Goal: Task Accomplishment & Management: Manage account settings

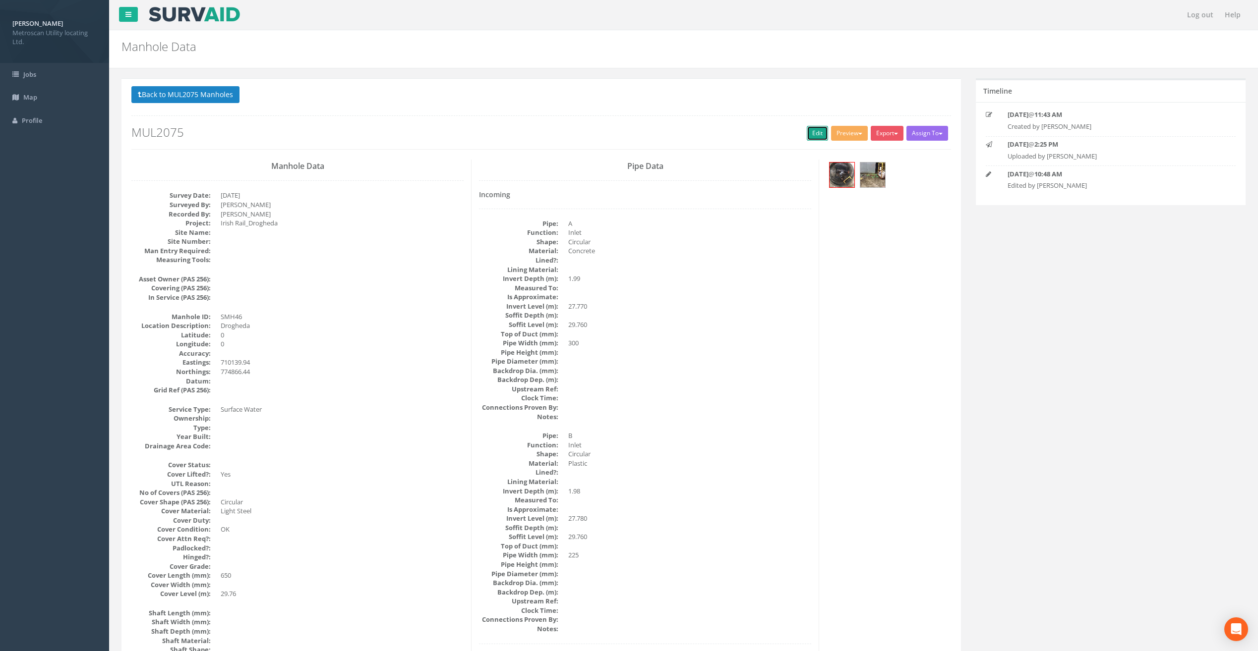
click at [812, 130] on link "Edit" at bounding box center [816, 133] width 21 height 15
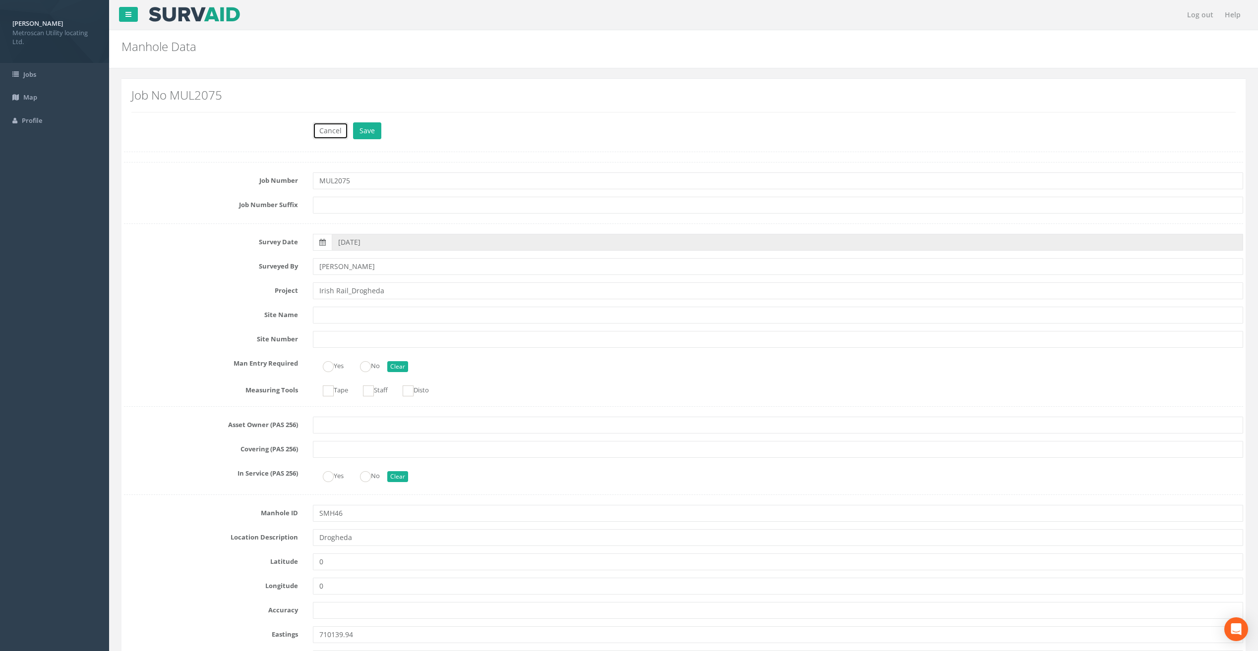
click at [337, 134] on button "Cancel" at bounding box center [330, 130] width 35 height 17
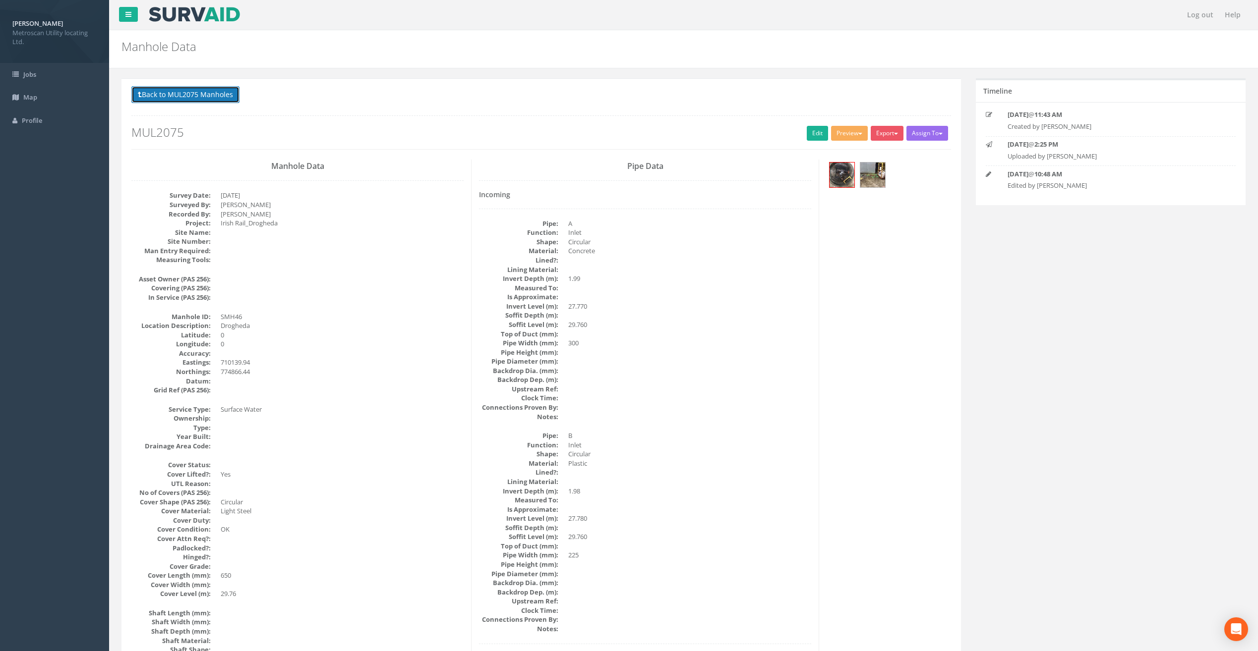
click at [223, 90] on button "Back to MUL2075 Manholes" at bounding box center [185, 94] width 108 height 17
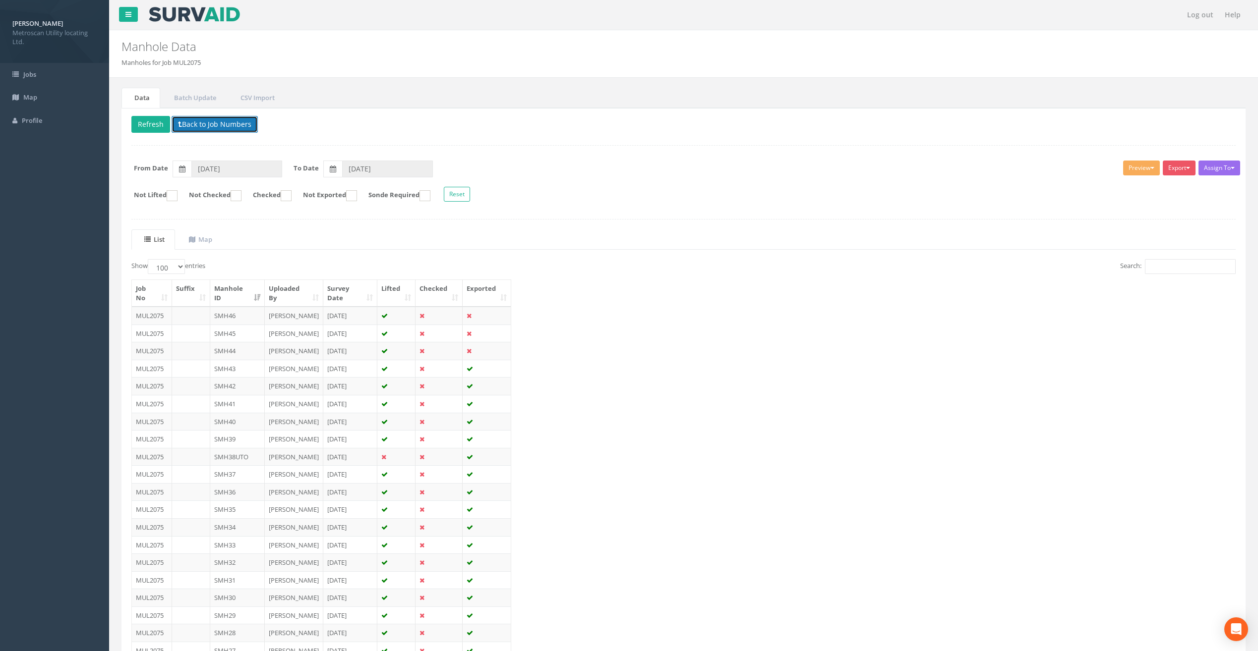
click at [188, 122] on button "Back to Job Numbers" at bounding box center [215, 124] width 86 height 17
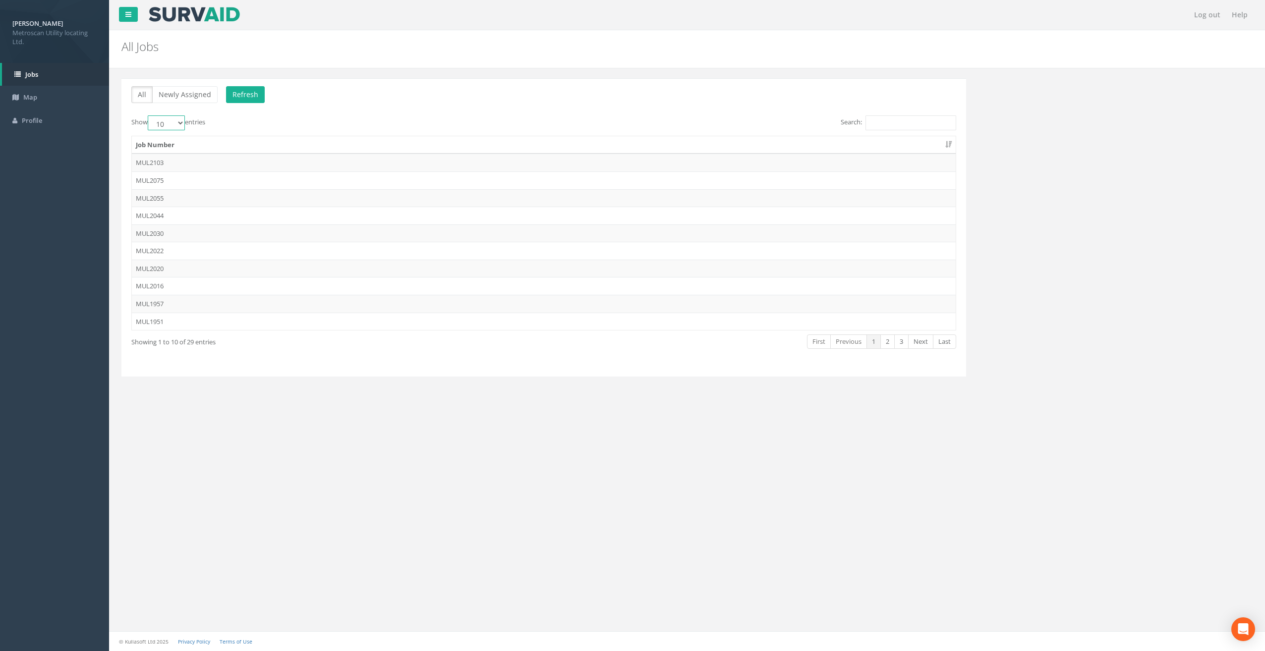
drag, startPoint x: 168, startPoint y: 123, endPoint x: 171, endPoint y: 129, distance: 6.2
click at [168, 123] on select "10 25 50 100" at bounding box center [166, 122] width 37 height 15
select select "100"
click at [149, 115] on select "10 25 50 100" at bounding box center [166, 122] width 37 height 15
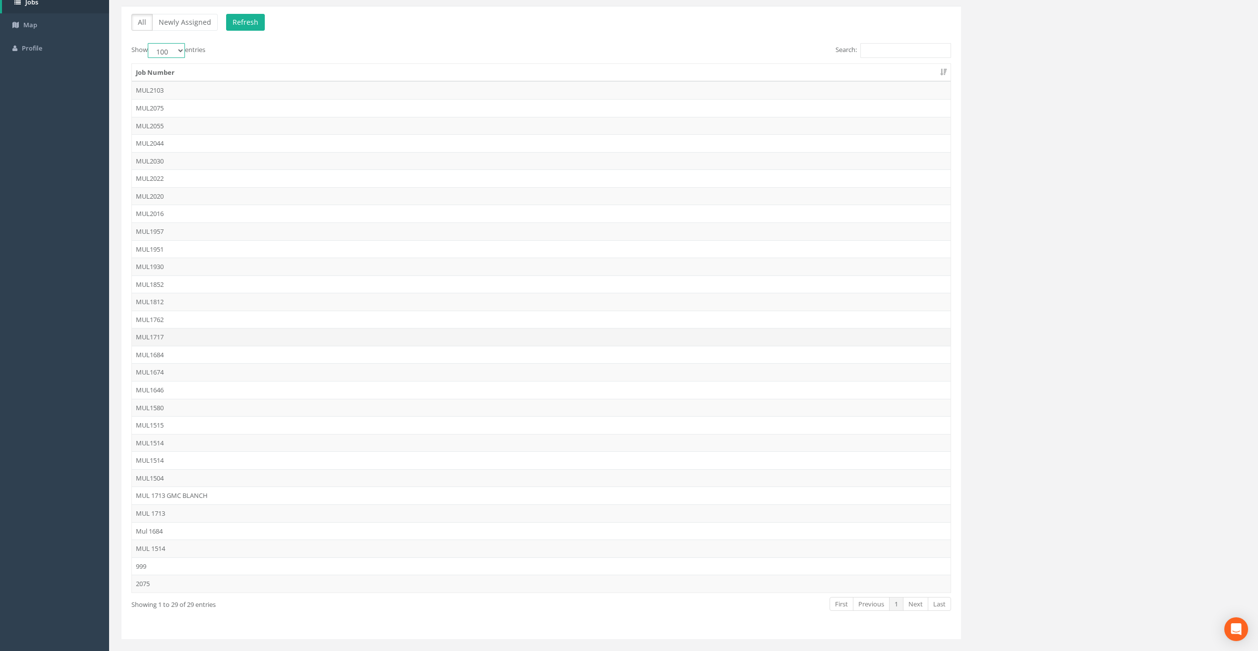
scroll to position [93, 0]
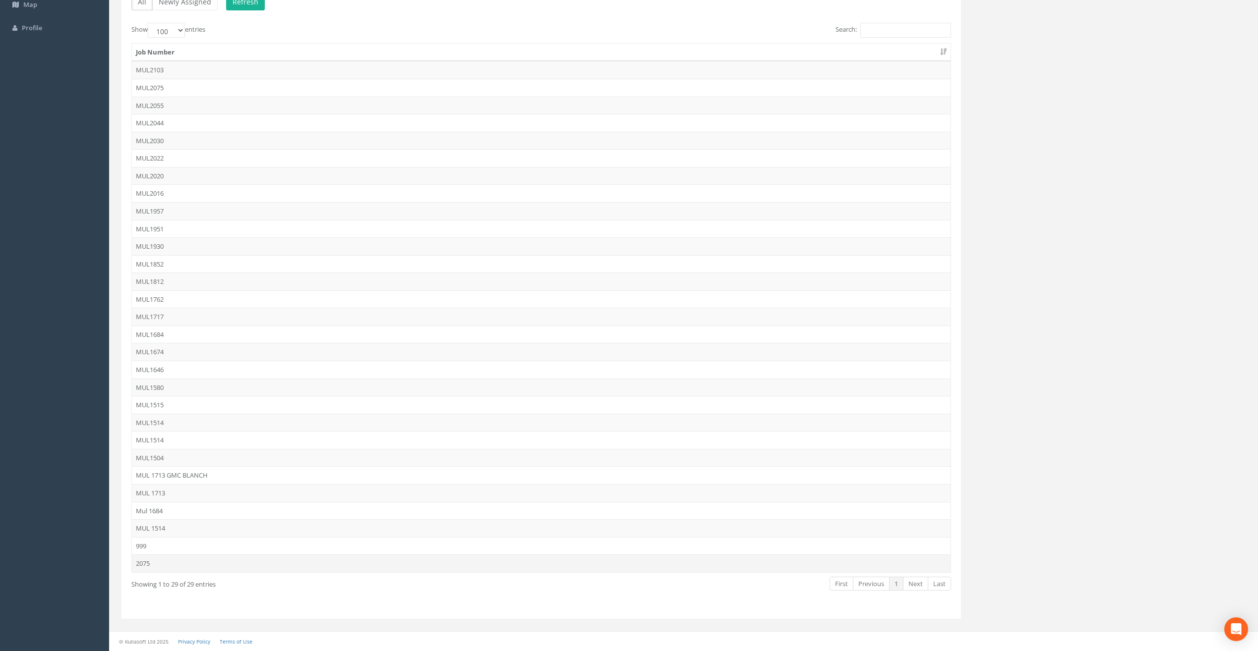
click at [181, 568] on td "2075" at bounding box center [541, 564] width 818 height 18
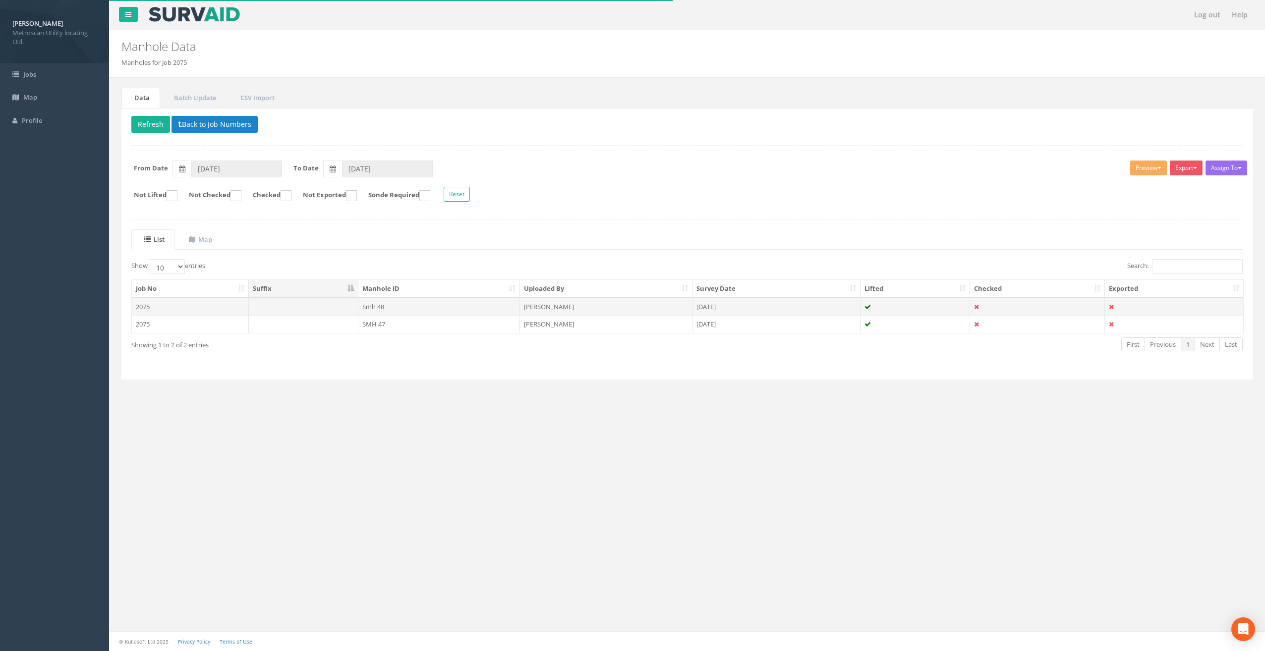
click at [159, 309] on td "2075" at bounding box center [190, 307] width 117 height 18
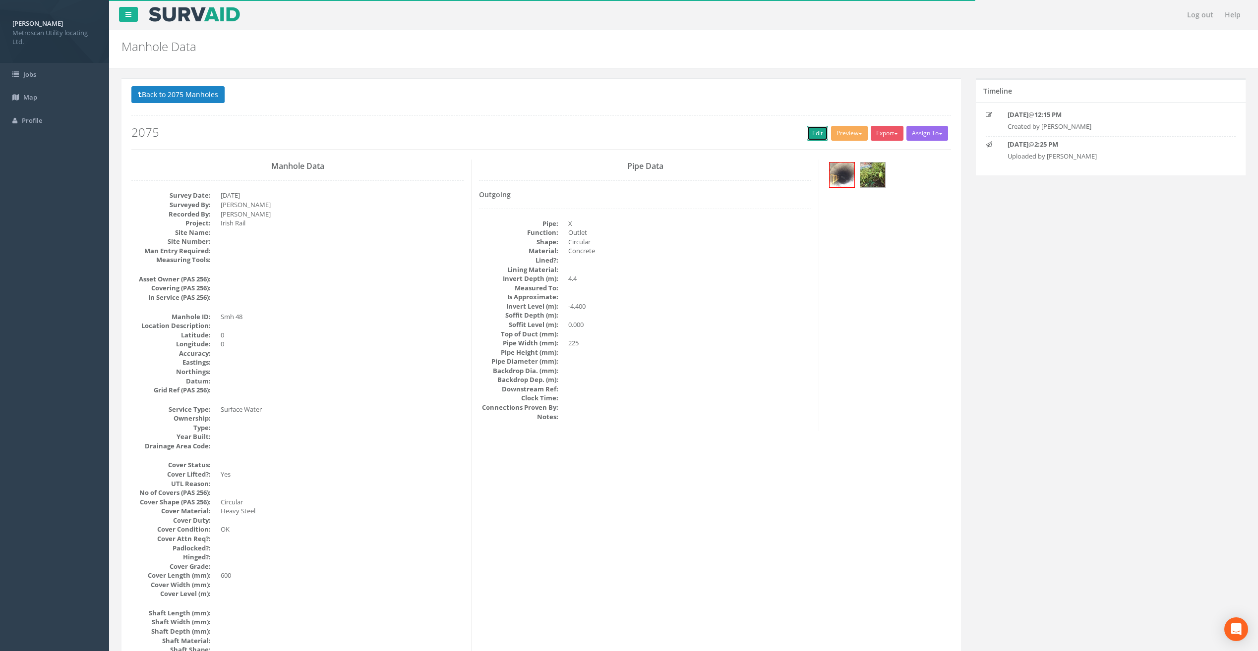
click at [812, 132] on link "Edit" at bounding box center [816, 133] width 21 height 15
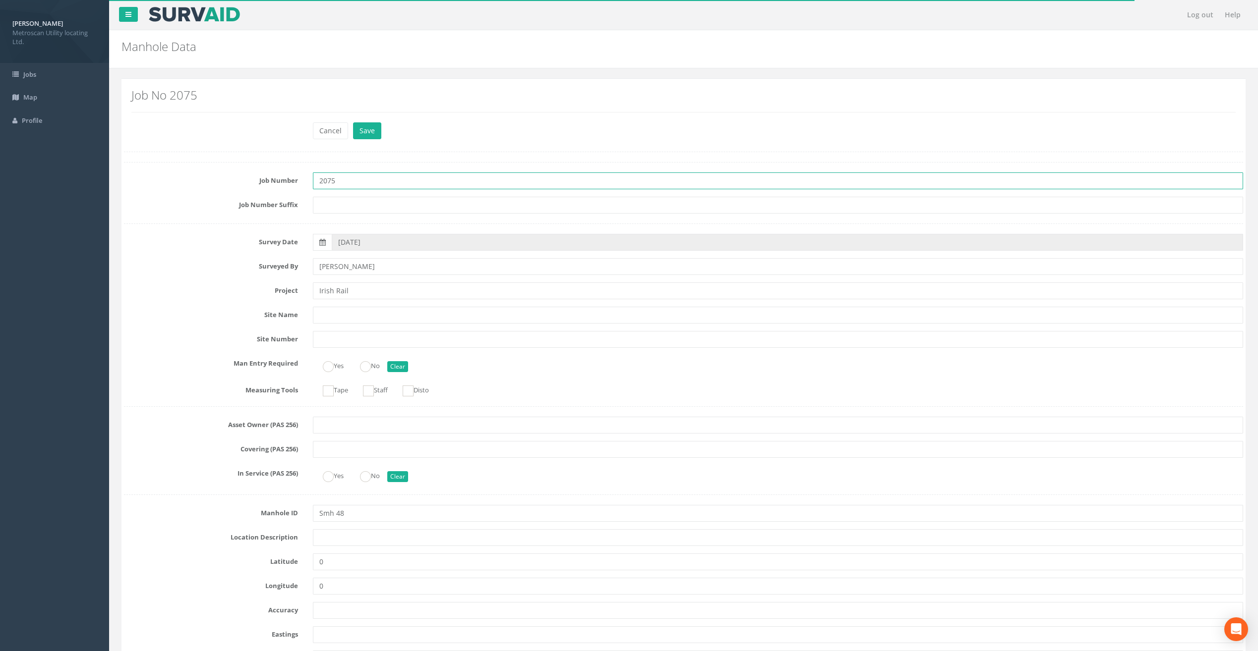
click at [319, 181] on input "2075" at bounding box center [778, 181] width 930 height 17
type input "MUL2075"
click at [323, 510] on input "Smh 48" at bounding box center [778, 513] width 930 height 17
type input "SMH48"
click at [370, 132] on button "Save" at bounding box center [367, 130] width 28 height 17
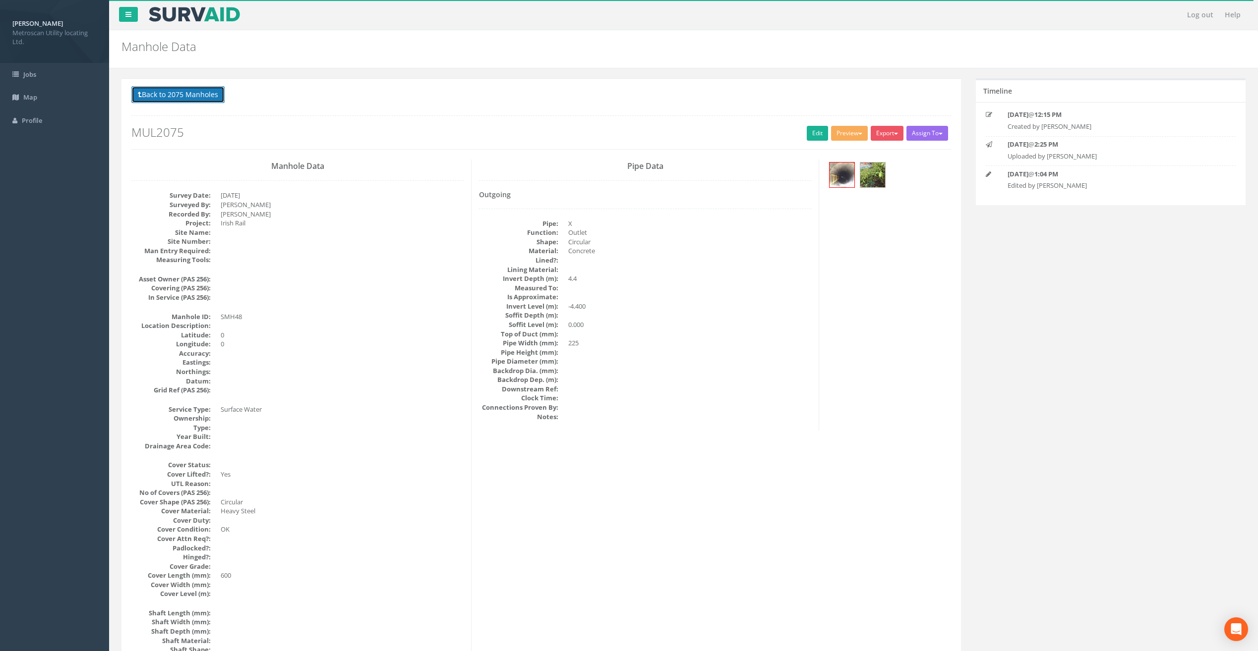
click at [178, 91] on button "Back to 2075 Manholes" at bounding box center [177, 94] width 93 height 17
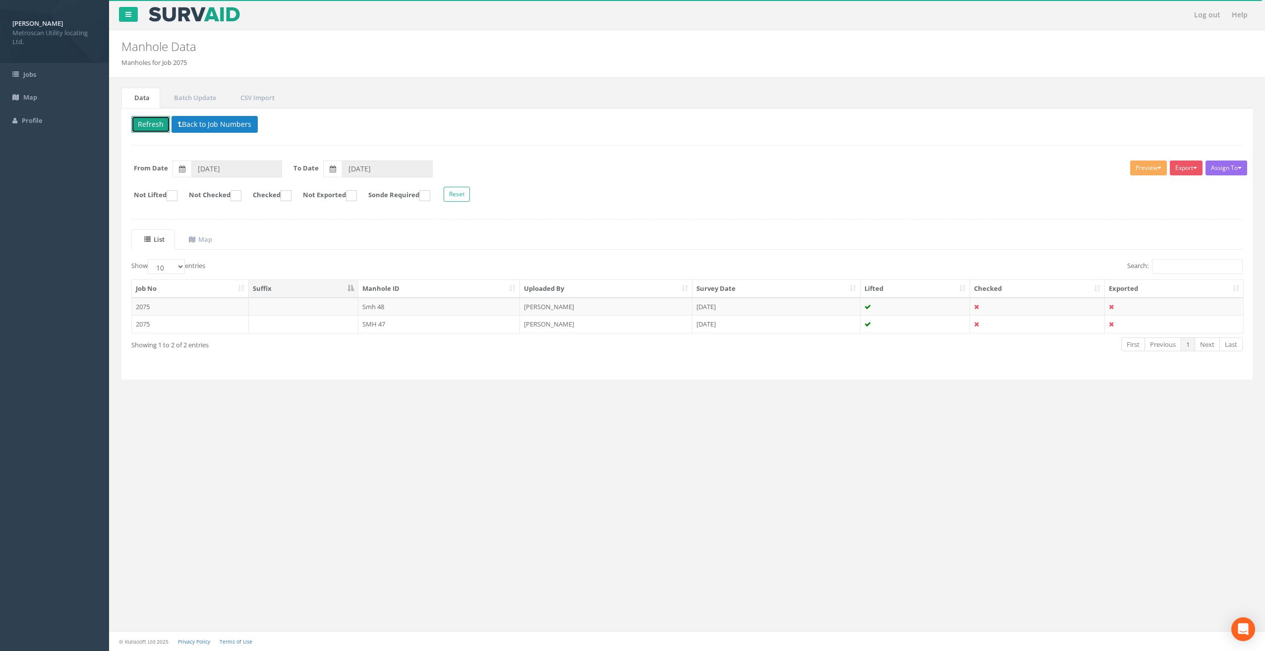
click at [157, 124] on button "Refresh" at bounding box center [150, 124] width 39 height 17
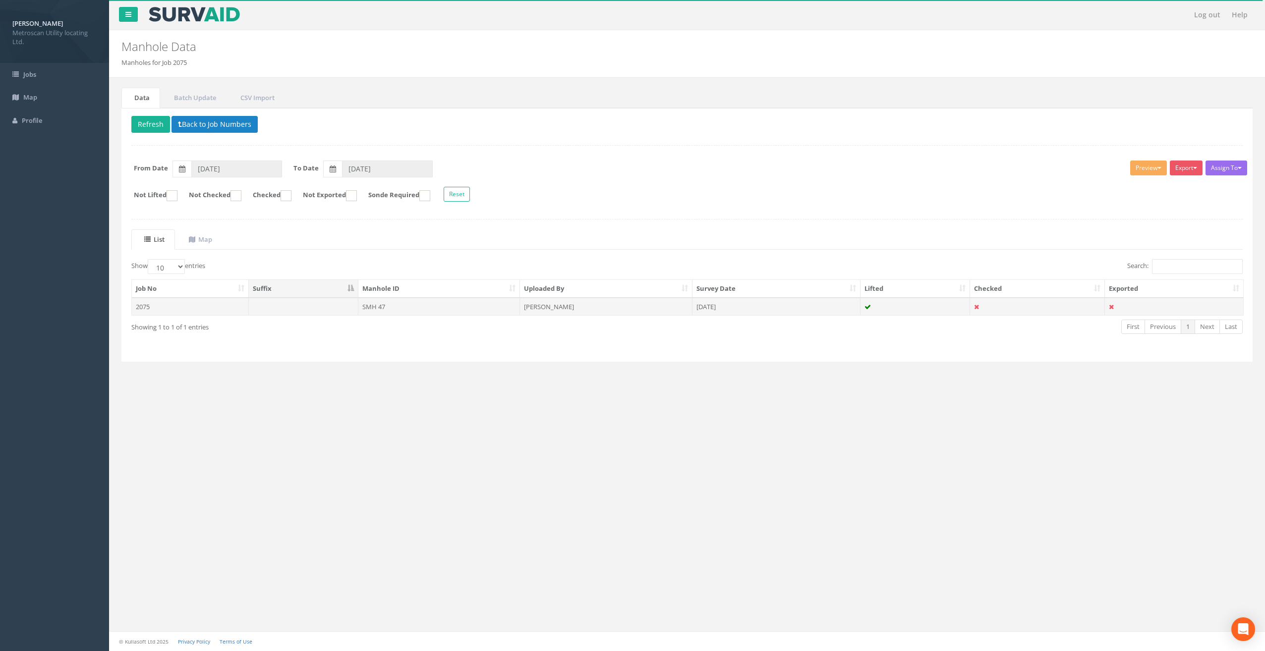
click at [281, 305] on td at bounding box center [304, 307] width 110 height 18
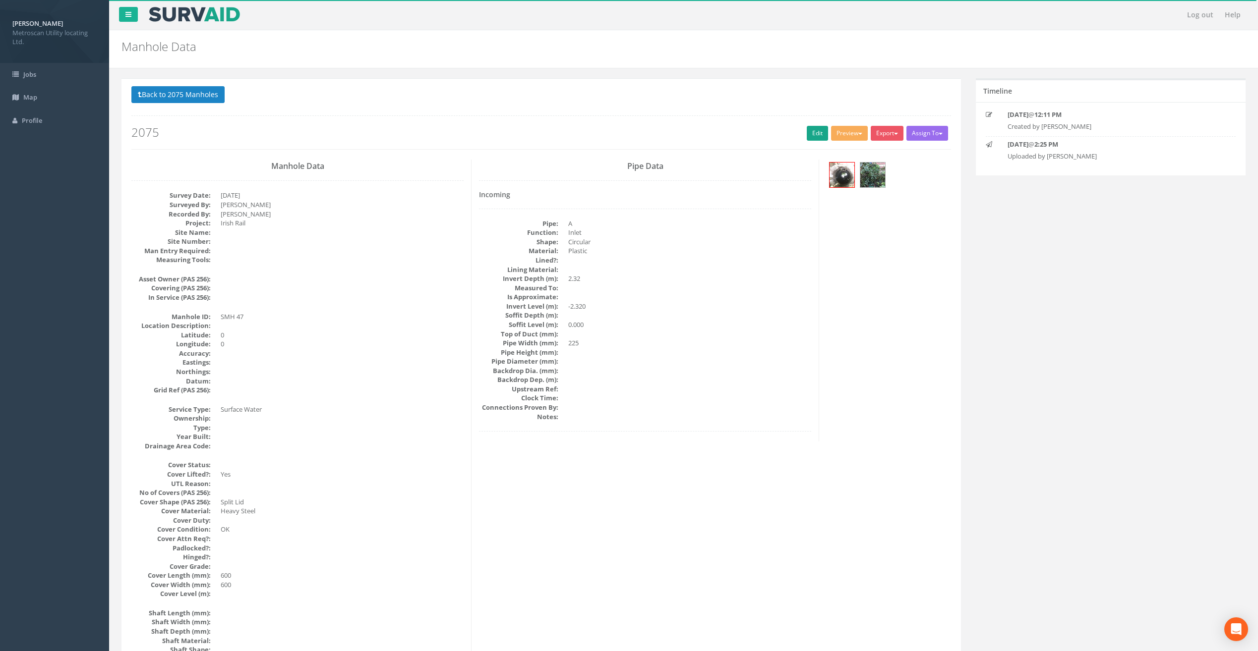
click at [805, 133] on div "Back to 2075 Manholes Back to Map Assign To No Companies Added Export Metroscan…" at bounding box center [540, 117] width 819 height 63
click at [806, 133] on link "Edit" at bounding box center [816, 133] width 21 height 15
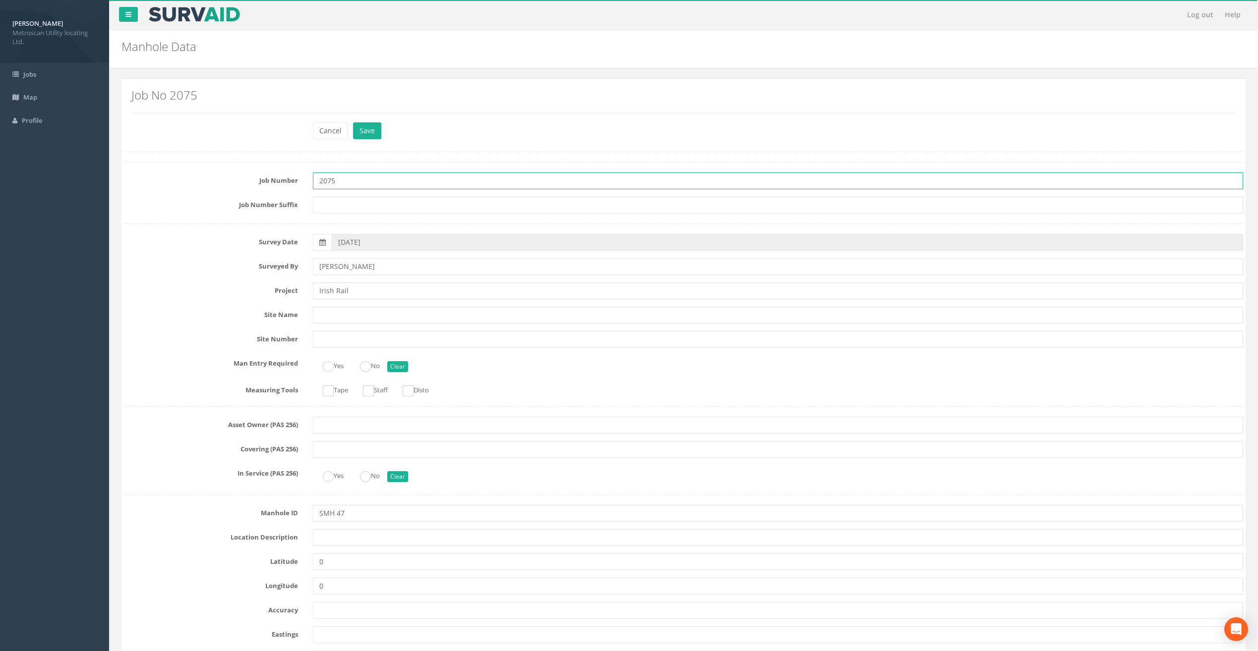
click at [317, 180] on input "2075" at bounding box center [778, 181] width 930 height 17
type input "MUL2075"
click at [363, 293] on input "Irish Rail" at bounding box center [778, 291] width 930 height 17
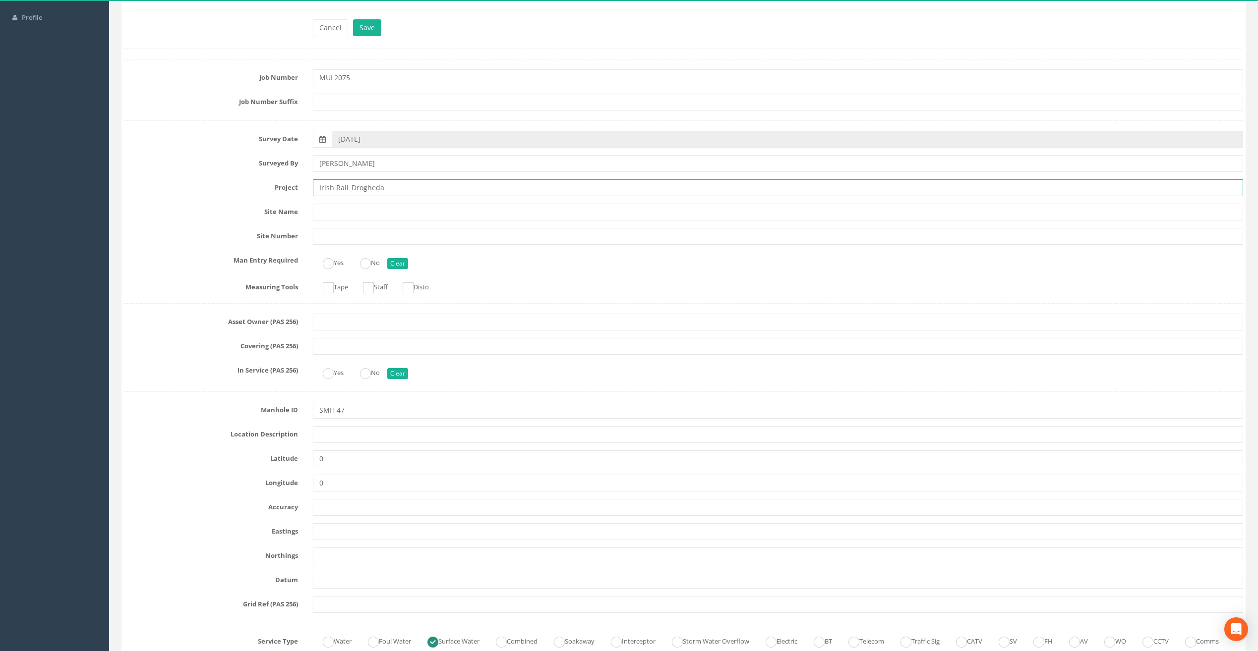
scroll to position [149, 0]
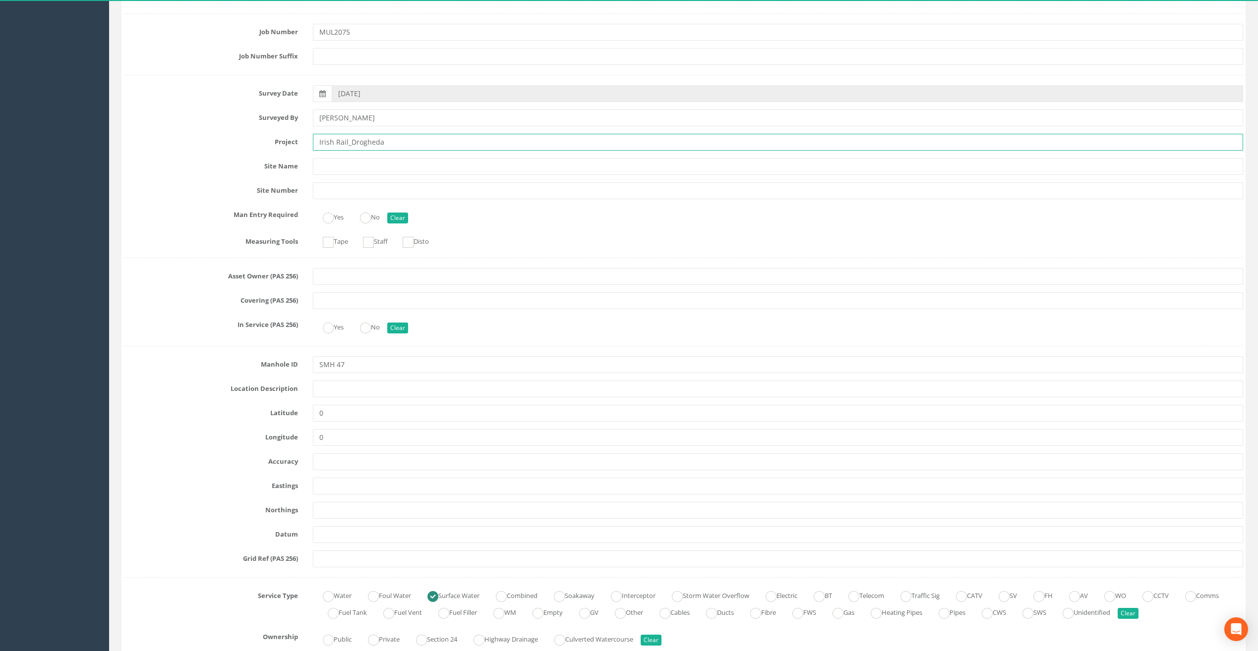
type input "Irish Rail_Drogheda"
click at [331, 386] on input "text" at bounding box center [778, 389] width 930 height 17
type input "Drogheda"
click at [331, 364] on input "SMH 47" at bounding box center [778, 364] width 930 height 17
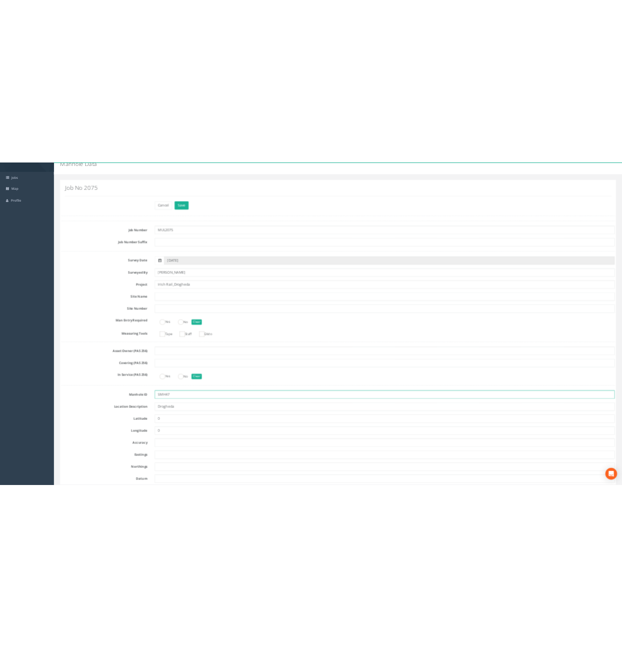
scroll to position [0, 0]
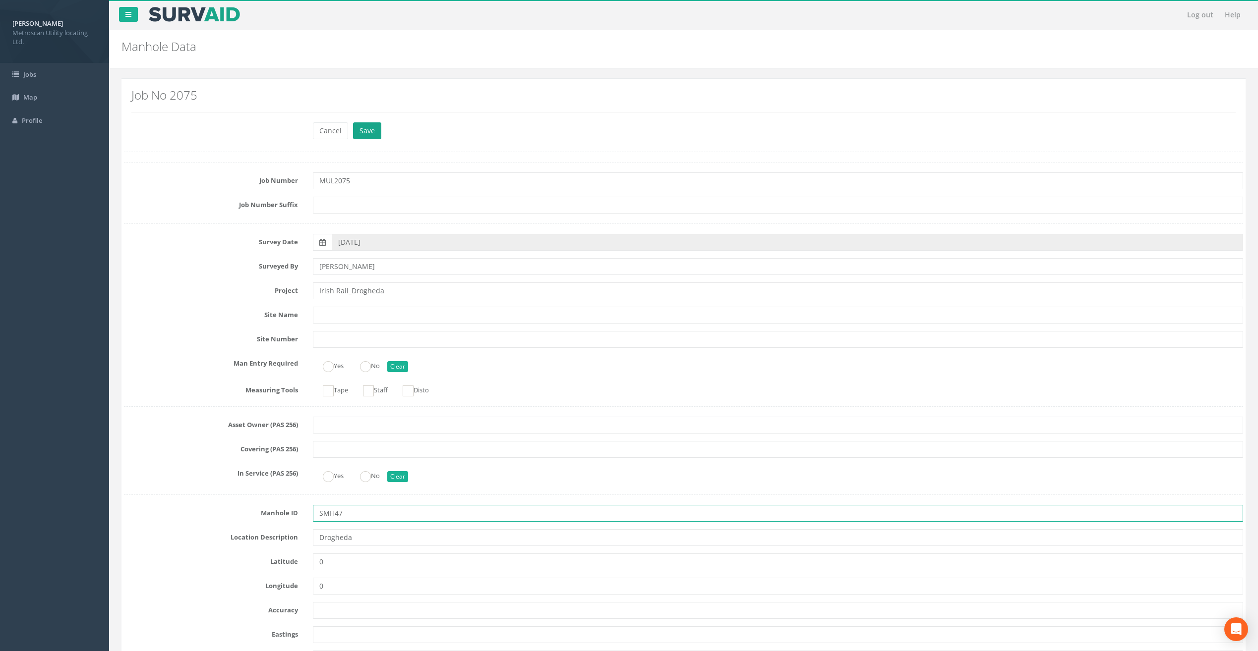
type input "SMH47"
click at [368, 134] on button "Save" at bounding box center [367, 130] width 28 height 17
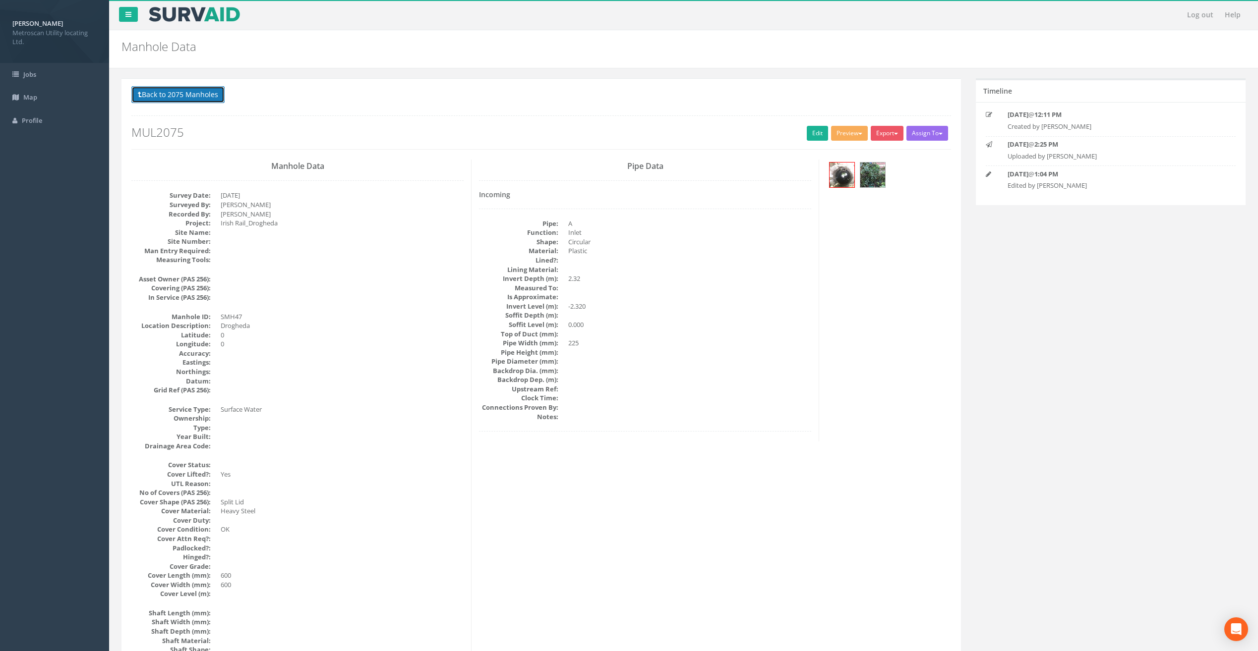
click at [191, 90] on button "Back to 2075 Manholes" at bounding box center [177, 94] width 93 height 17
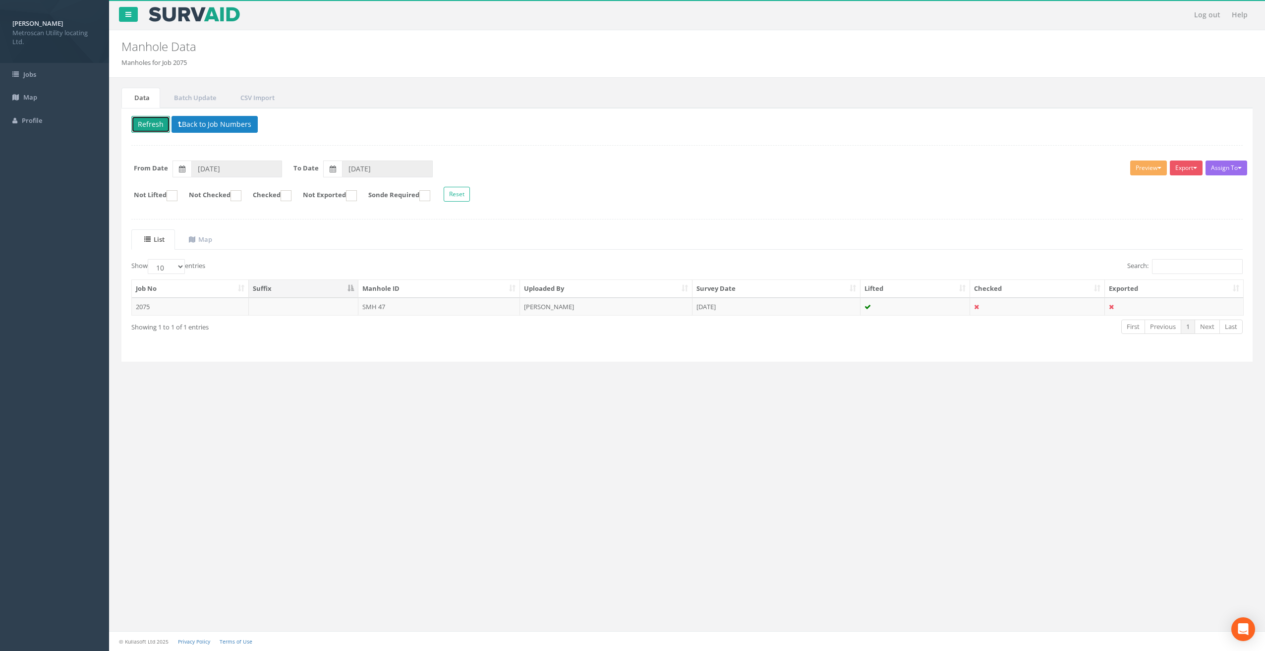
click at [141, 127] on button "Refresh" at bounding box center [150, 124] width 39 height 17
click at [212, 128] on button "Back to Job Numbers" at bounding box center [215, 124] width 86 height 17
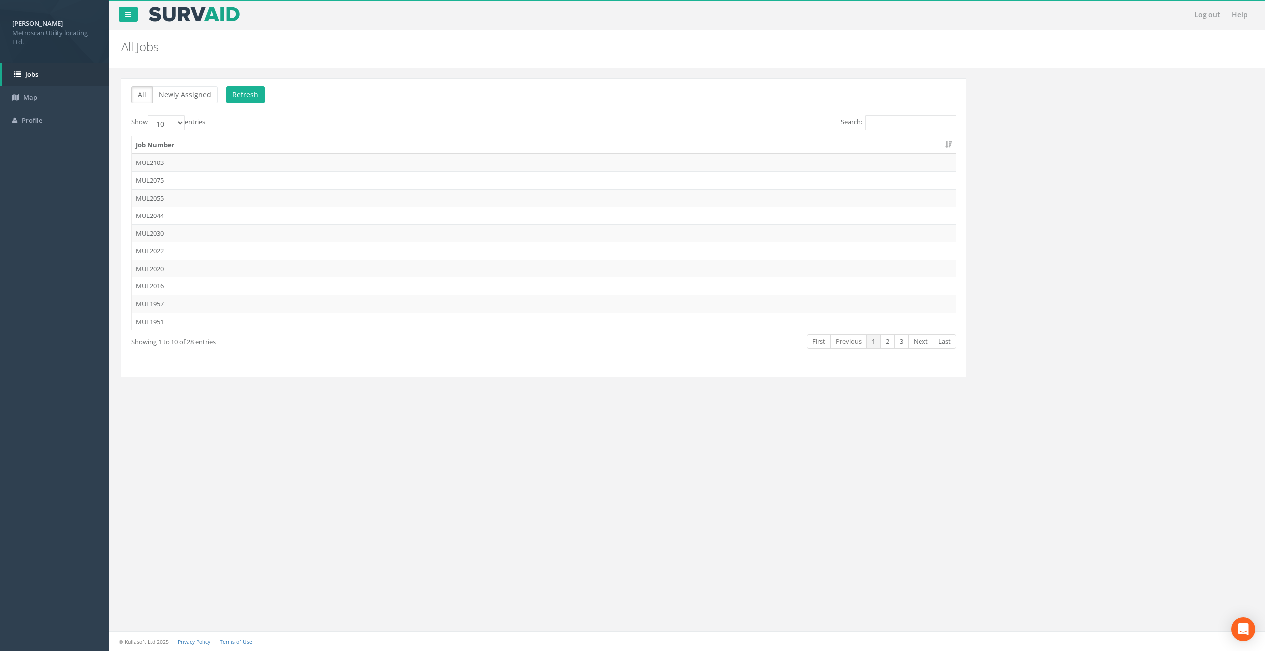
click at [182, 178] on td "MUL2075" at bounding box center [544, 181] width 824 height 18
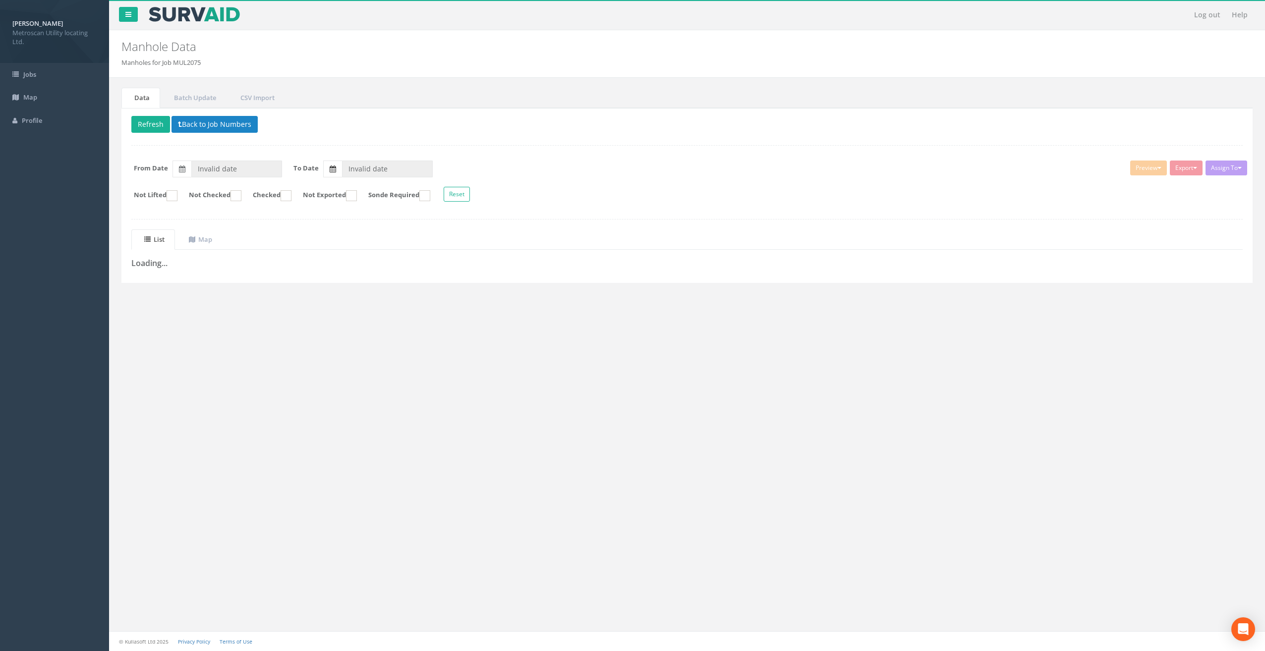
type input "[DATE]"
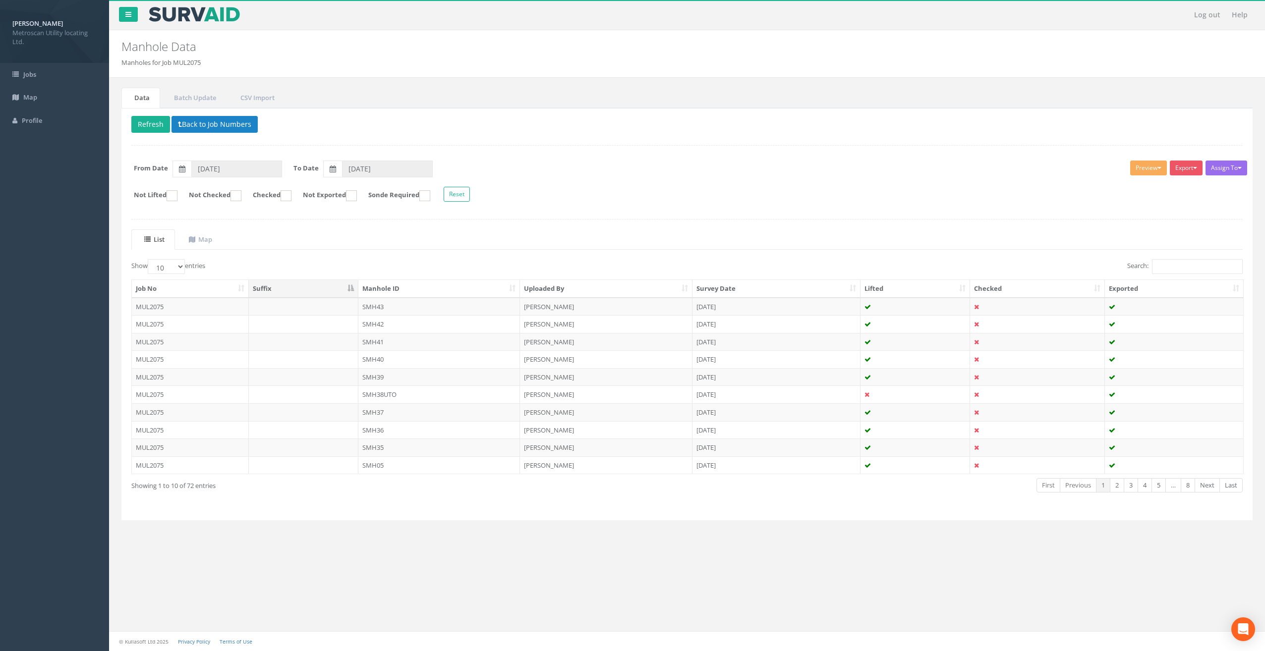
click at [423, 285] on th "Manhole ID" at bounding box center [439, 289] width 162 height 18
click at [417, 291] on th "Manhole ID" at bounding box center [439, 289] width 162 height 18
click at [404, 380] on td "SMH44" at bounding box center [439, 377] width 162 height 18
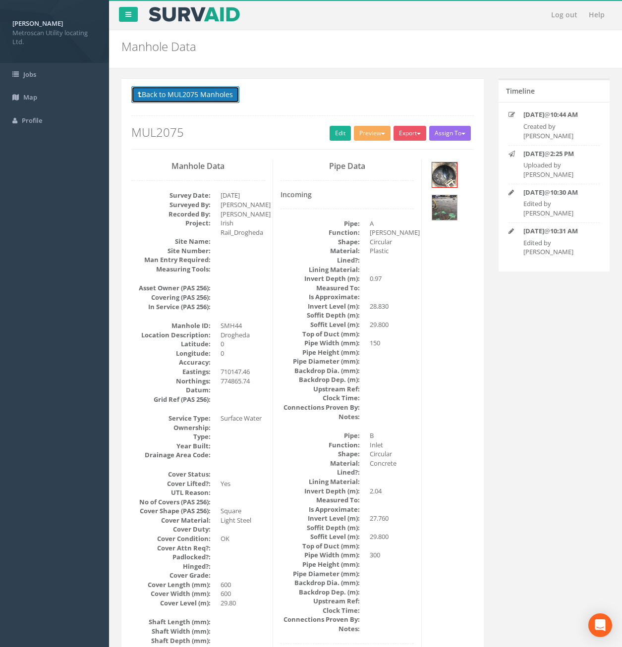
click at [207, 99] on button "Back to MUL2075 Manholes" at bounding box center [185, 94] width 108 height 17
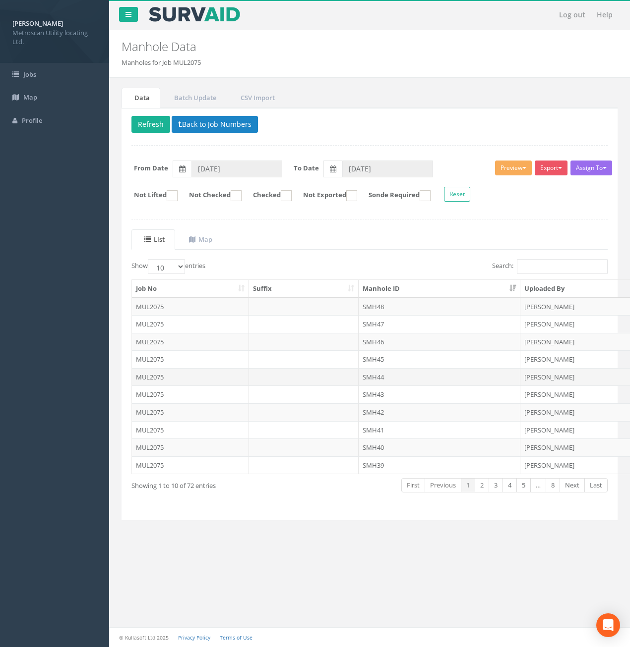
click at [264, 380] on td at bounding box center [304, 377] width 110 height 18
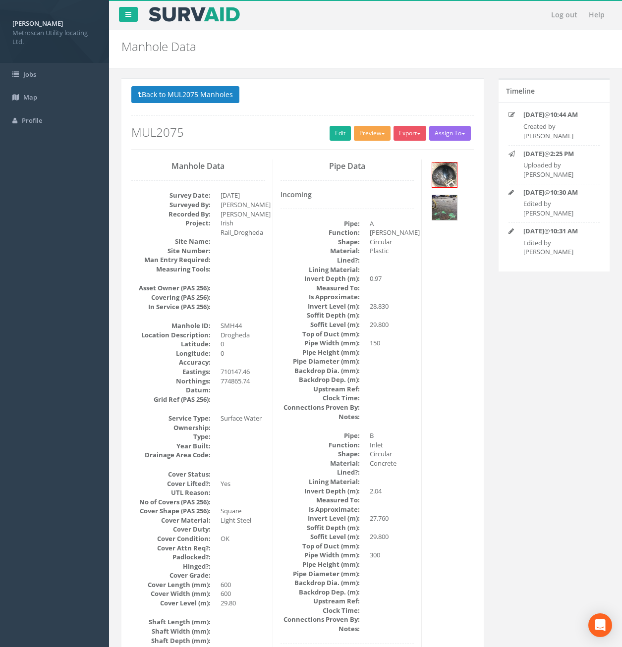
click at [368, 135] on button "Preview" at bounding box center [372, 133] width 37 height 15
click at [366, 148] on link "Metroscan Manhole" at bounding box center [353, 153] width 75 height 15
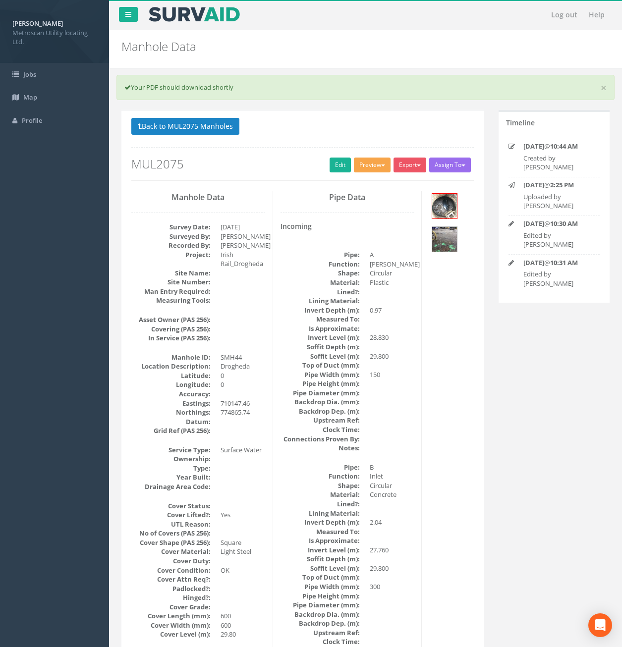
click at [374, 165] on button "Preview" at bounding box center [372, 165] width 37 height 15
click at [352, 183] on link "Metroscan Manhole" at bounding box center [353, 185] width 75 height 15
click at [331, 166] on link "Edit" at bounding box center [340, 165] width 21 height 15
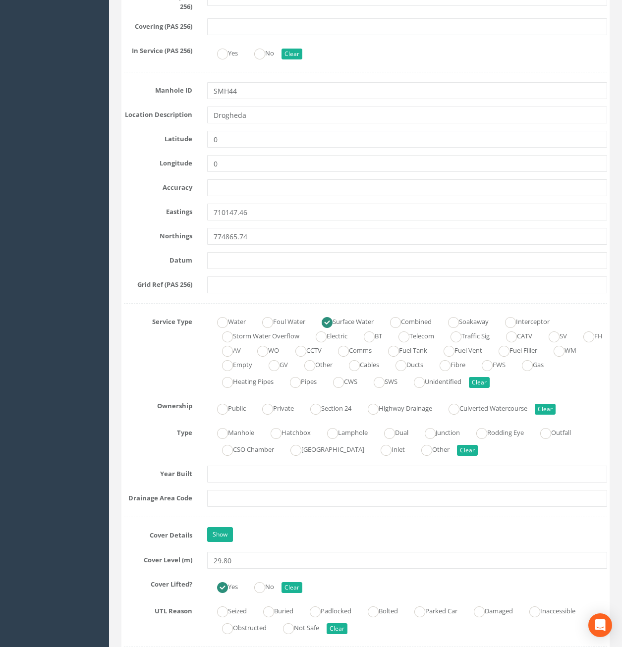
scroll to position [595, 0]
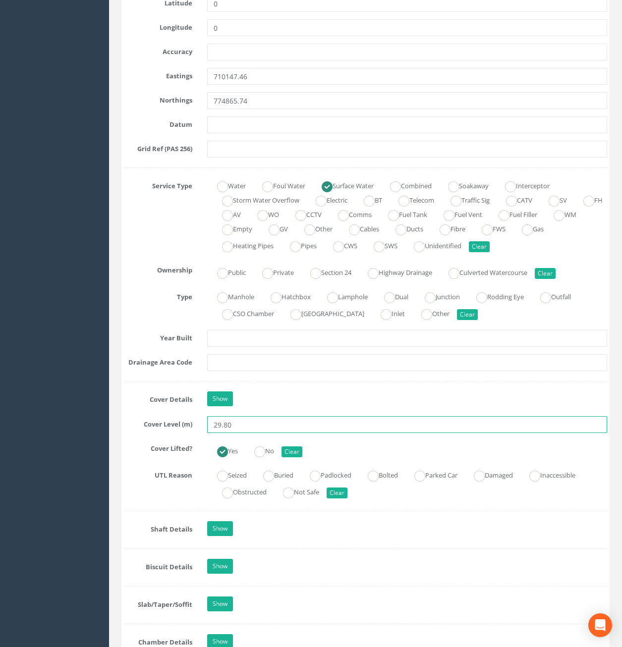
click at [228, 423] on input "29.80" at bounding box center [407, 424] width 401 height 17
click at [241, 424] on input "29.80" at bounding box center [407, 424] width 401 height 17
drag, startPoint x: 238, startPoint y: 423, endPoint x: 225, endPoint y: 428, distance: 14.1
click at [225, 428] on input "29.80" at bounding box center [407, 424] width 401 height 17
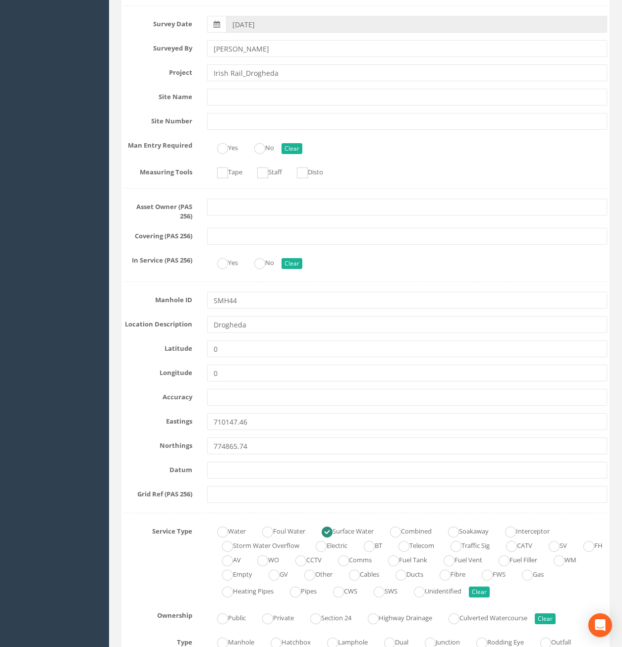
scroll to position [50, 0]
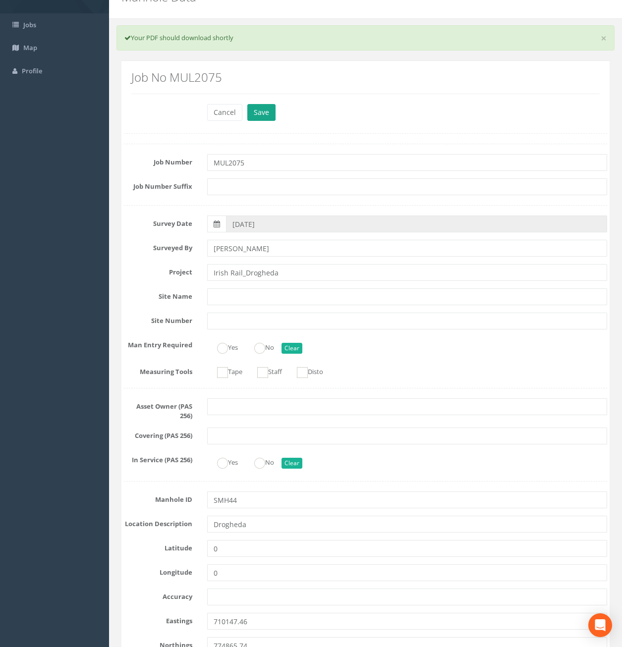
type input "29.77"
click at [262, 106] on button "Save" at bounding box center [261, 112] width 28 height 17
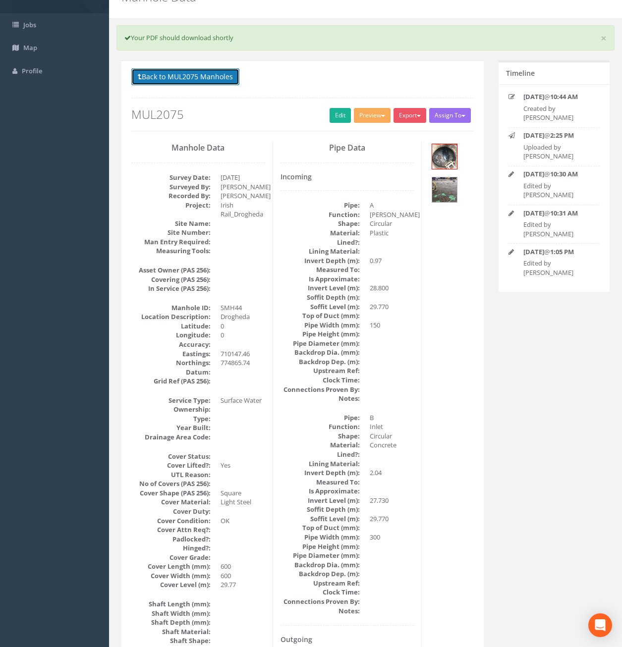
click at [205, 73] on button "Back to MUL2075 Manholes" at bounding box center [185, 76] width 108 height 17
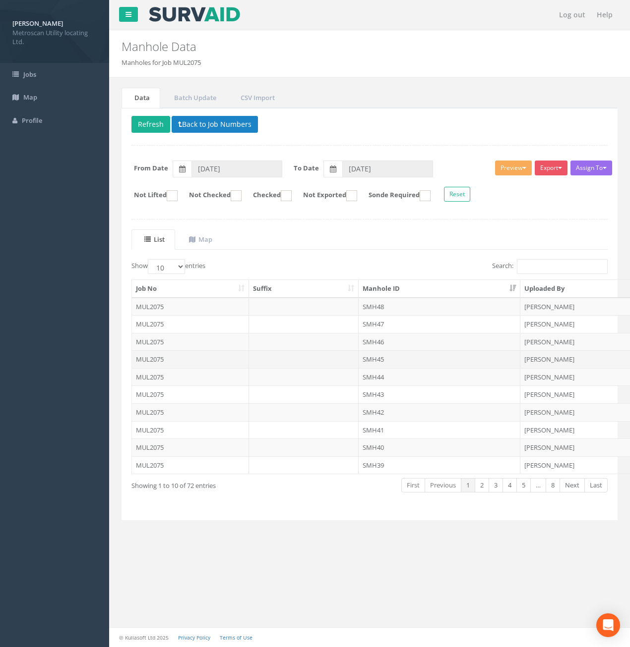
click at [263, 363] on td at bounding box center [304, 359] width 110 height 18
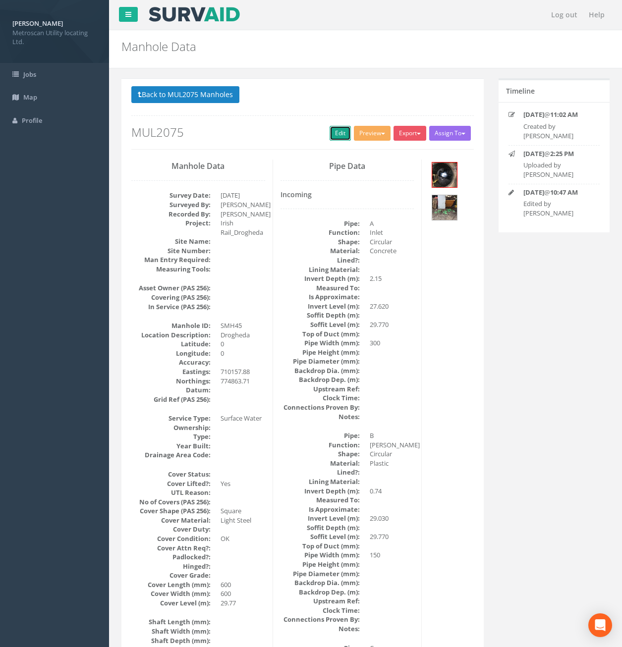
click at [336, 132] on link "Edit" at bounding box center [340, 133] width 21 height 15
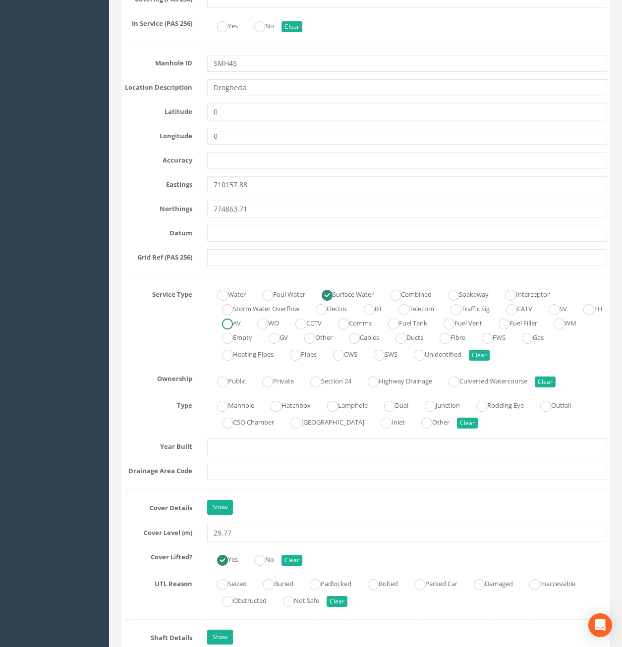
scroll to position [545, 0]
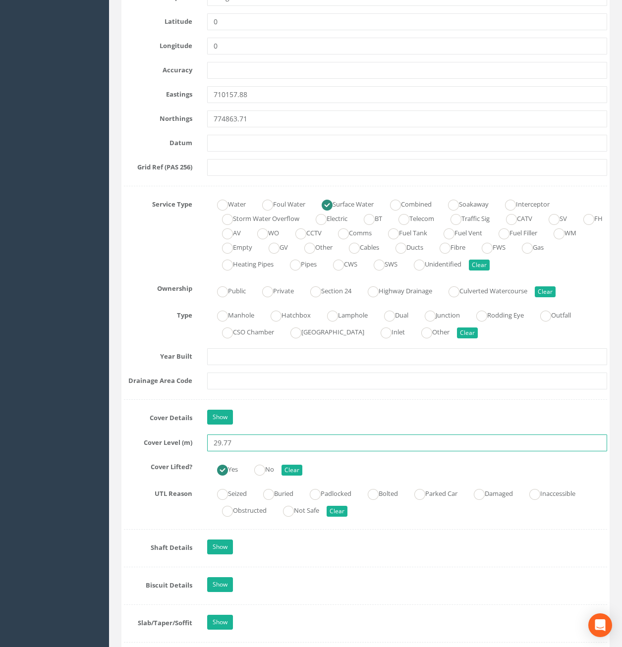
drag, startPoint x: 237, startPoint y: 445, endPoint x: 223, endPoint y: 446, distance: 14.4
click at [223, 446] on input "29.77" at bounding box center [407, 443] width 401 height 17
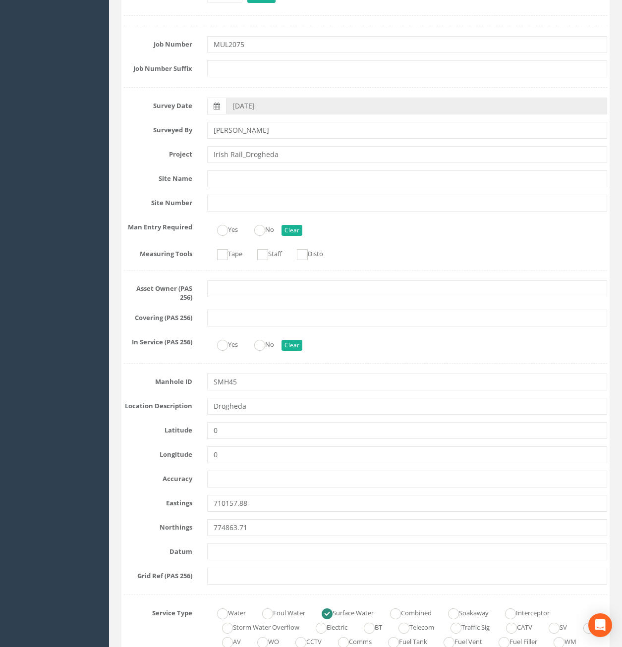
scroll to position [50, 0]
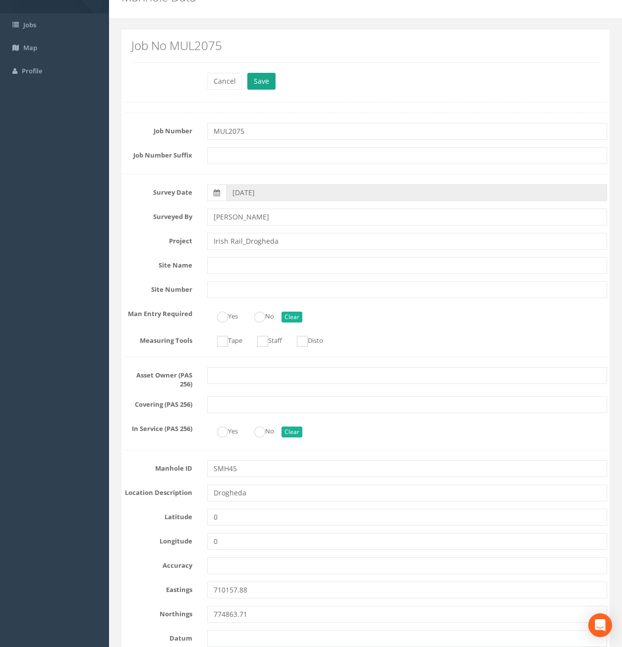
type input "29.80"
click at [264, 84] on button "Save" at bounding box center [261, 81] width 28 height 17
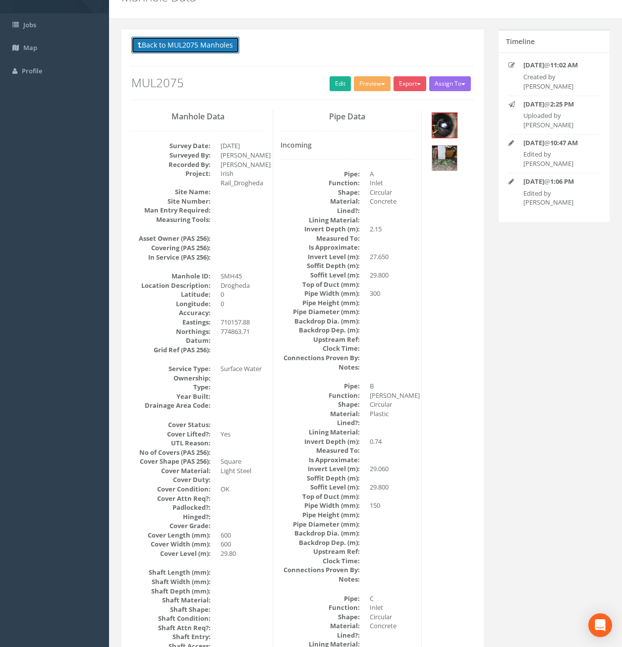
click at [188, 47] on button "Back to MUL2075 Manholes" at bounding box center [185, 45] width 108 height 17
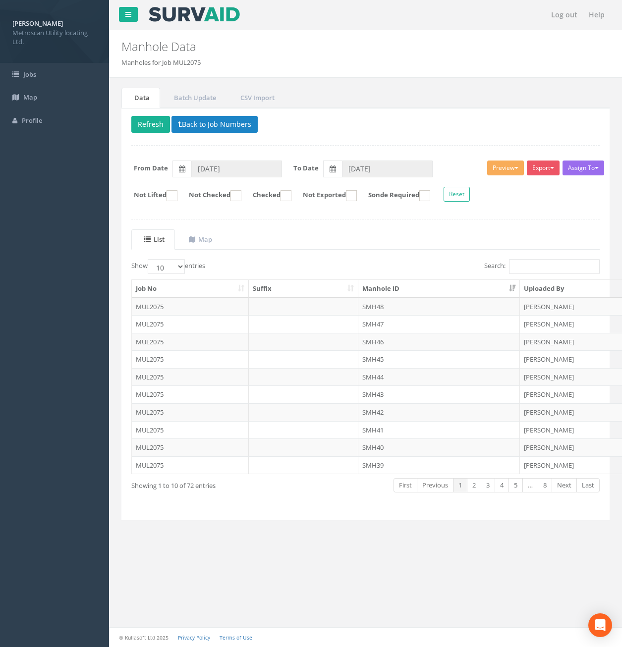
scroll to position [0, 0]
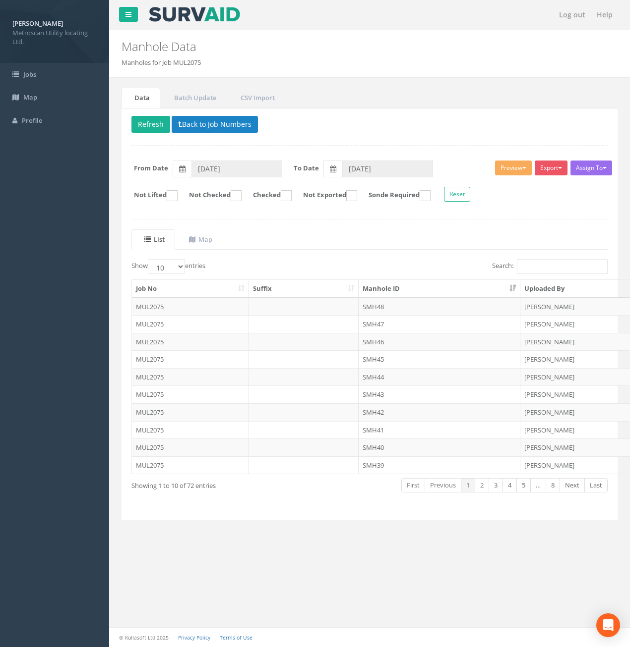
drag, startPoint x: 269, startPoint y: 340, endPoint x: 277, endPoint y: 341, distance: 8.6
click at [269, 340] on td at bounding box center [304, 342] width 110 height 18
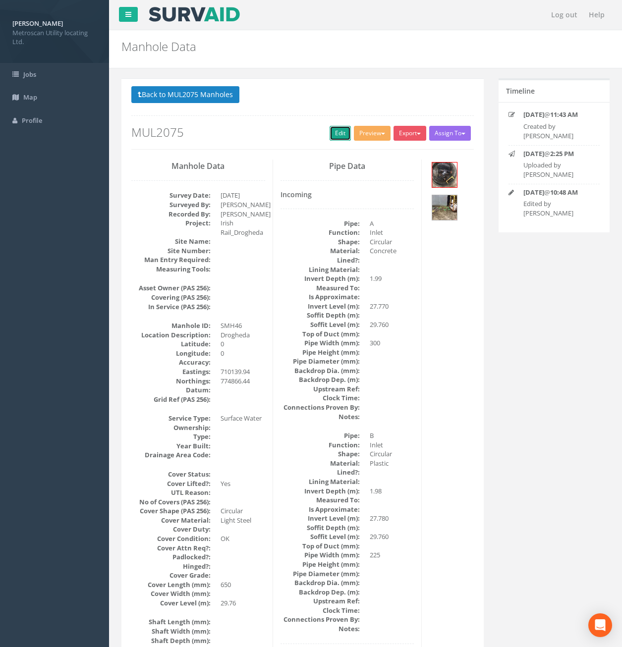
click at [334, 135] on link "Edit" at bounding box center [340, 133] width 21 height 15
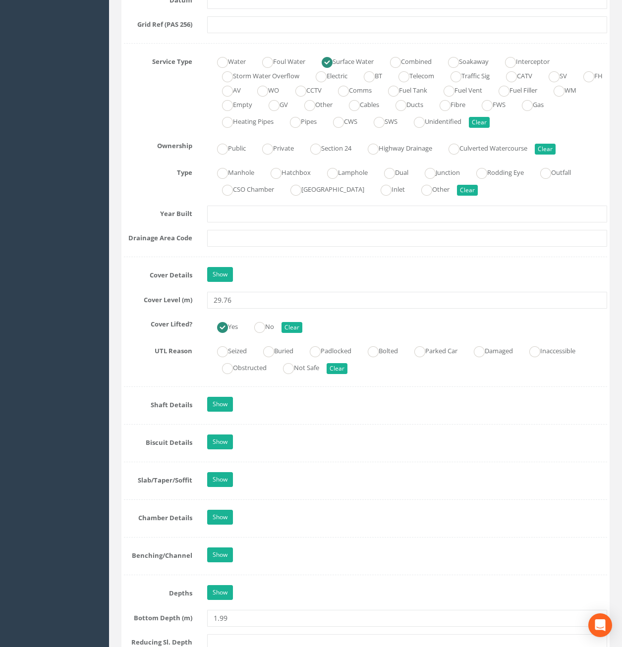
scroll to position [694, 0]
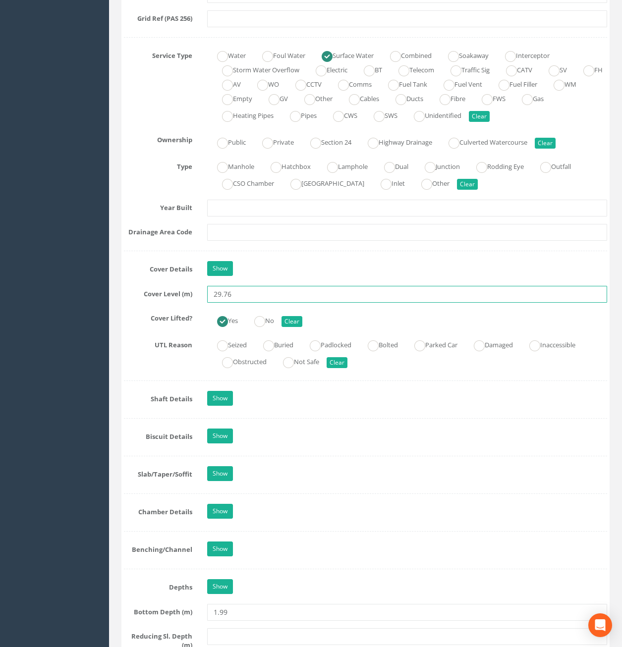
click at [228, 293] on input "29.76" at bounding box center [407, 294] width 401 height 17
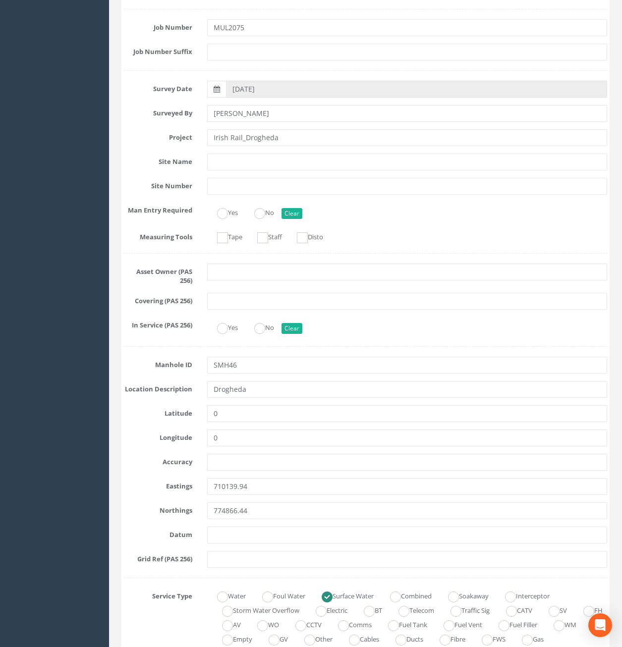
scroll to position [50, 0]
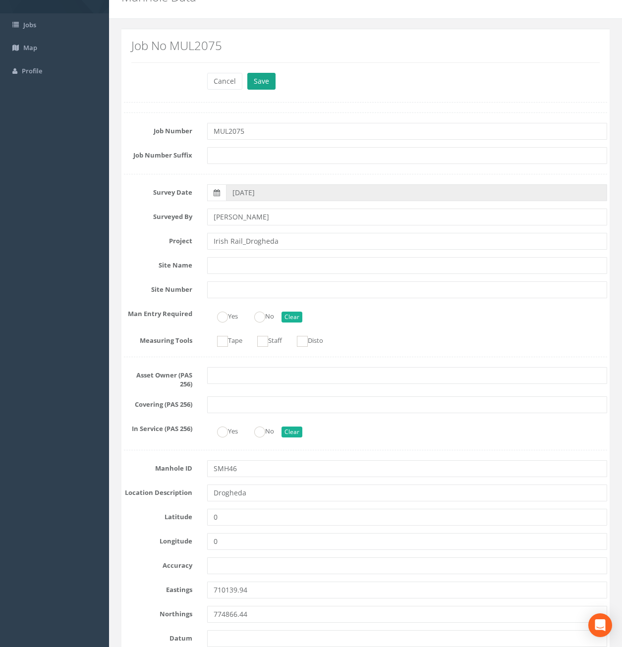
type input "29.78"
click at [266, 80] on button "Save" at bounding box center [261, 81] width 28 height 17
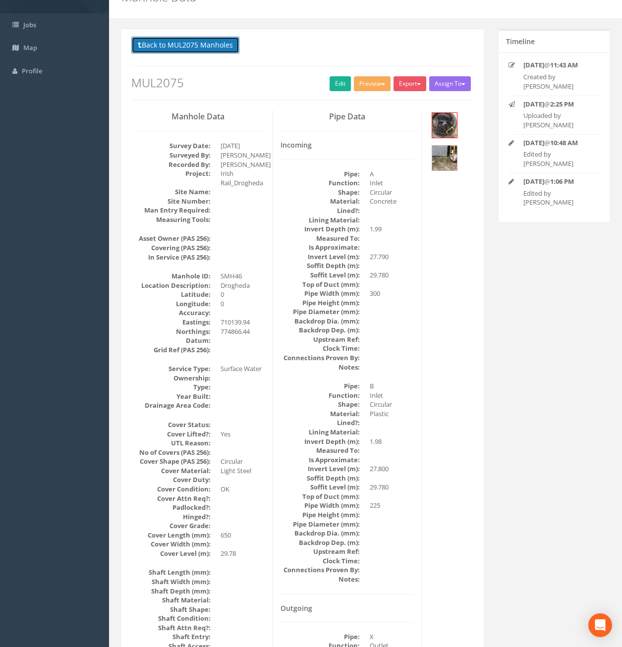
click at [190, 46] on button "Back to MUL2075 Manholes" at bounding box center [185, 45] width 108 height 17
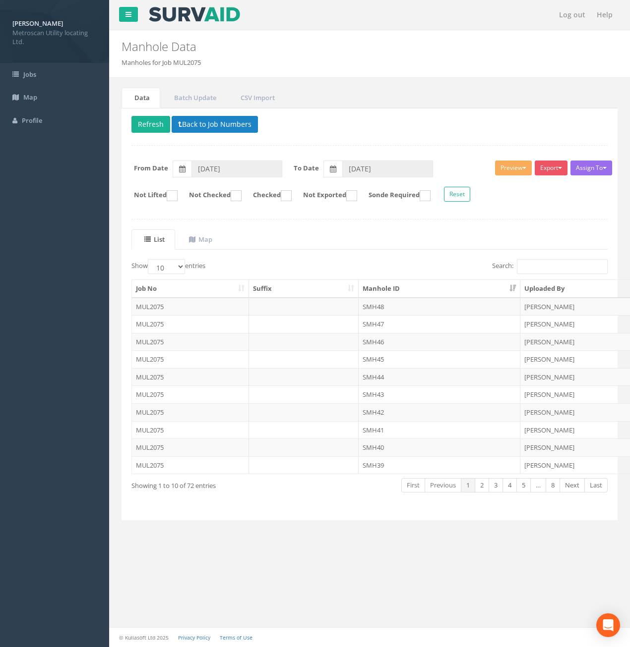
click at [187, 325] on td "MUL2075" at bounding box center [190, 324] width 117 height 18
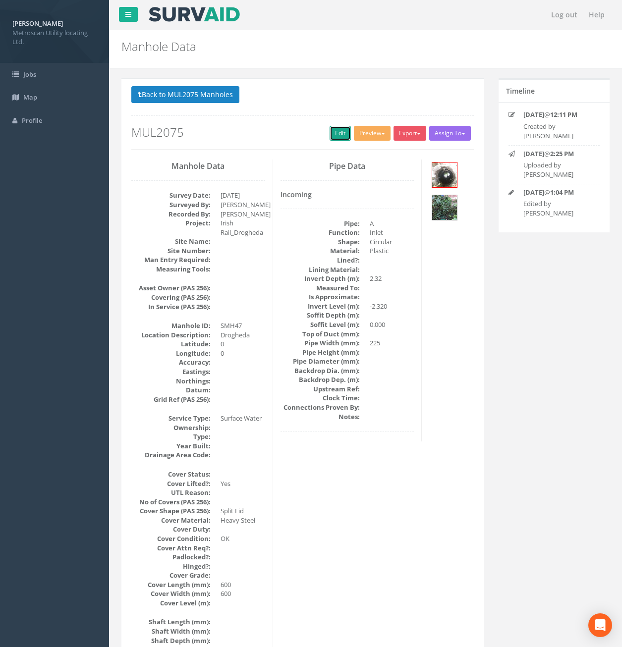
click at [336, 132] on link "Edit" at bounding box center [340, 133] width 21 height 15
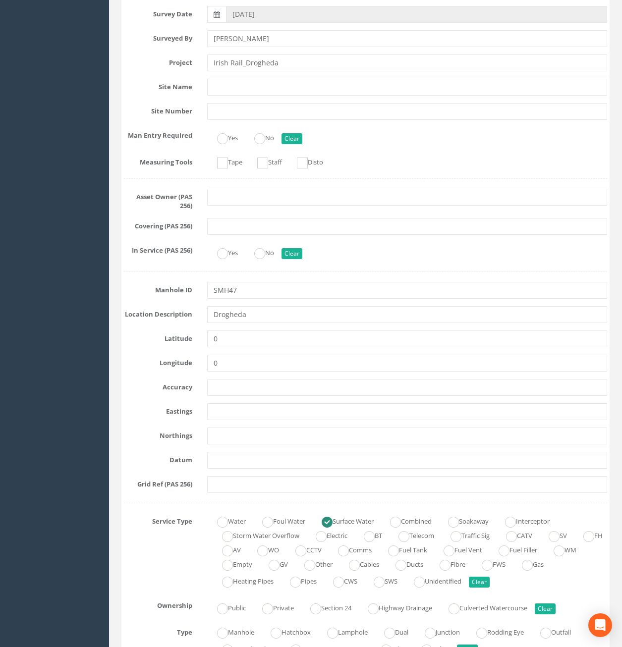
scroll to position [248, 0]
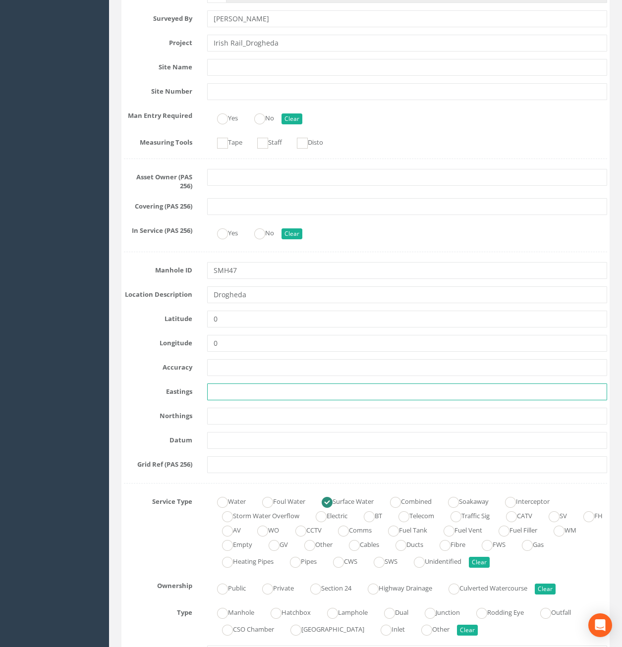
click at [216, 391] on input "text" at bounding box center [407, 392] width 401 height 17
paste input "709943.51"
type input "709943.51"
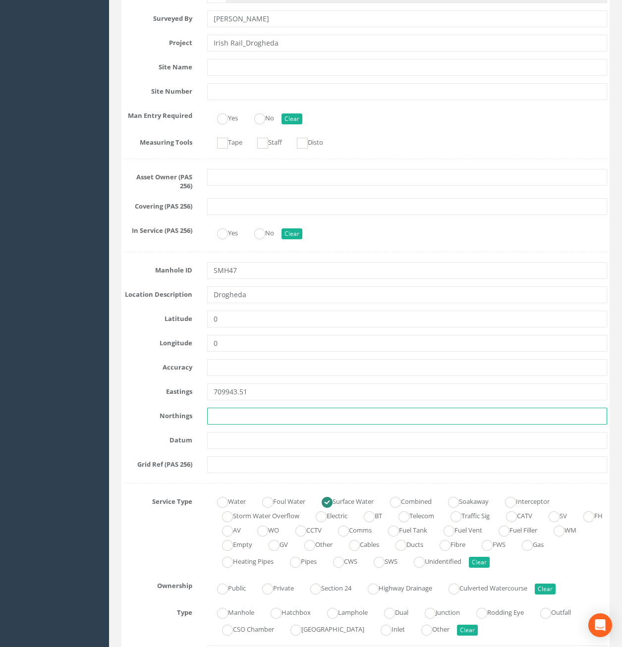
click at [220, 409] on input "text" at bounding box center [407, 416] width 401 height 17
paste input "774902.30"
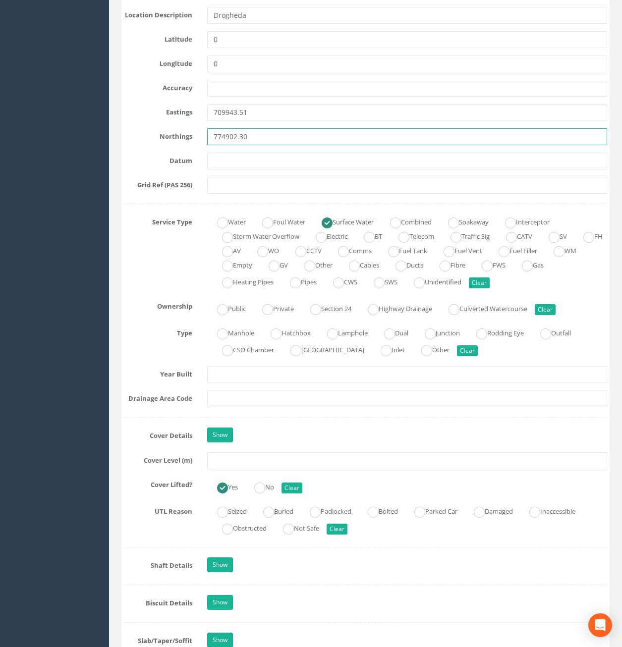
scroll to position [545, 0]
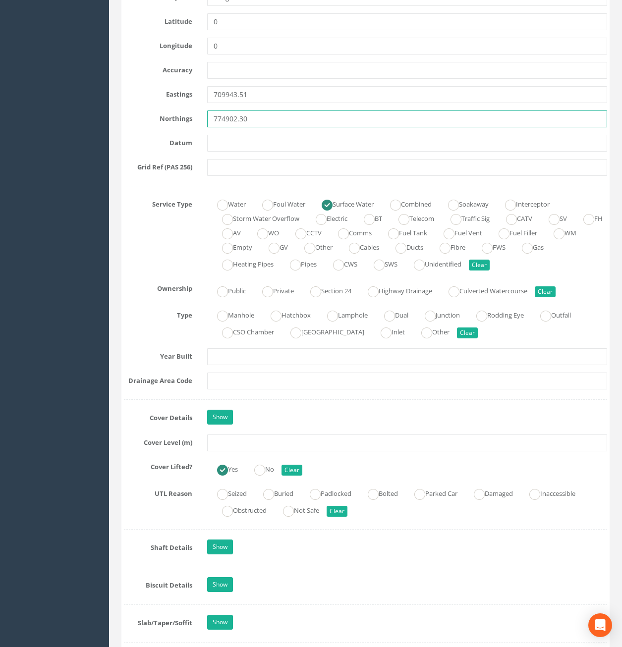
type input "774902.30"
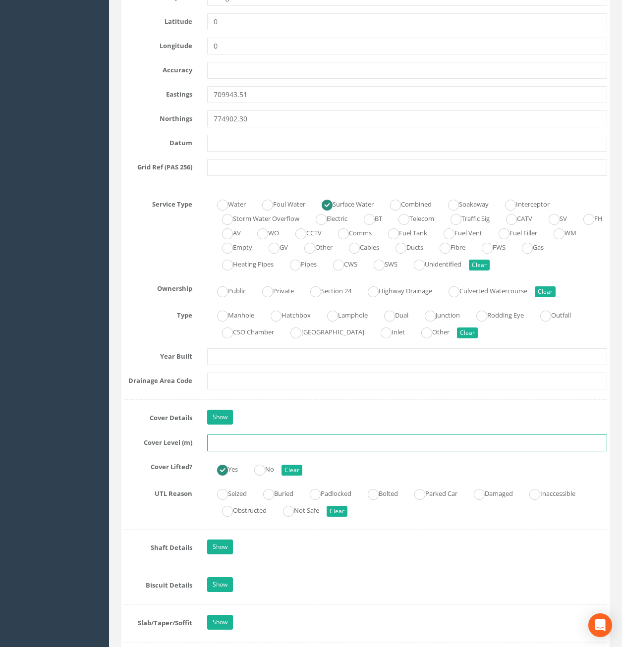
click at [235, 442] on input "text" at bounding box center [407, 443] width 401 height 17
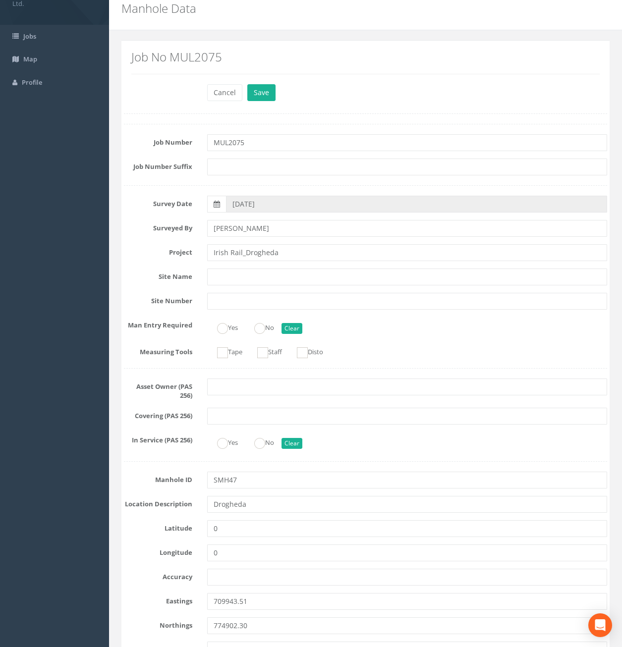
scroll to position [0, 0]
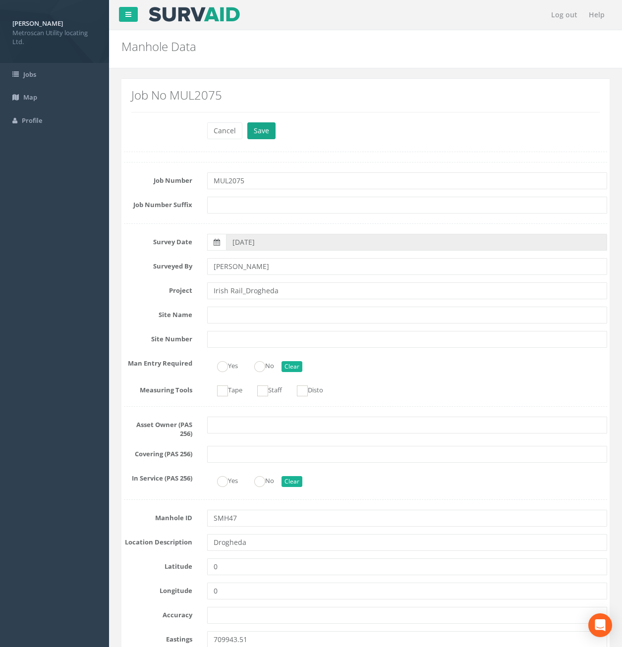
type input "29.76"
click at [262, 127] on button "Save" at bounding box center [261, 130] width 28 height 17
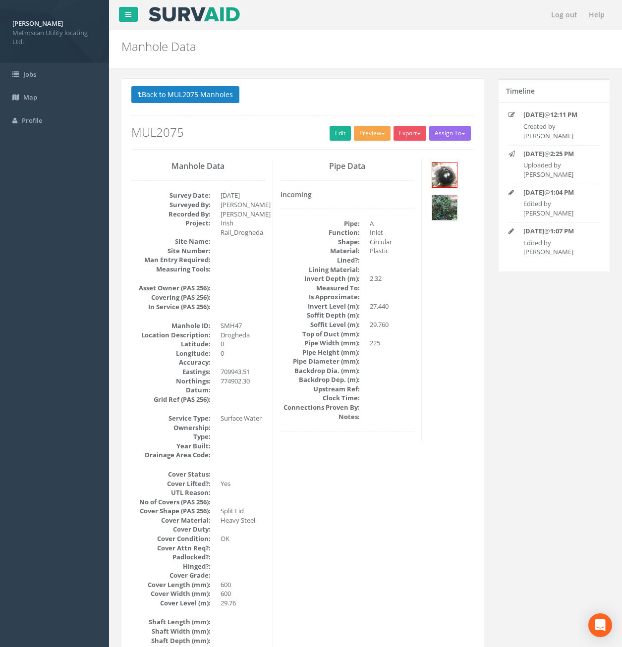
click at [382, 131] on button "Preview" at bounding box center [372, 133] width 37 height 15
click at [354, 153] on link "Metroscan Manhole" at bounding box center [353, 153] width 75 height 15
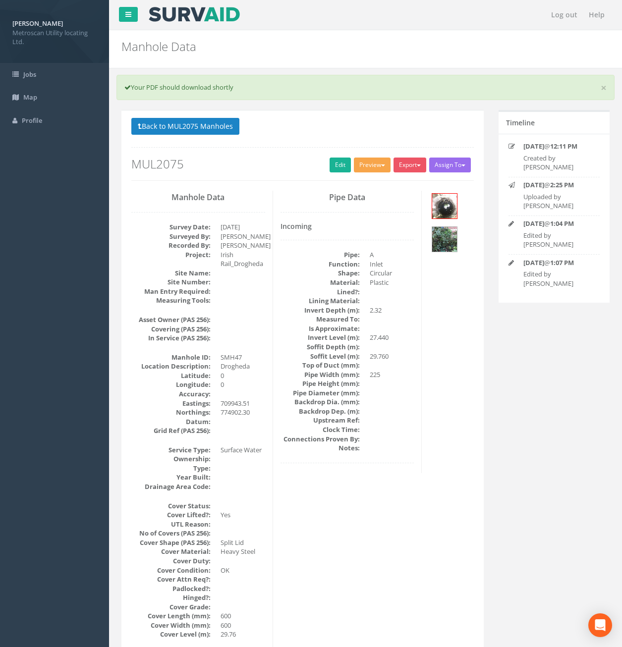
click at [365, 164] on button "Preview" at bounding box center [372, 165] width 37 height 15
click at [359, 184] on link "Metroscan Manhole" at bounding box center [353, 185] width 75 height 15
click at [183, 128] on button "Back to MUL2075 Manholes" at bounding box center [185, 126] width 108 height 17
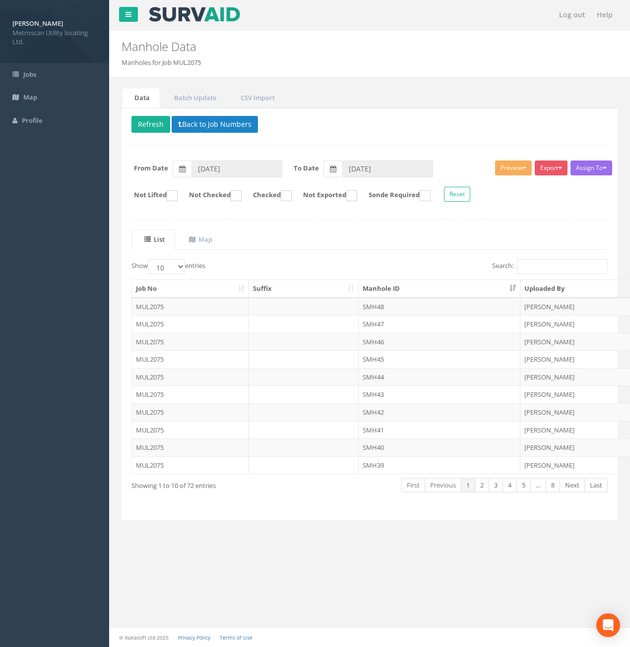
click at [205, 311] on td "MUL2075" at bounding box center [190, 307] width 117 height 18
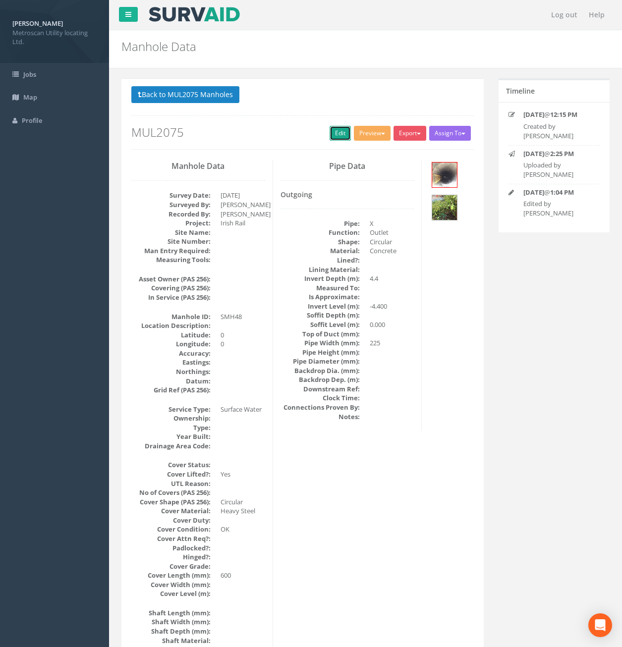
click at [334, 132] on link "Edit" at bounding box center [340, 133] width 21 height 15
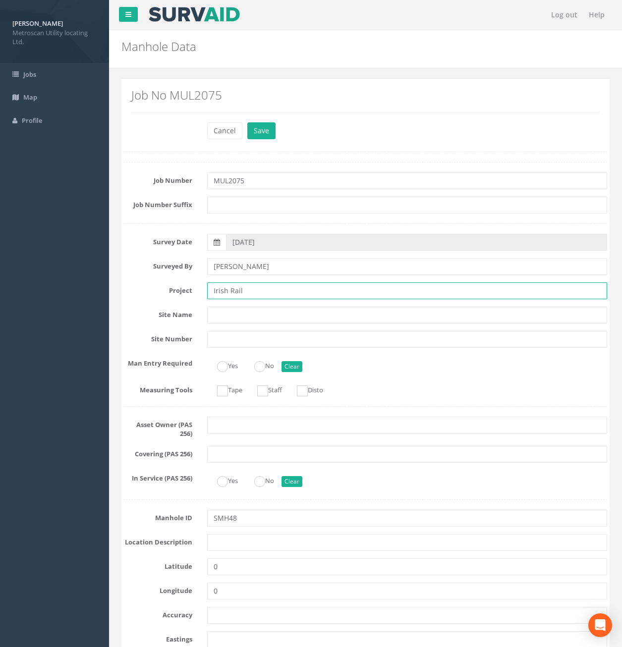
click at [253, 292] on input "Irish Rail" at bounding box center [407, 291] width 401 height 17
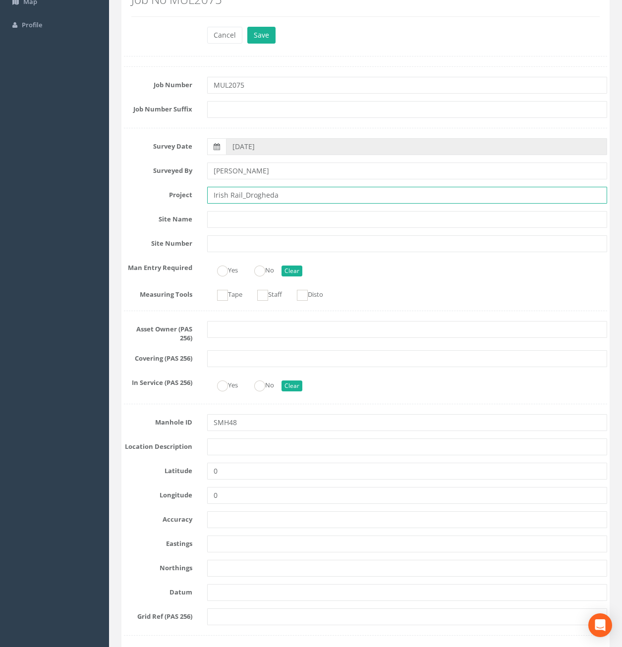
scroll to position [99, 0]
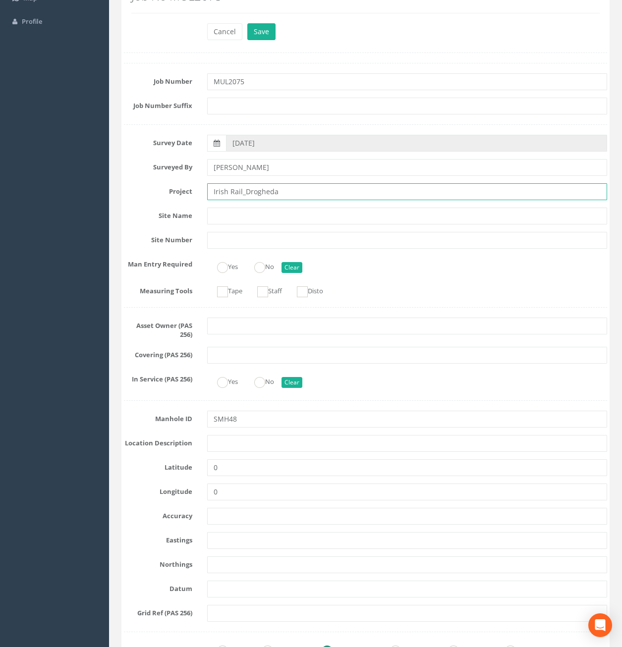
type input "Irish Rail_Drogheda"
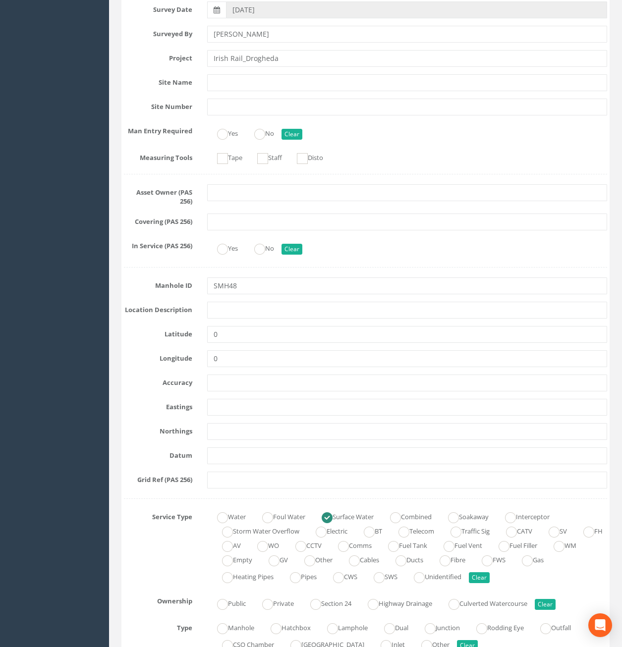
scroll to position [248, 0]
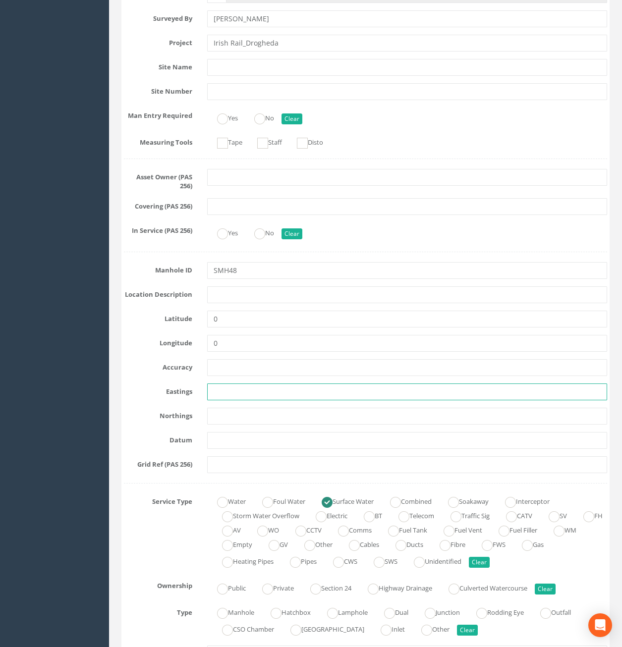
click at [227, 392] on input "text" at bounding box center [407, 392] width 401 height 17
paste input "710040.94"
type input "710040.94"
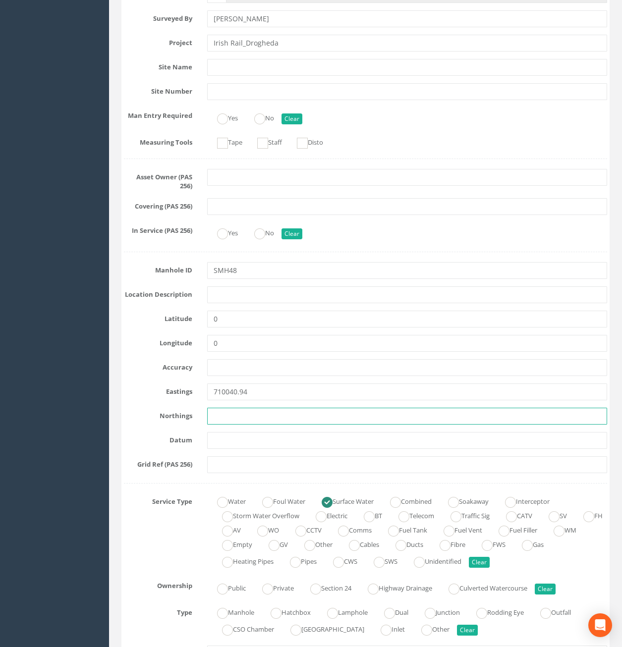
click at [237, 419] on input "text" at bounding box center [407, 416] width 401 height 17
paste input "774884.49"
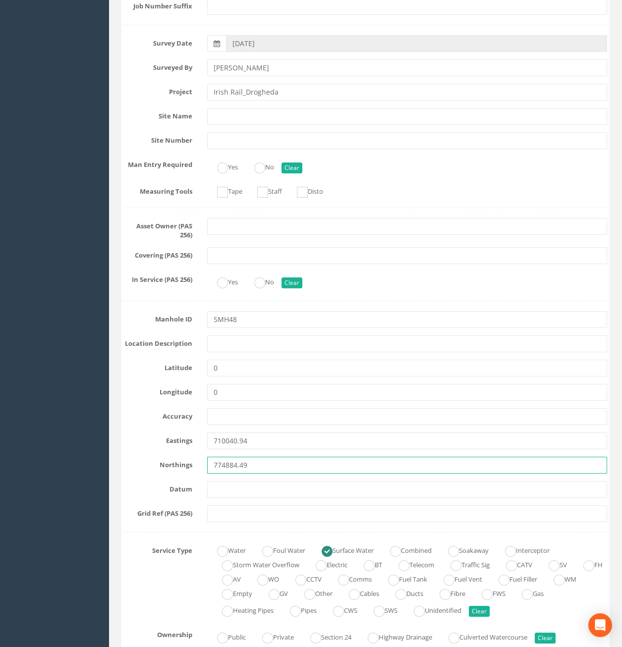
scroll to position [198, 0]
type input "774884.49"
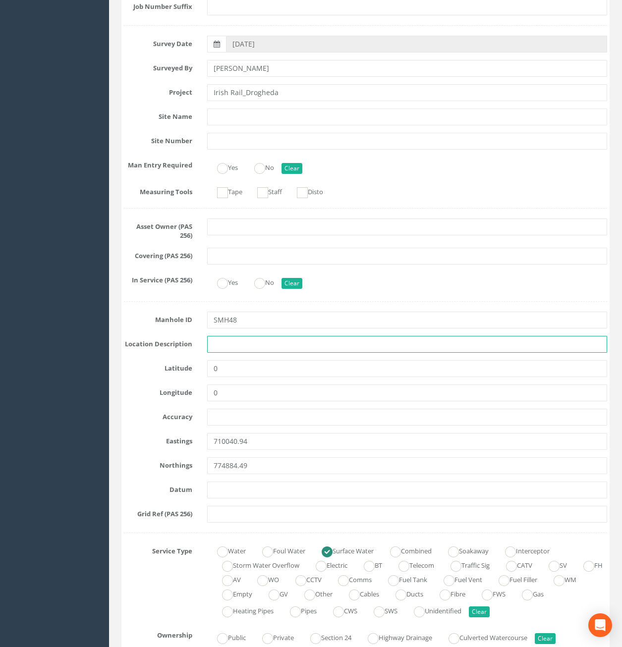
click at [226, 342] on input "text" at bounding box center [407, 344] width 401 height 17
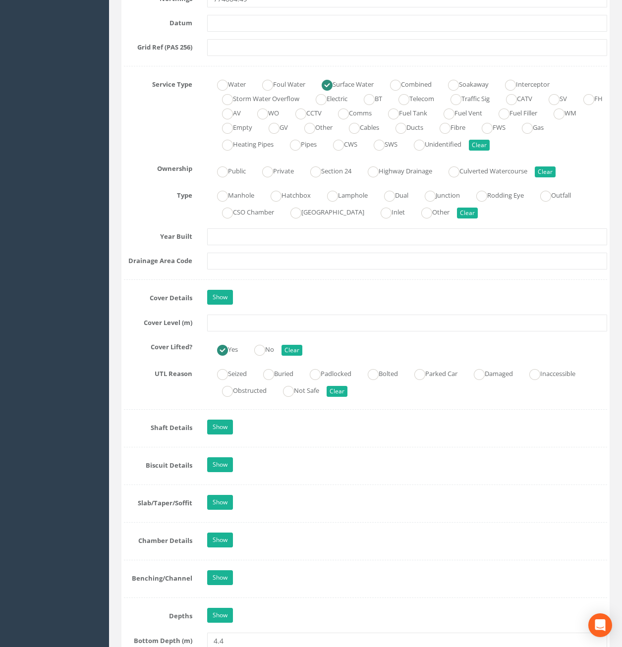
scroll to position [694, 0]
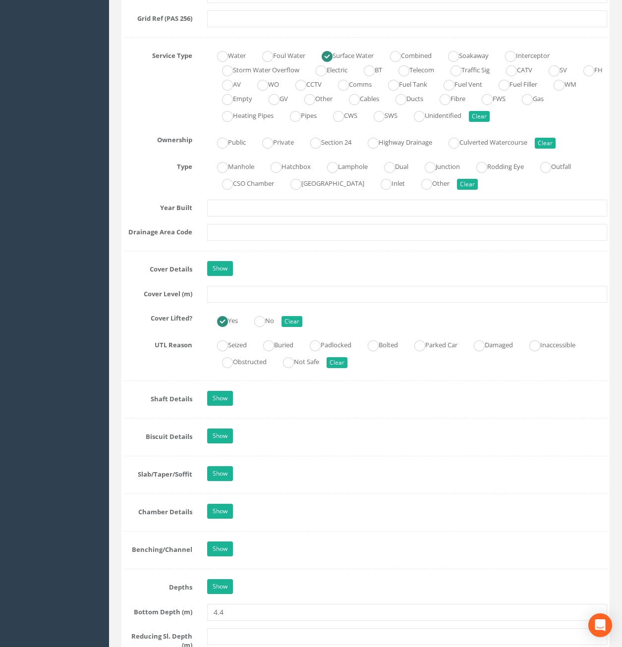
type input "Drogheda"
click at [252, 291] on input "text" at bounding box center [407, 294] width 401 height 17
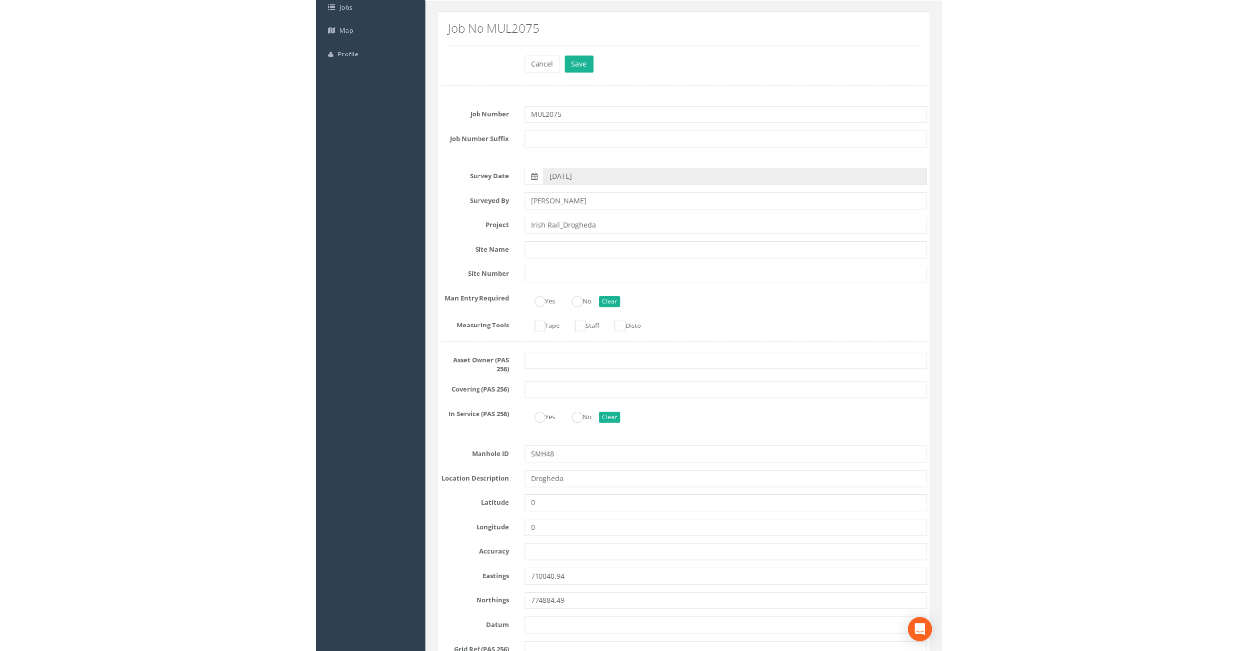
scroll to position [0, 0]
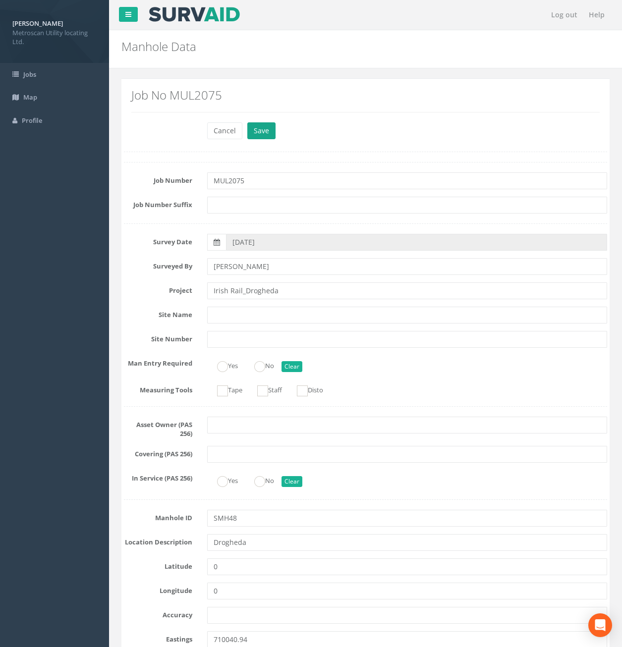
type input "29.82"
click at [255, 136] on button "Save" at bounding box center [261, 130] width 28 height 17
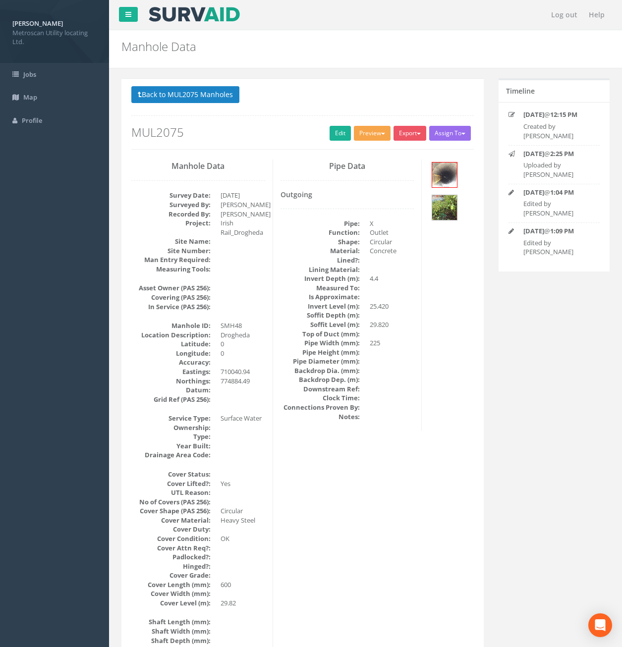
click at [372, 131] on button "Preview" at bounding box center [372, 133] width 37 height 15
click at [372, 145] on ul "Metroscan Manhole Heathrow United Utilities SurvAid IC SurvAid Manhole" at bounding box center [353, 196] width 79 height 104
click at [371, 131] on button "Preview" at bounding box center [372, 133] width 37 height 15
click at [369, 156] on link "Metroscan Manhole" at bounding box center [353, 153] width 75 height 15
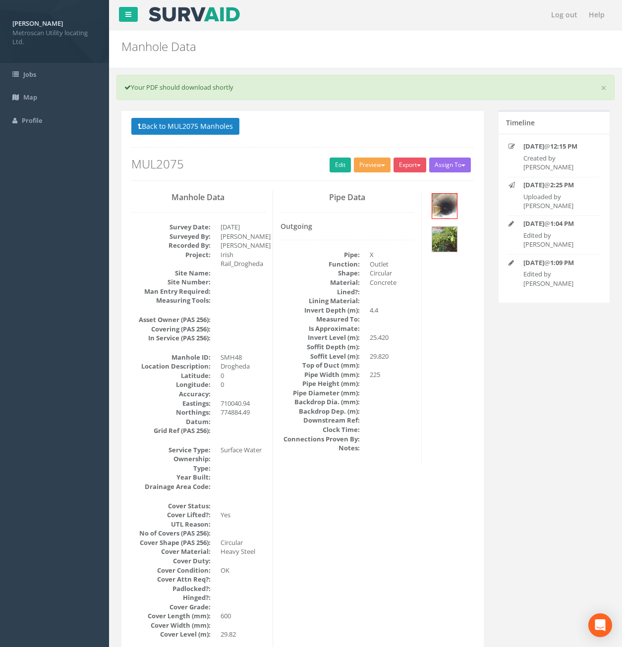
click at [371, 161] on button "Preview" at bounding box center [372, 165] width 37 height 15
click at [369, 182] on link "Metroscan Manhole" at bounding box center [353, 185] width 75 height 15
click at [377, 163] on button "Preview" at bounding box center [372, 165] width 37 height 15
click at [365, 182] on link "Metroscan Manhole" at bounding box center [353, 185] width 75 height 15
drag, startPoint x: 367, startPoint y: 166, endPoint x: 371, endPoint y: 175, distance: 10.2
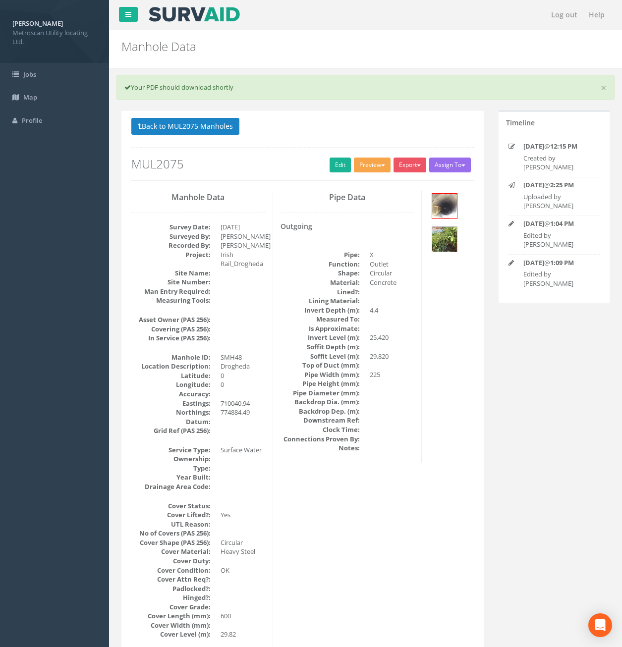
click at [367, 166] on button "Preview" at bounding box center [372, 165] width 37 height 15
drag, startPoint x: 363, startPoint y: 186, endPoint x: 484, endPoint y: 192, distance: 121.1
click at [364, 187] on link "Metroscan Manhole" at bounding box center [353, 185] width 75 height 15
drag, startPoint x: 195, startPoint y: 123, endPoint x: 218, endPoint y: 138, distance: 26.8
click at [195, 124] on button "Back to MUL2075 Manholes" at bounding box center [185, 126] width 108 height 17
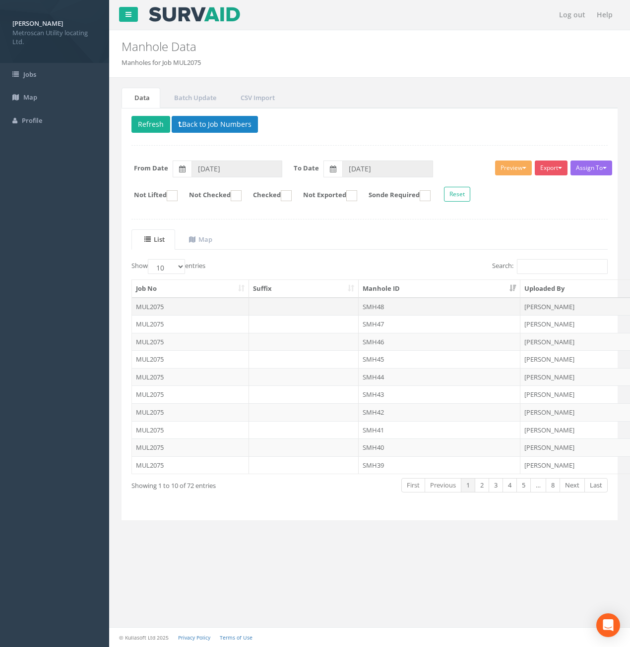
click at [207, 303] on td "MUL2075" at bounding box center [190, 307] width 117 height 18
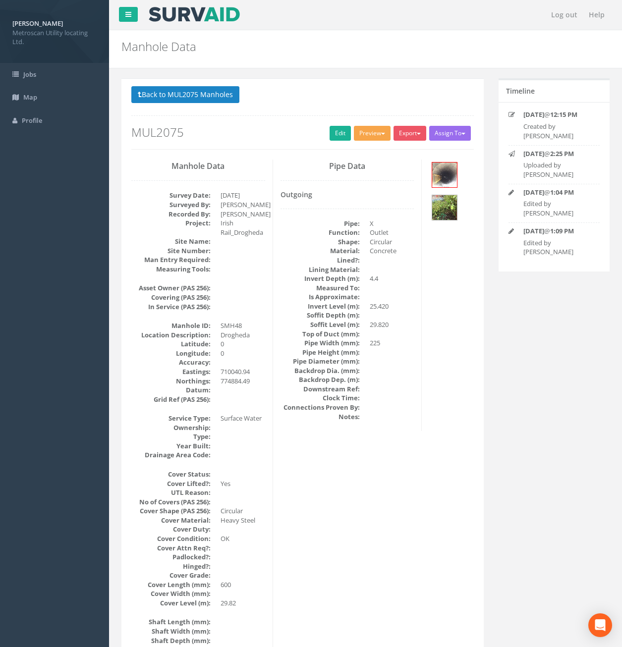
click at [371, 136] on button "Preview" at bounding box center [372, 133] width 37 height 15
click at [367, 153] on link "Metroscan Manhole" at bounding box center [353, 153] width 75 height 15
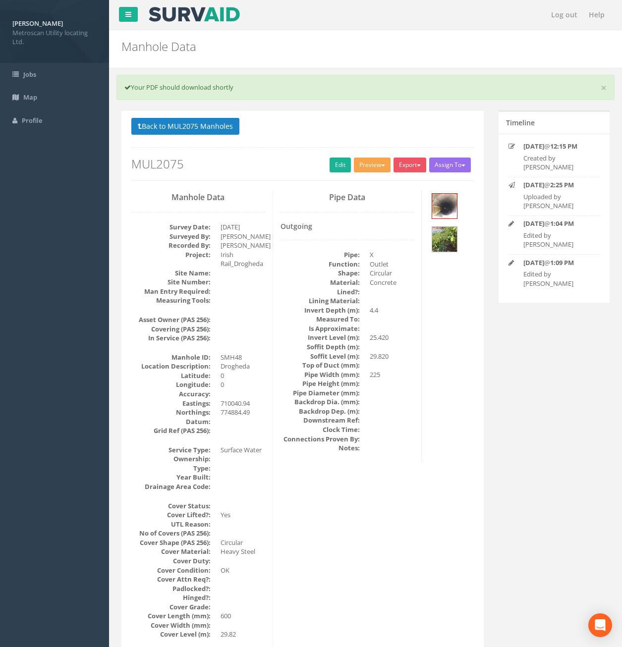
drag, startPoint x: 367, startPoint y: 167, endPoint x: 363, endPoint y: 177, distance: 11.6
click at [367, 167] on button "Preview" at bounding box center [372, 165] width 37 height 15
click at [363, 184] on link "Metroscan Manhole" at bounding box center [353, 185] width 75 height 15
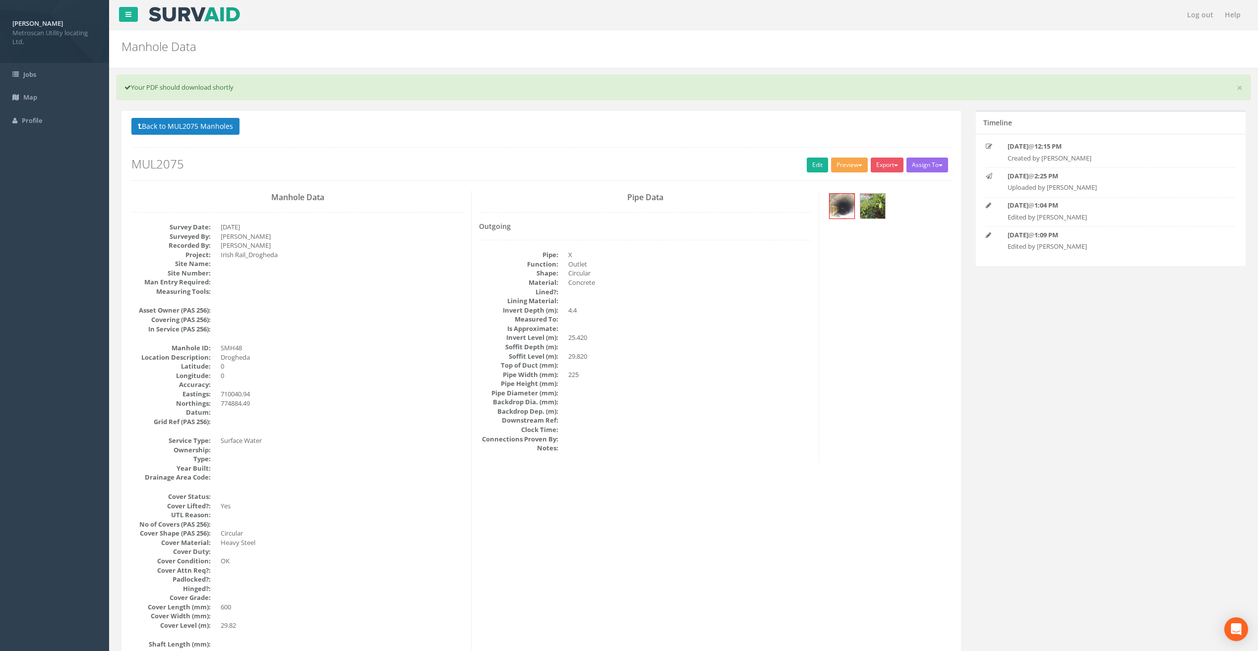
click at [842, 164] on button "Preview" at bounding box center [849, 165] width 37 height 15
click at [839, 188] on link "Metroscan Manhole" at bounding box center [830, 185] width 75 height 15
drag, startPoint x: 849, startPoint y: 166, endPoint x: 853, endPoint y: 174, distance: 9.3
click at [849, 167] on button "Preview" at bounding box center [849, 165] width 37 height 15
click at [844, 182] on link "Metroscan Manhole" at bounding box center [830, 185] width 75 height 15
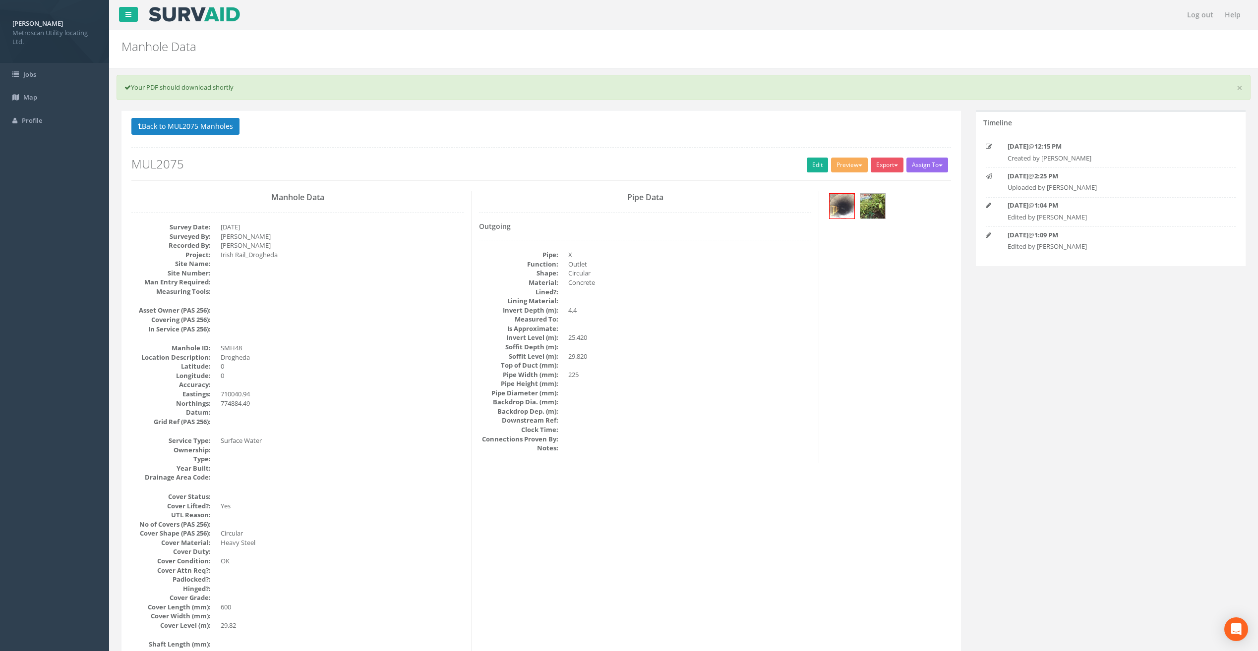
click at [773, 320] on dd at bounding box center [689, 319] width 243 height 9
click at [858, 166] on span "button" at bounding box center [860, 166] width 4 height 2
click at [836, 187] on link "Metroscan Manhole" at bounding box center [830, 185] width 75 height 15
click at [839, 166] on button "Preview" at bounding box center [849, 165] width 37 height 15
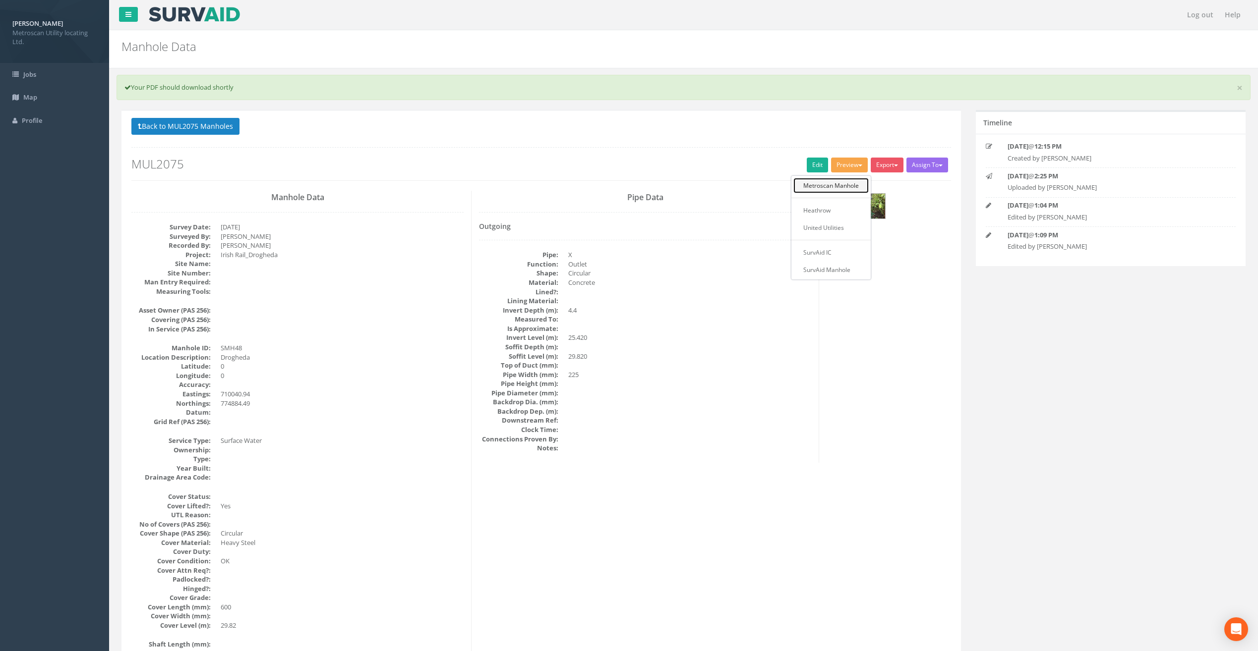
click at [847, 183] on link "Metroscan Manhole" at bounding box center [830, 185] width 75 height 15
click at [845, 169] on button "Preview" at bounding box center [849, 165] width 37 height 15
click at [847, 181] on link "Metroscan Manhole" at bounding box center [830, 185] width 75 height 15
click at [212, 123] on button "Back to MUL2075 Manholes" at bounding box center [185, 126] width 108 height 17
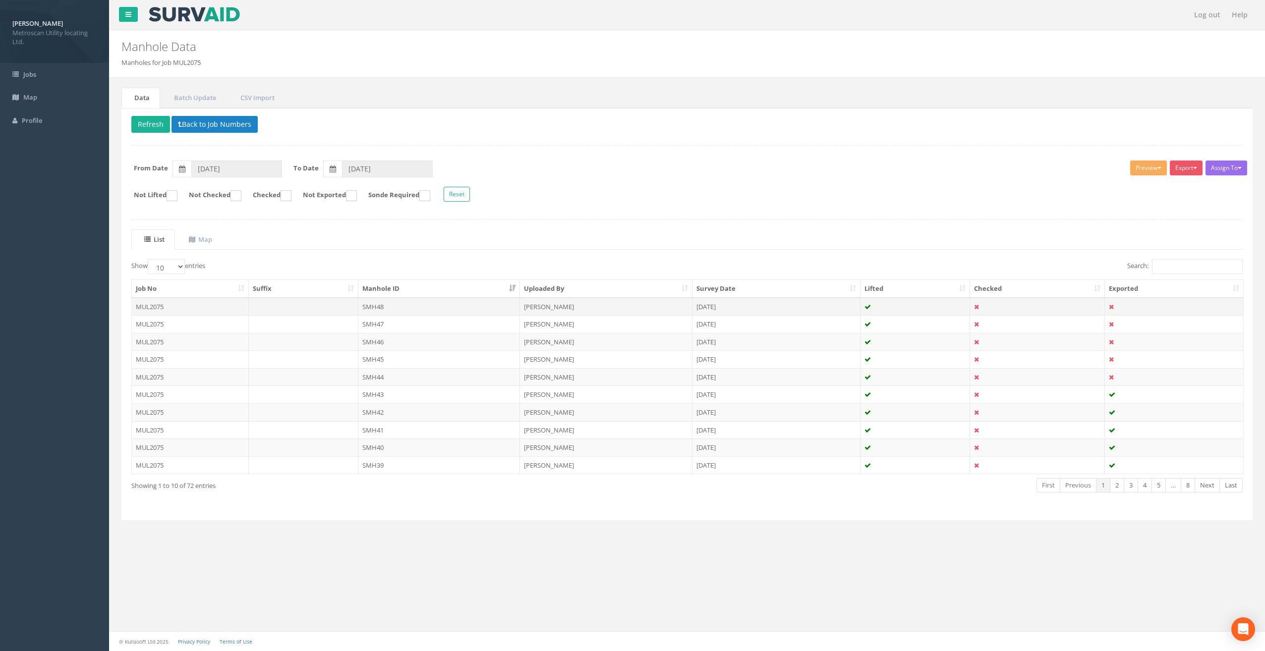
click at [283, 310] on td at bounding box center [304, 307] width 110 height 18
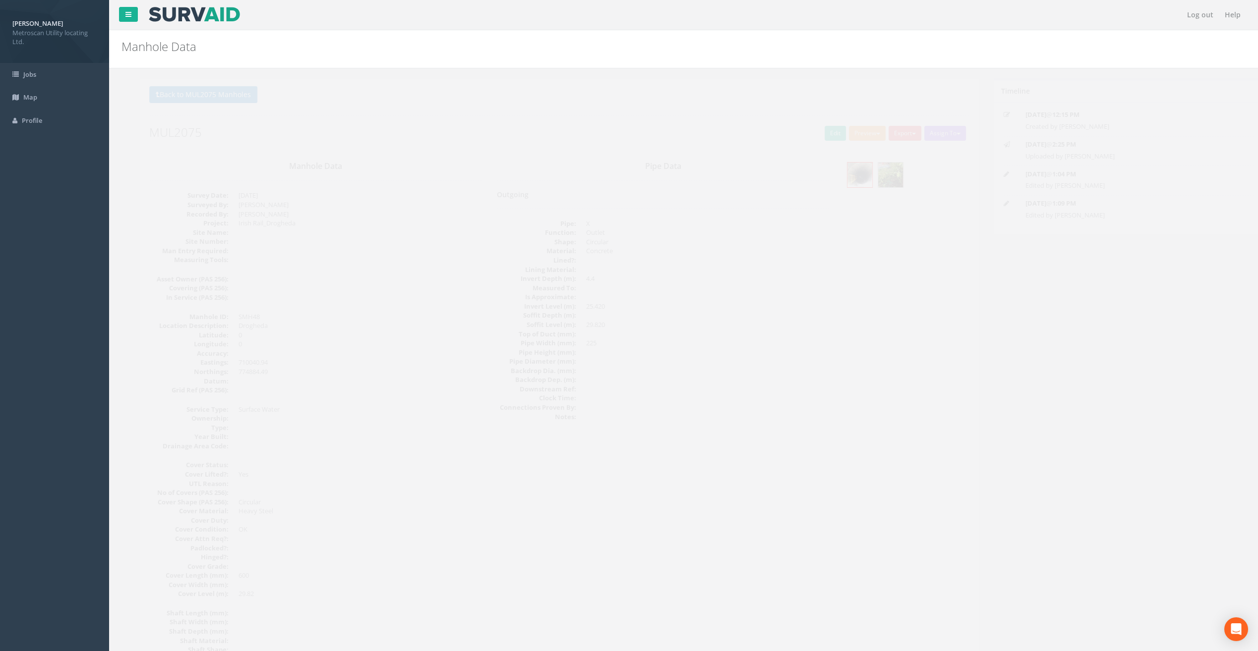
click at [846, 123] on div "Back to MUL2075 Manholes Back to Map Assign To No Companies Added Export Metros…" at bounding box center [540, 117] width 819 height 63
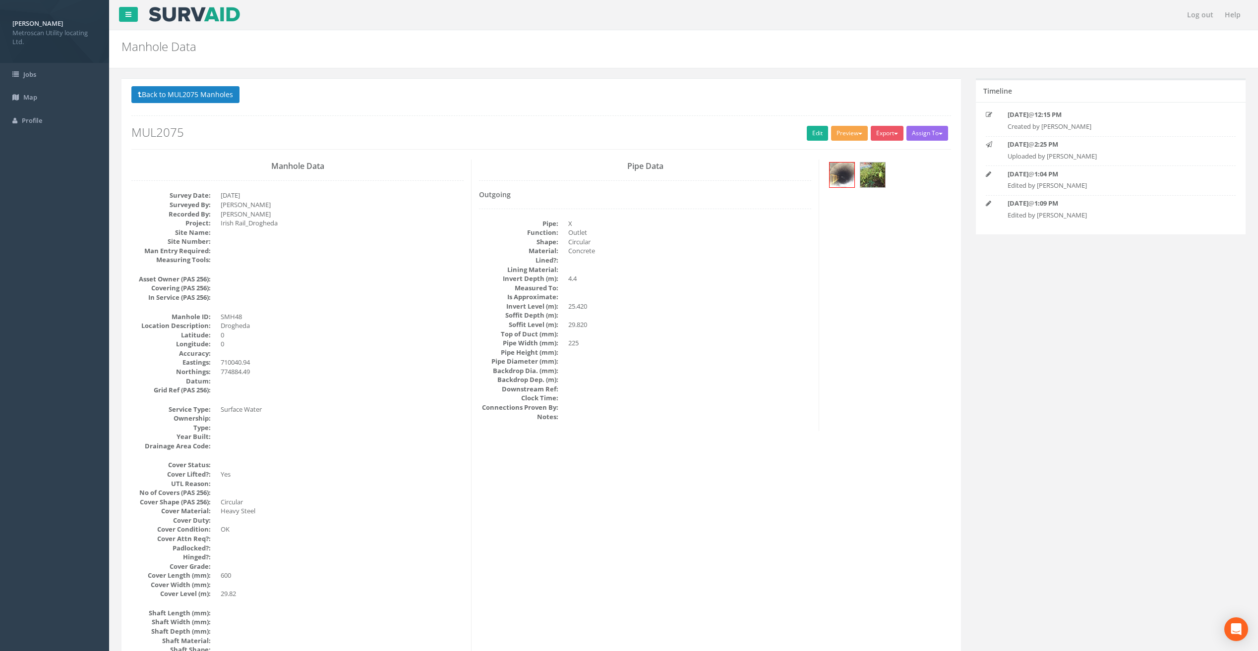
click at [844, 127] on button "Preview" at bounding box center [849, 133] width 37 height 15
drag, startPoint x: 849, startPoint y: 152, endPoint x: 849, endPoint y: 179, distance: 27.3
click at [849, 152] on link "Metroscan Manhole" at bounding box center [830, 153] width 75 height 15
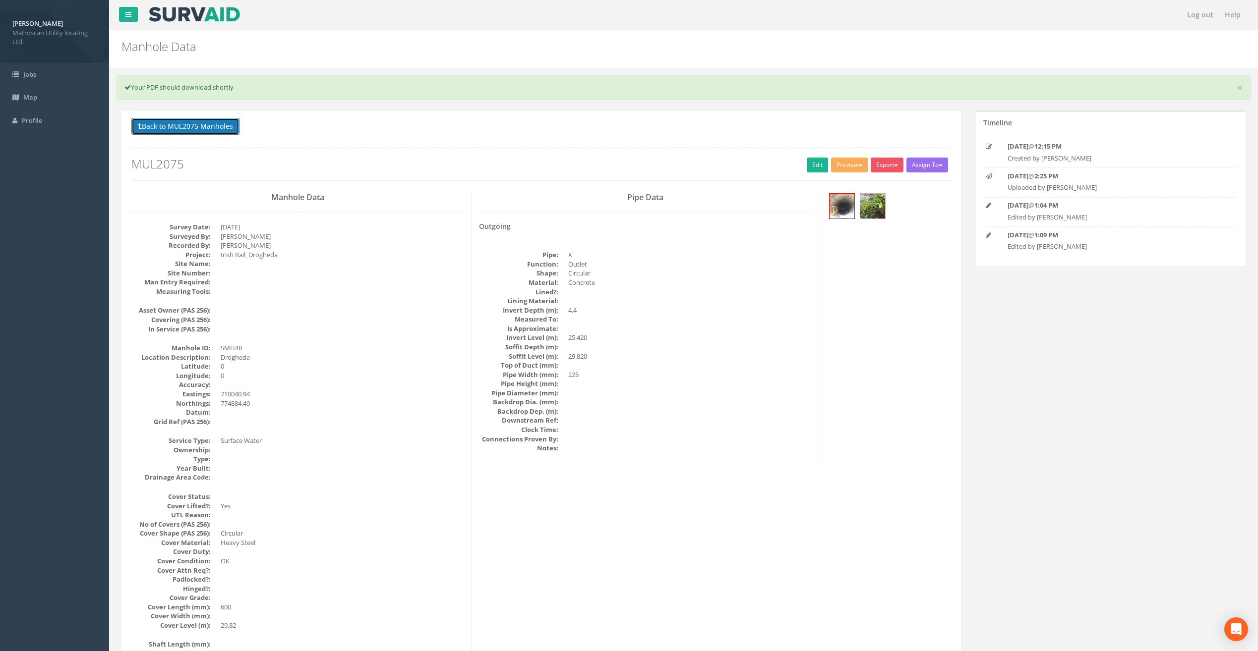
click at [198, 131] on button "Back to MUL2075 Manholes" at bounding box center [185, 126] width 108 height 17
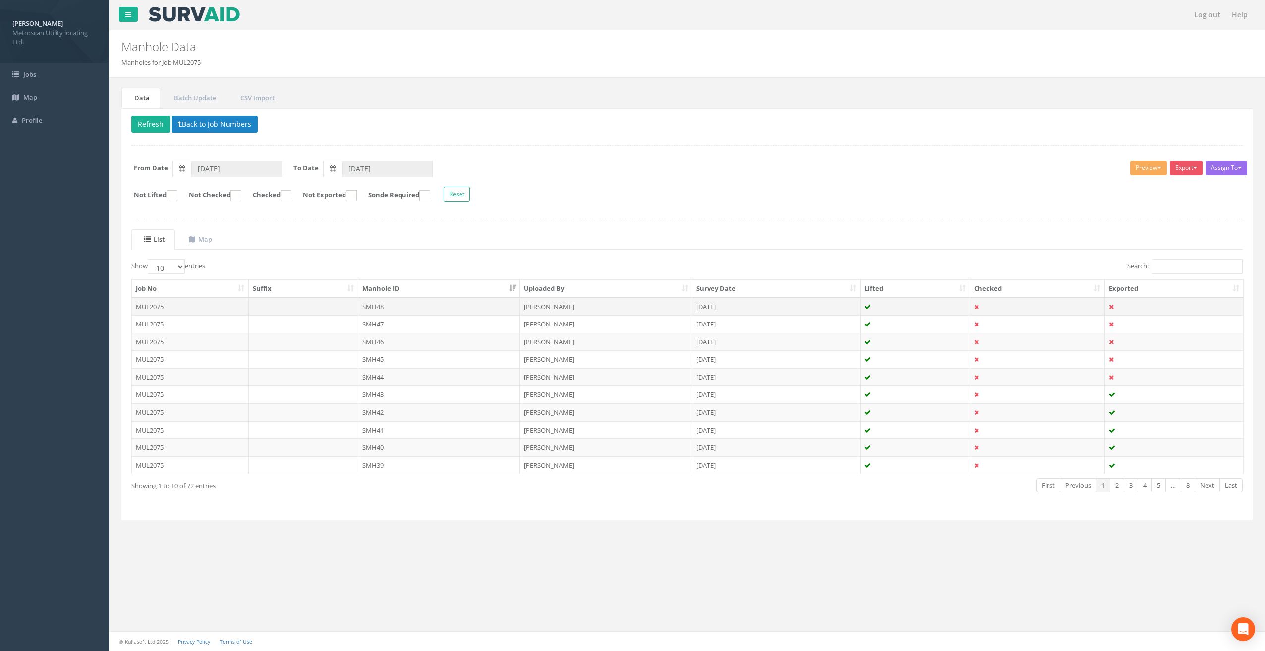
click at [342, 315] on td at bounding box center [304, 307] width 110 height 18
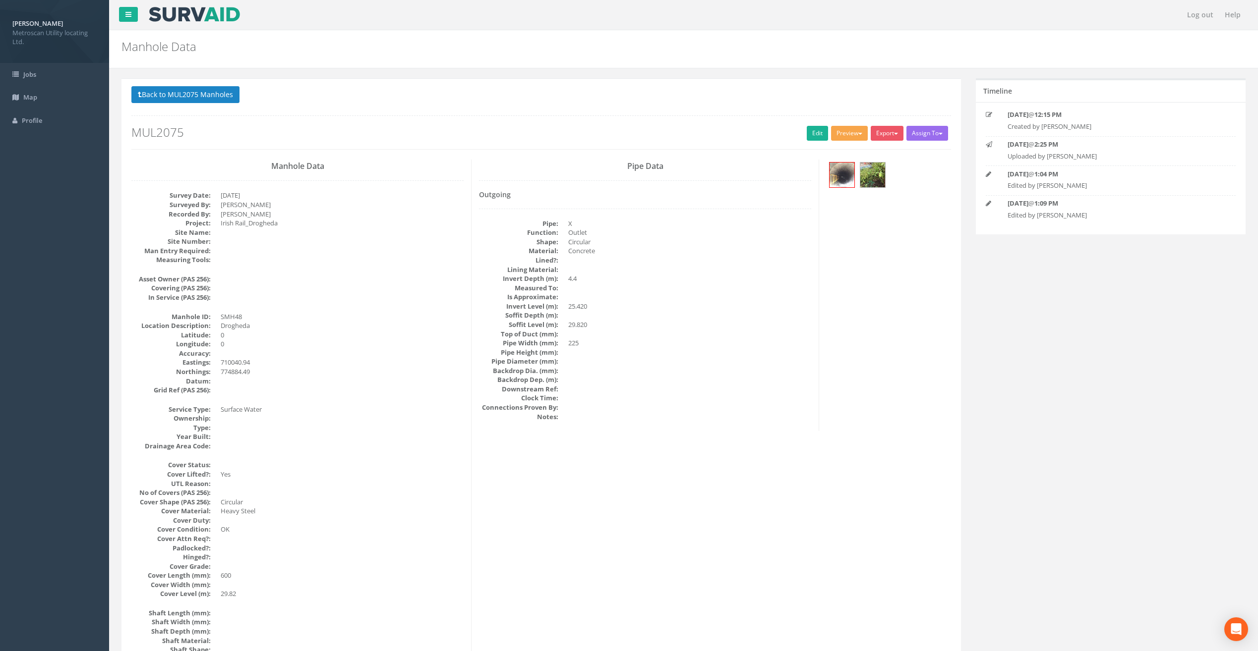
click at [858, 134] on span "button" at bounding box center [860, 134] width 4 height 2
click at [829, 155] on link "Metroscan Manhole" at bounding box center [830, 153] width 75 height 15
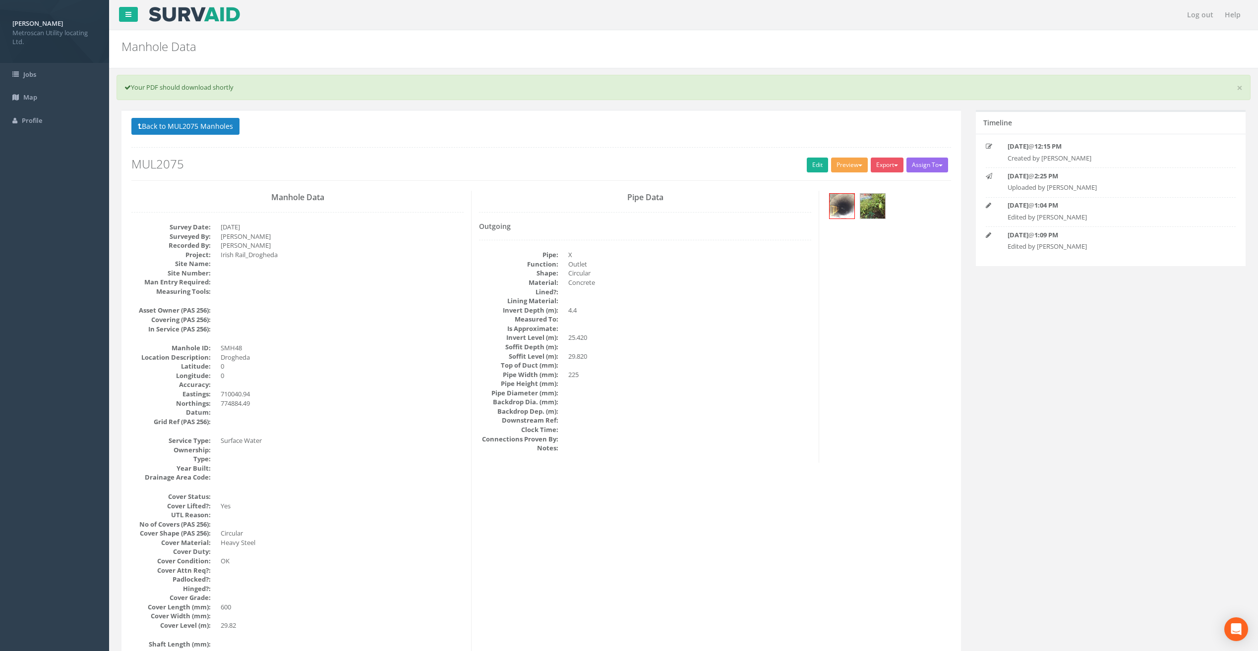
click at [846, 169] on button "Preview" at bounding box center [849, 165] width 37 height 15
click at [841, 185] on link "Metroscan Manhole" at bounding box center [830, 185] width 75 height 15
drag, startPoint x: 855, startPoint y: 164, endPoint x: 850, endPoint y: 165, distance: 5.2
click at [855, 163] on button "Preview" at bounding box center [849, 165] width 37 height 15
click at [831, 185] on link "Metroscan Manhole" at bounding box center [830, 185] width 75 height 15
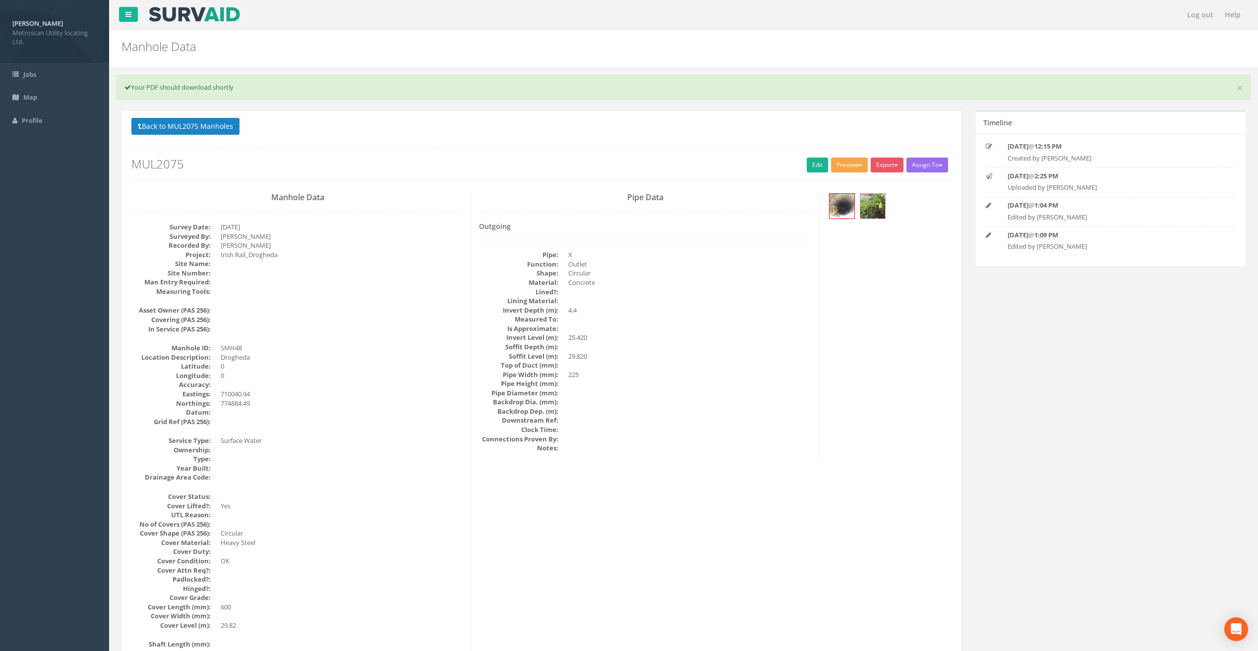
click at [849, 163] on button "Preview" at bounding box center [849, 165] width 37 height 15
click at [836, 187] on link "Metroscan Manhole" at bounding box center [830, 185] width 75 height 15
click at [845, 167] on button "Preview" at bounding box center [849, 165] width 37 height 15
click at [839, 182] on link "Metroscan Manhole" at bounding box center [830, 185] width 75 height 15
click at [848, 168] on button "Preview" at bounding box center [849, 165] width 37 height 15
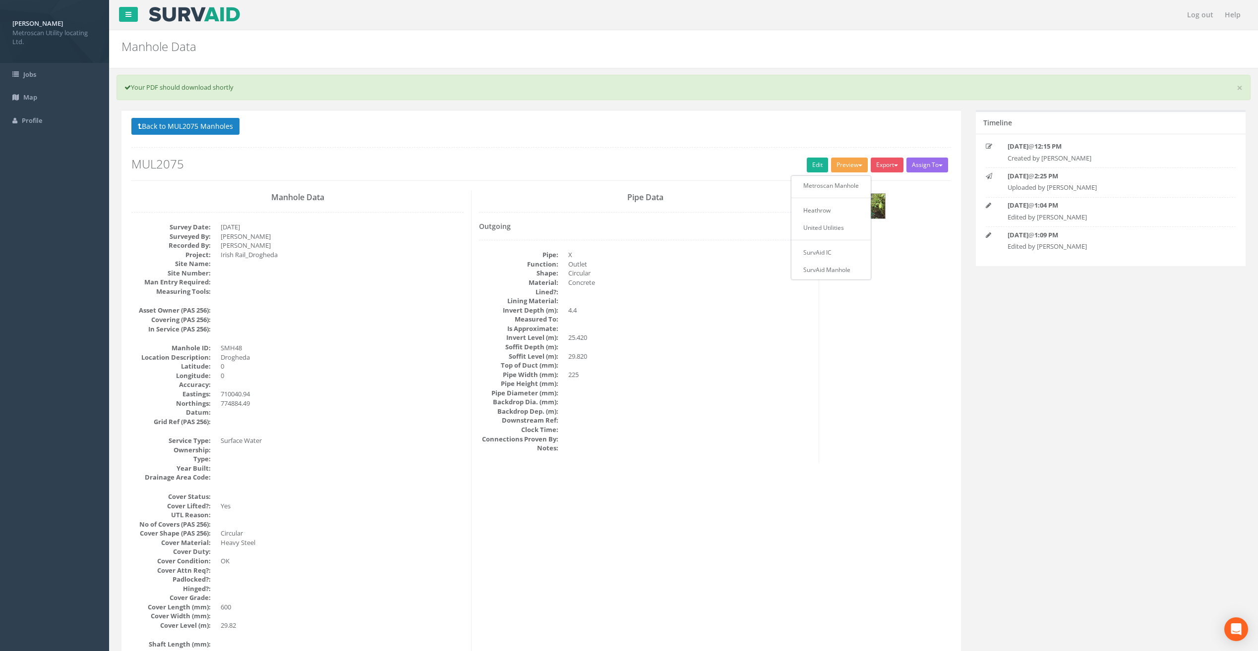
drag, startPoint x: 753, startPoint y: 130, endPoint x: 829, endPoint y: 127, distance: 75.9
click at [753, 130] on p "Back to MUL2075 Manholes Back to Map" at bounding box center [540, 127] width 819 height 19
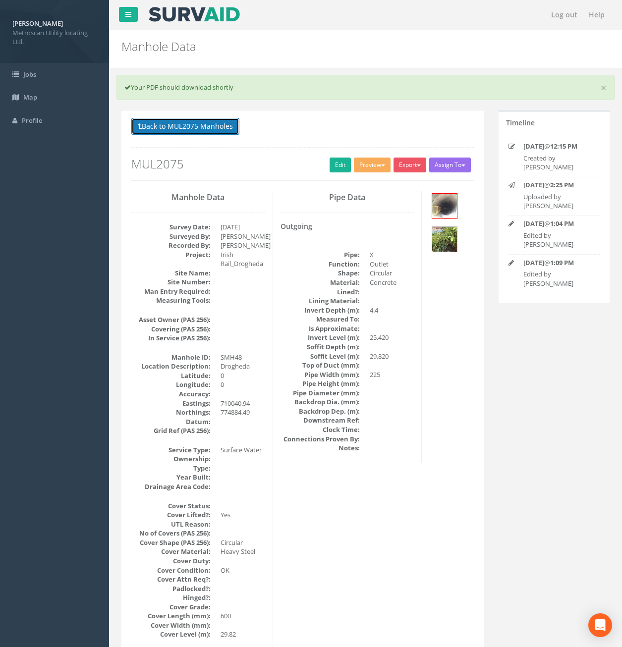
drag, startPoint x: 179, startPoint y: 129, endPoint x: 185, endPoint y: 133, distance: 6.9
click at [179, 130] on button "Back to MUL2075 Manholes" at bounding box center [185, 126] width 108 height 17
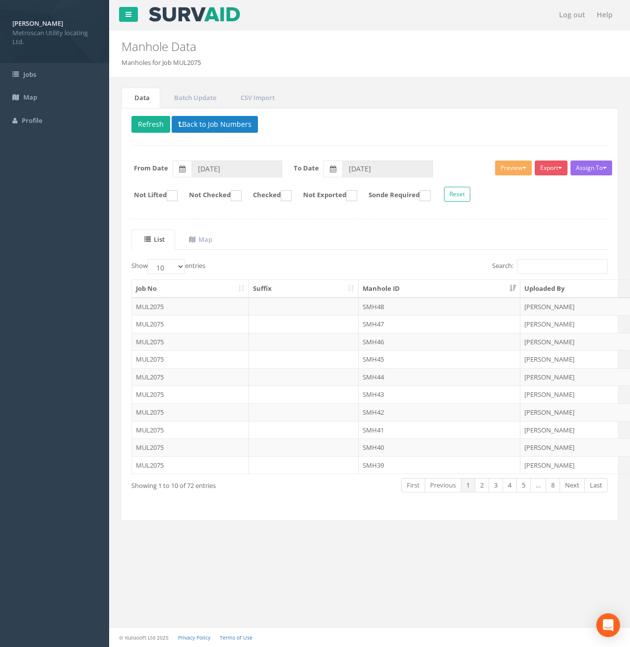
drag, startPoint x: 326, startPoint y: 347, endPoint x: 351, endPoint y: 344, distance: 26.0
click at [326, 347] on td at bounding box center [304, 342] width 110 height 18
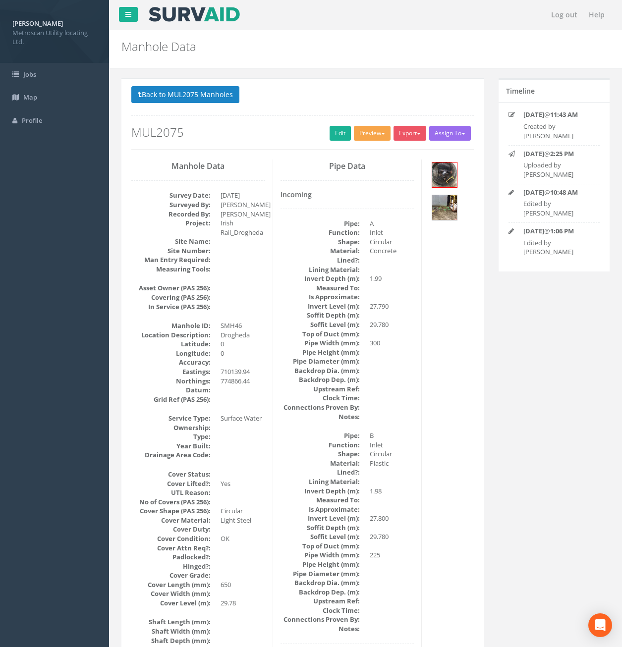
drag, startPoint x: 362, startPoint y: 136, endPoint x: 373, endPoint y: 139, distance: 11.8
click at [362, 136] on button "Preview" at bounding box center [372, 133] width 37 height 15
click at [367, 155] on link "Metroscan Manhole" at bounding box center [353, 153] width 75 height 15
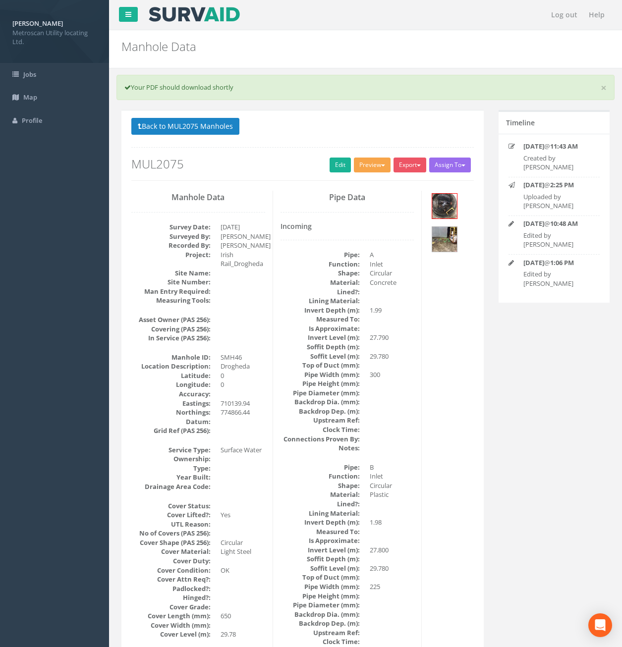
click at [375, 163] on button "Preview" at bounding box center [372, 165] width 37 height 15
click at [367, 182] on link "Metroscan Manhole" at bounding box center [353, 185] width 75 height 15
drag, startPoint x: 367, startPoint y: 164, endPoint x: 372, endPoint y: 166, distance: 5.5
click at [367, 164] on button "Preview" at bounding box center [372, 165] width 37 height 15
click at [369, 183] on link "Metroscan Manhole" at bounding box center [353, 185] width 75 height 15
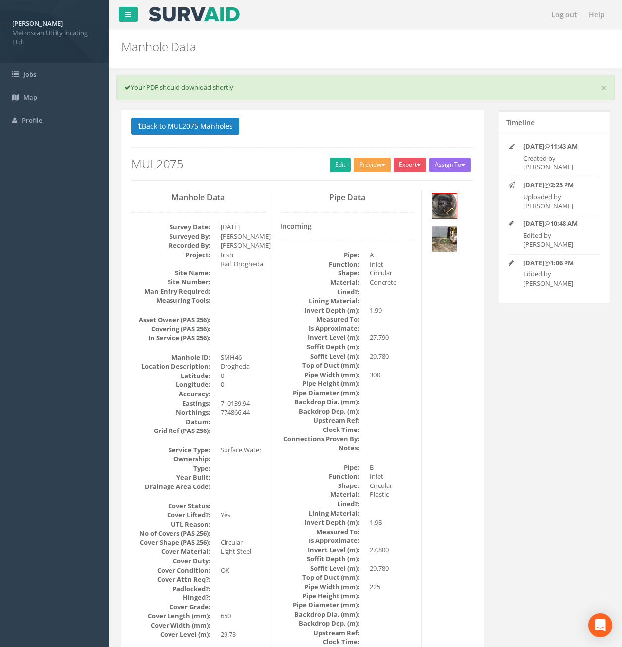
click at [378, 167] on button "Preview" at bounding box center [372, 165] width 37 height 15
click at [370, 188] on link "Metroscan Manhole" at bounding box center [353, 185] width 75 height 15
click at [378, 168] on button "Preview" at bounding box center [372, 165] width 37 height 15
click at [369, 188] on link "Metroscan Manhole" at bounding box center [353, 185] width 75 height 15
click at [373, 167] on button "Preview" at bounding box center [372, 165] width 37 height 15
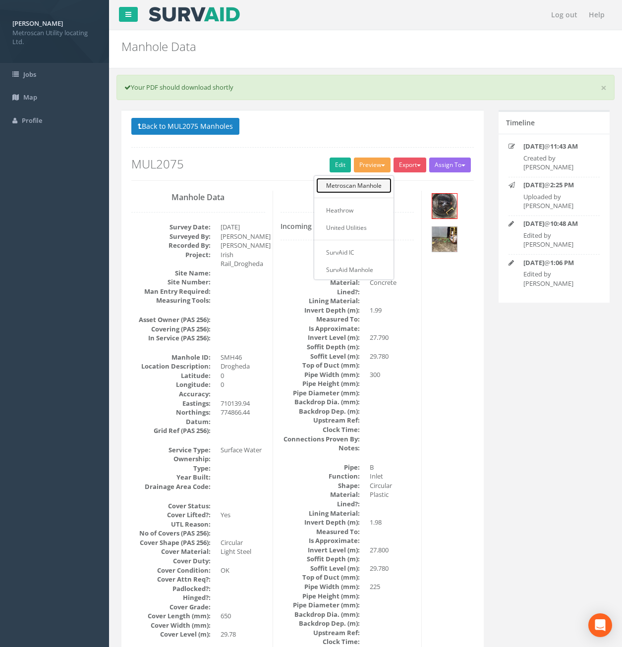
click at [369, 183] on link "Metroscan Manhole" at bounding box center [353, 185] width 75 height 15
click at [374, 166] on button "Preview" at bounding box center [372, 165] width 37 height 15
click at [372, 183] on link "Metroscan Manhole" at bounding box center [353, 185] width 75 height 15
click at [375, 166] on button "Preview" at bounding box center [372, 165] width 37 height 15
click at [372, 183] on link "Metroscan Manhole" at bounding box center [353, 185] width 75 height 15
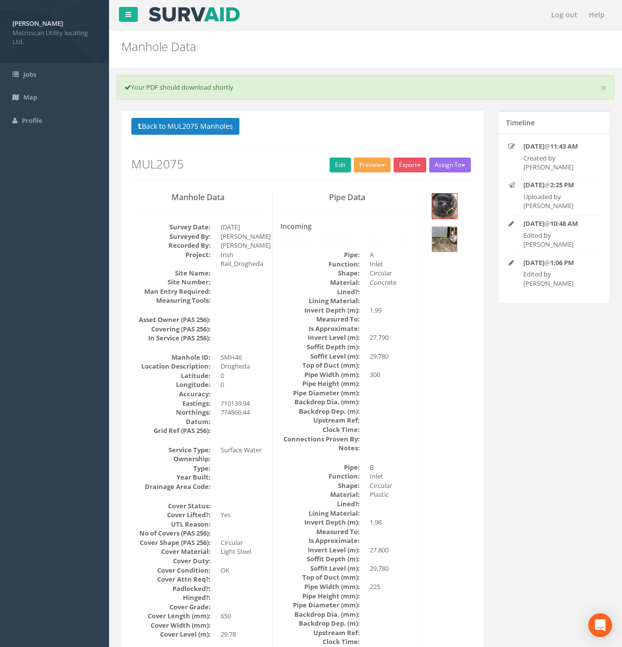
click at [381, 166] on span "button" at bounding box center [383, 166] width 4 height 2
click at [364, 191] on link "Metroscan Manhole" at bounding box center [353, 185] width 75 height 15
click at [376, 166] on button "Preview" at bounding box center [372, 165] width 37 height 15
click at [366, 184] on link "Metroscan Manhole" at bounding box center [353, 185] width 75 height 15
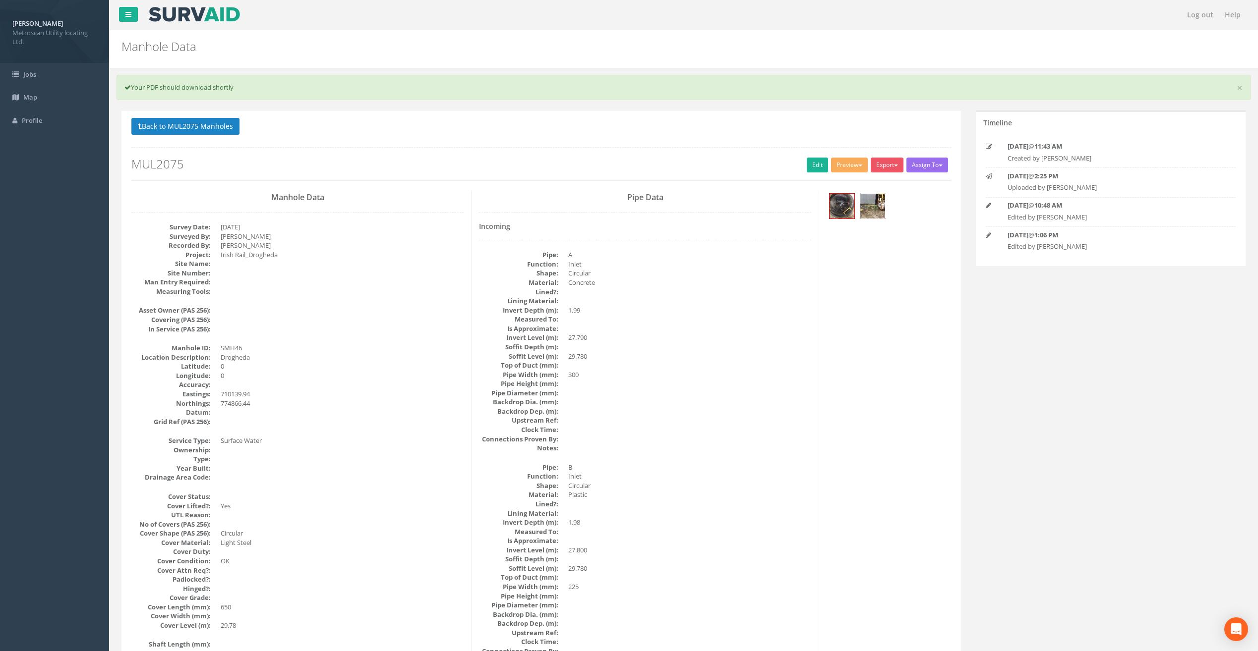
click at [872, 200] on img at bounding box center [872, 206] width 25 height 25
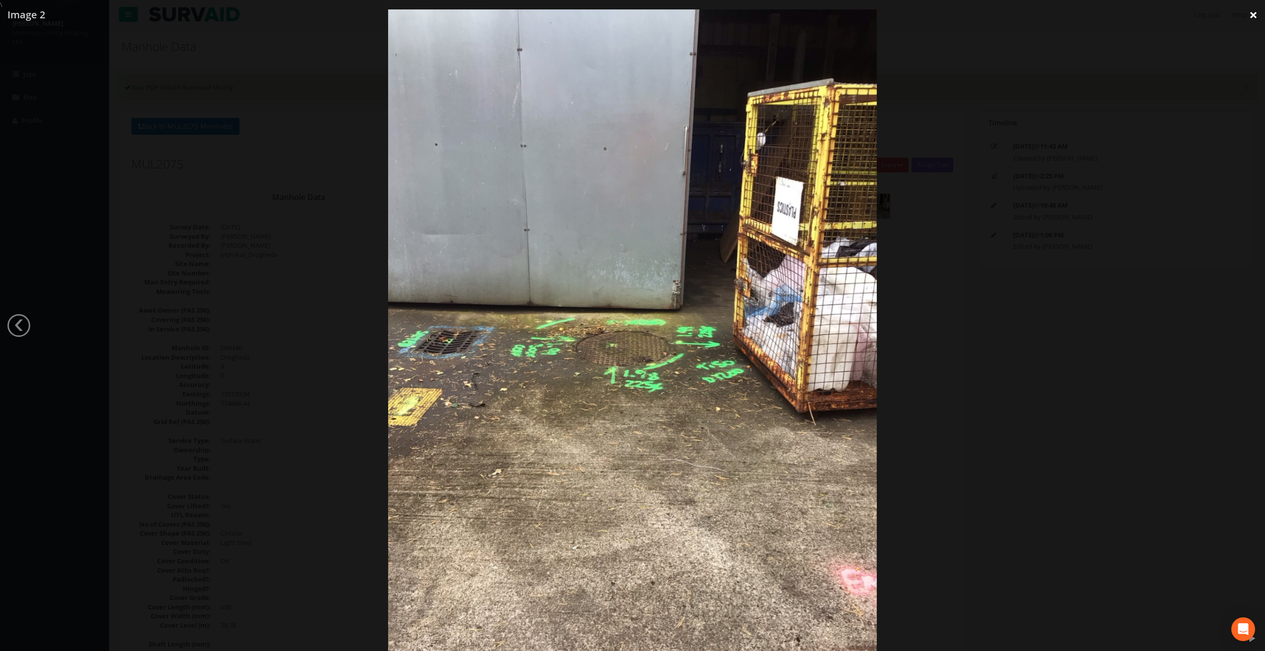
click at [1255, 14] on link "×" at bounding box center [1253, 15] width 23 height 30
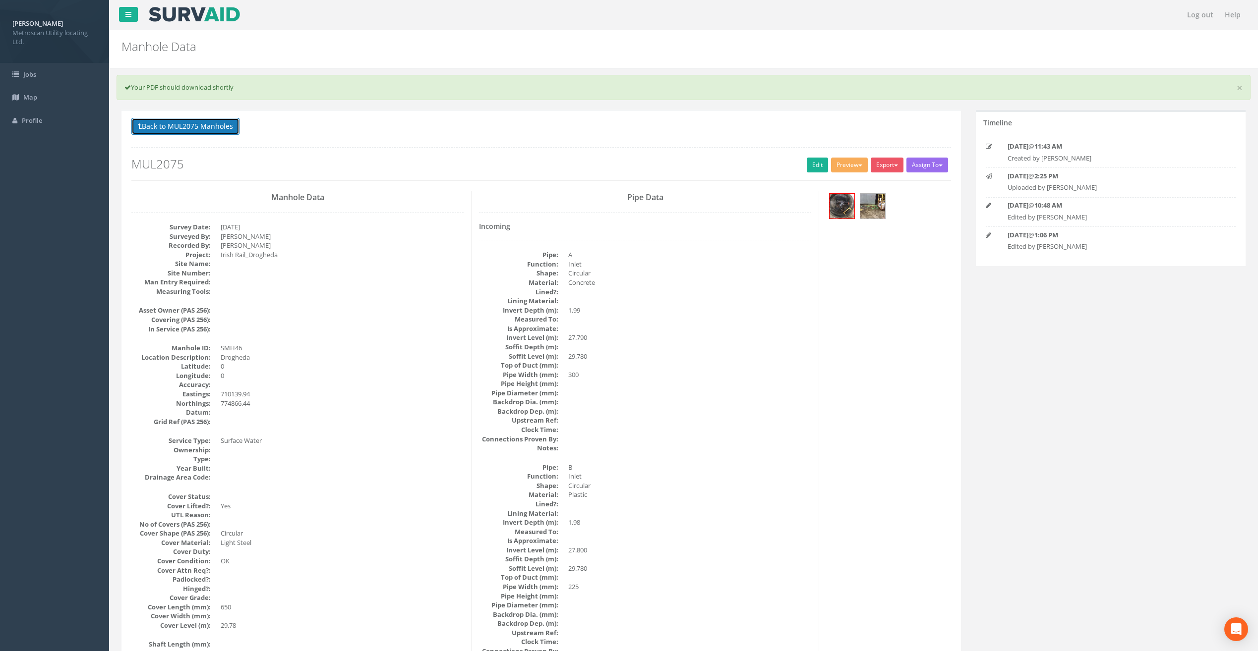
click at [201, 124] on button "Back to MUL2075 Manholes" at bounding box center [185, 126] width 108 height 17
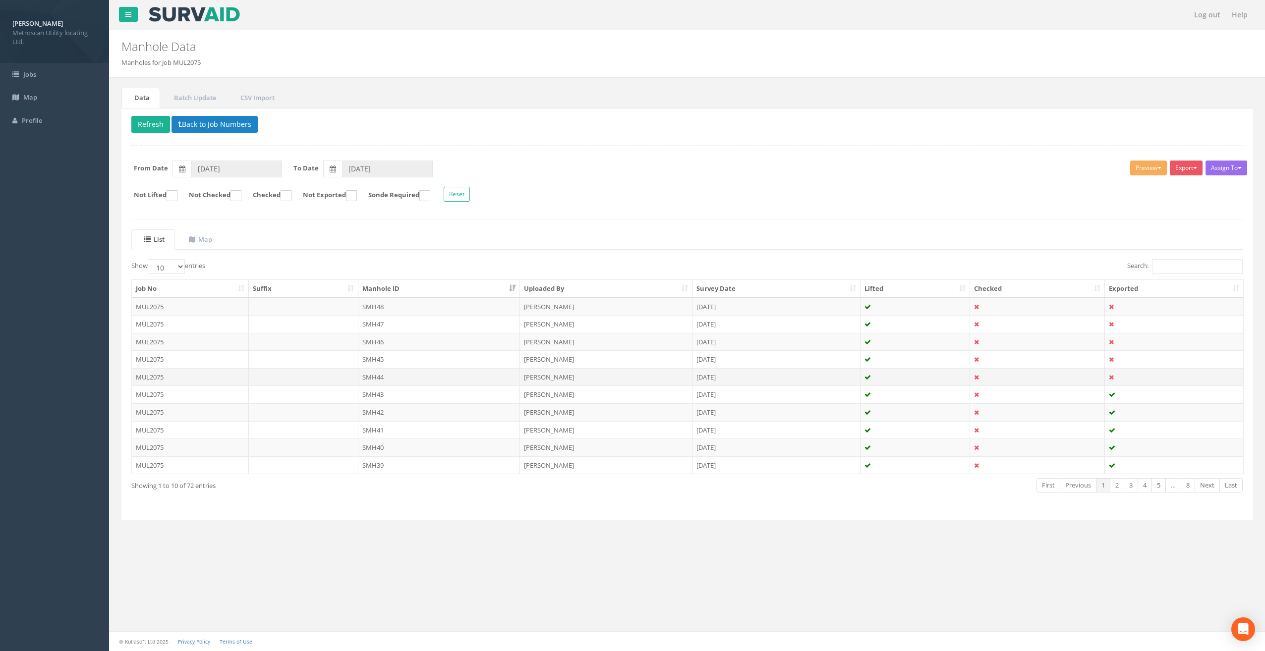
click at [397, 377] on td "SMH44" at bounding box center [439, 377] width 162 height 18
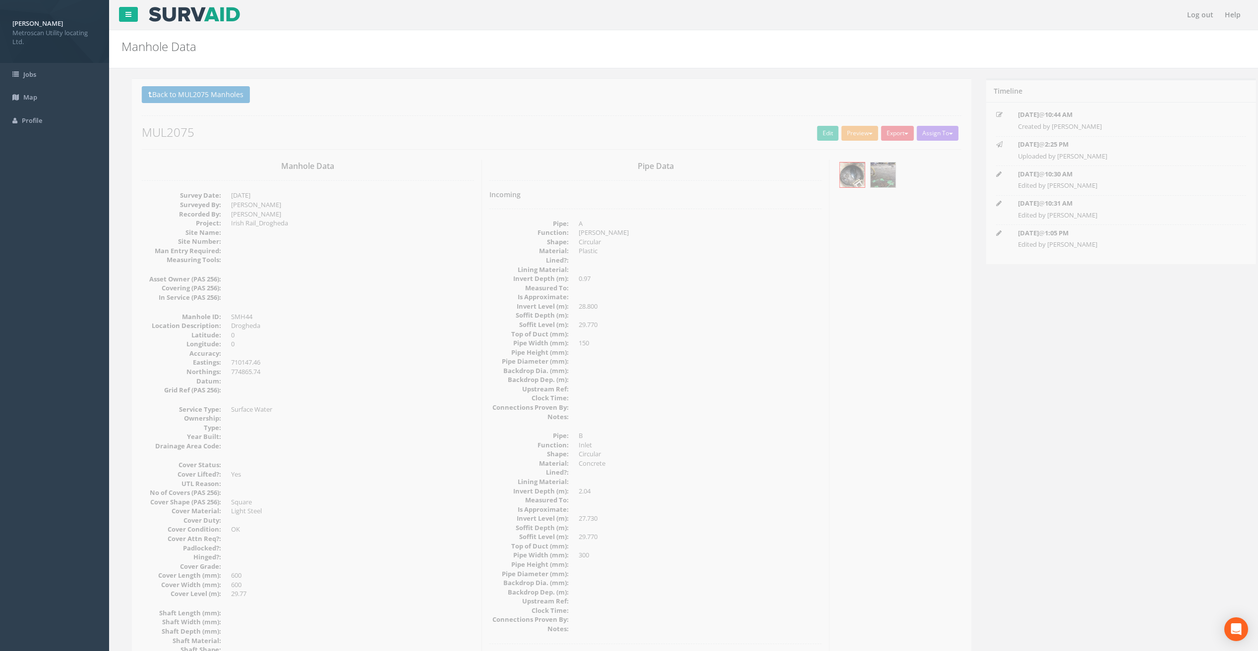
click at [845, 133] on button "Preview" at bounding box center [849, 133] width 37 height 15
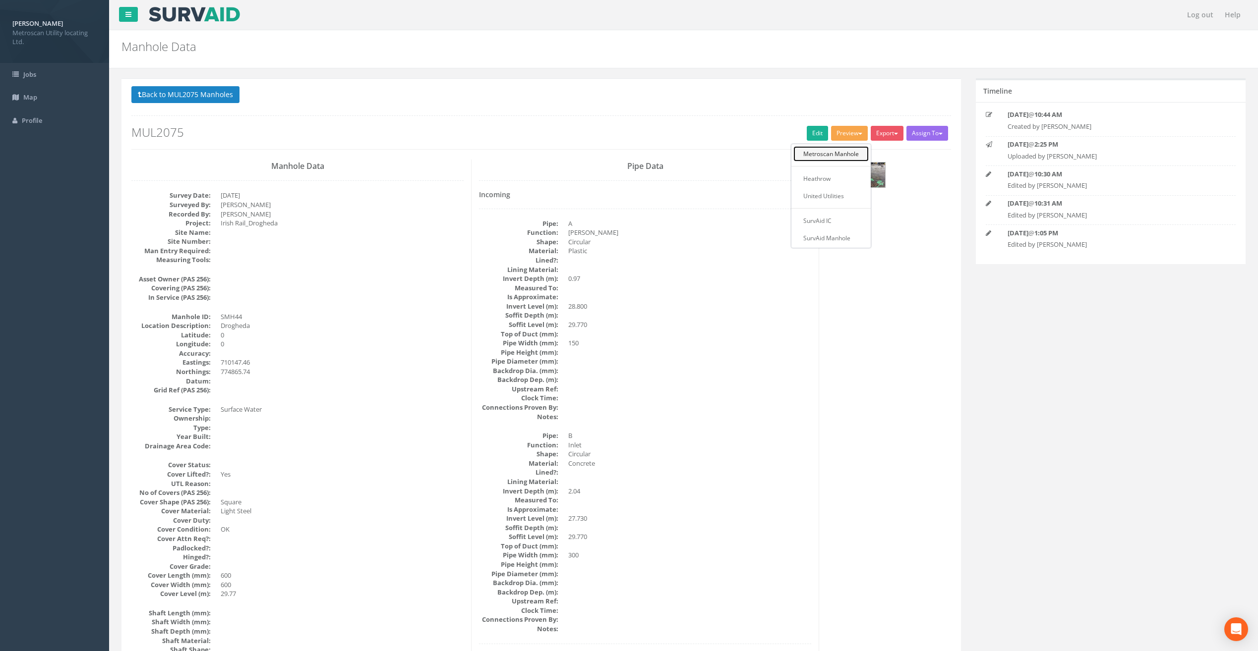
click at [827, 152] on link "Metroscan Manhole" at bounding box center [830, 153] width 75 height 15
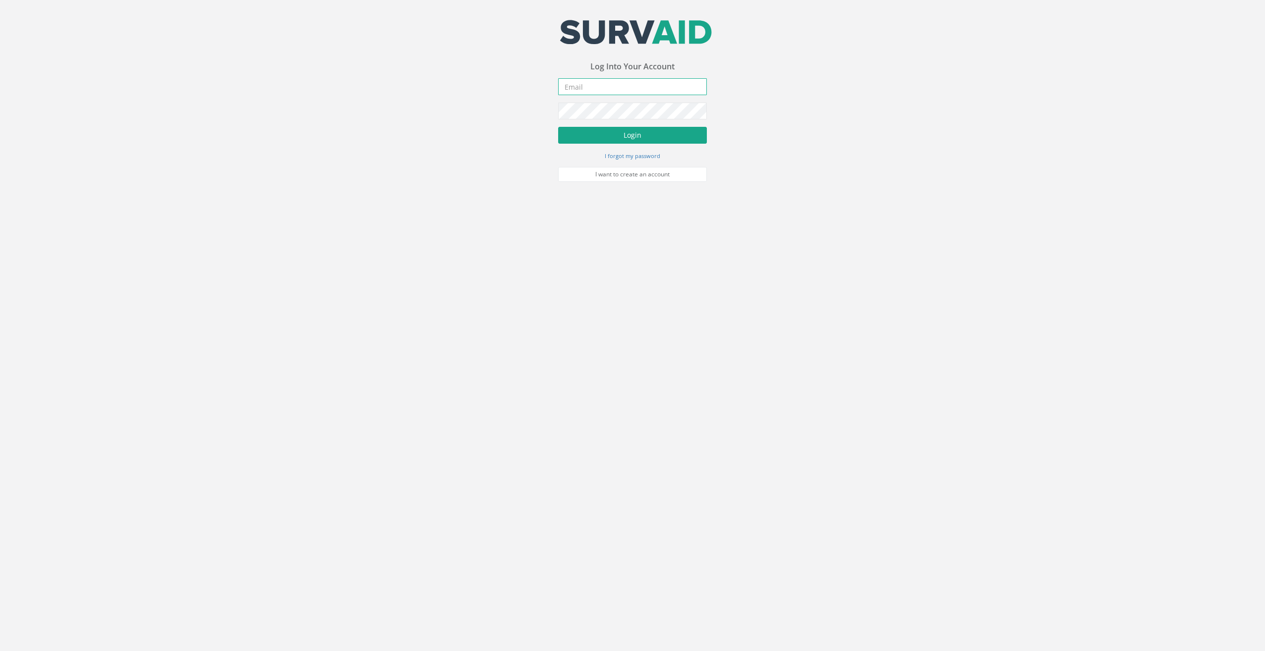
type input "[EMAIL_ADDRESS][DOMAIN_NAME]"
click at [663, 136] on button "Login" at bounding box center [632, 135] width 149 height 17
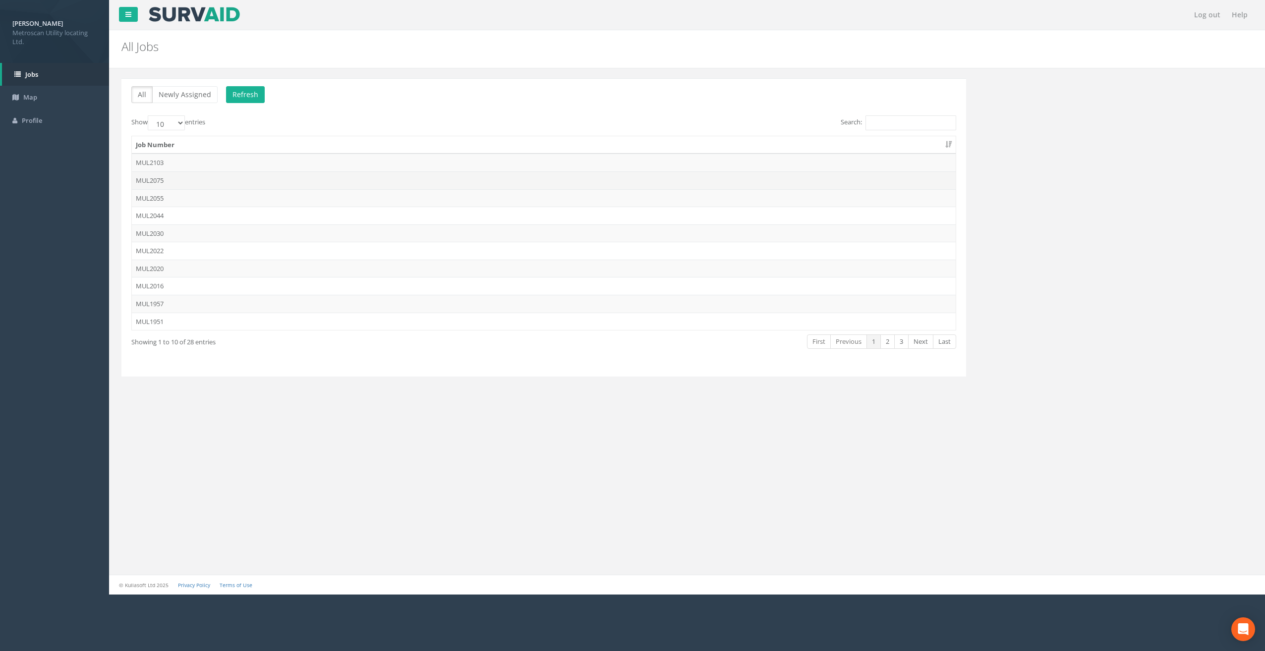
click at [188, 185] on td "MUL2075" at bounding box center [544, 181] width 824 height 18
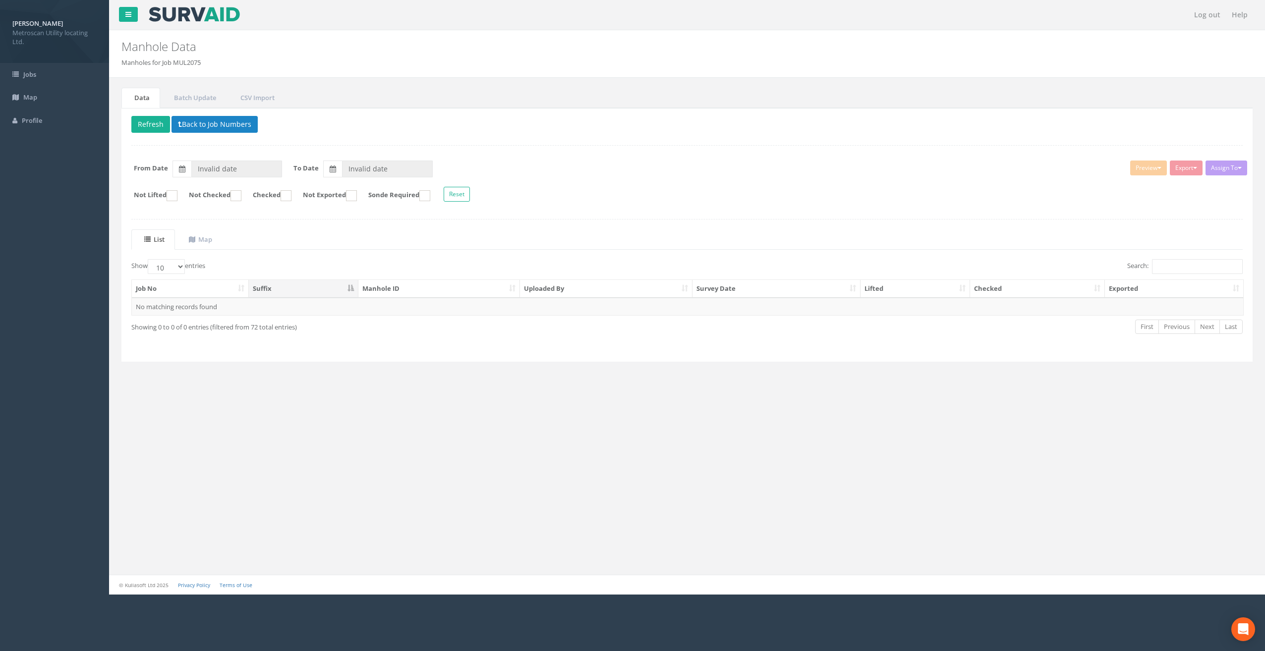
type input "[DATE]"
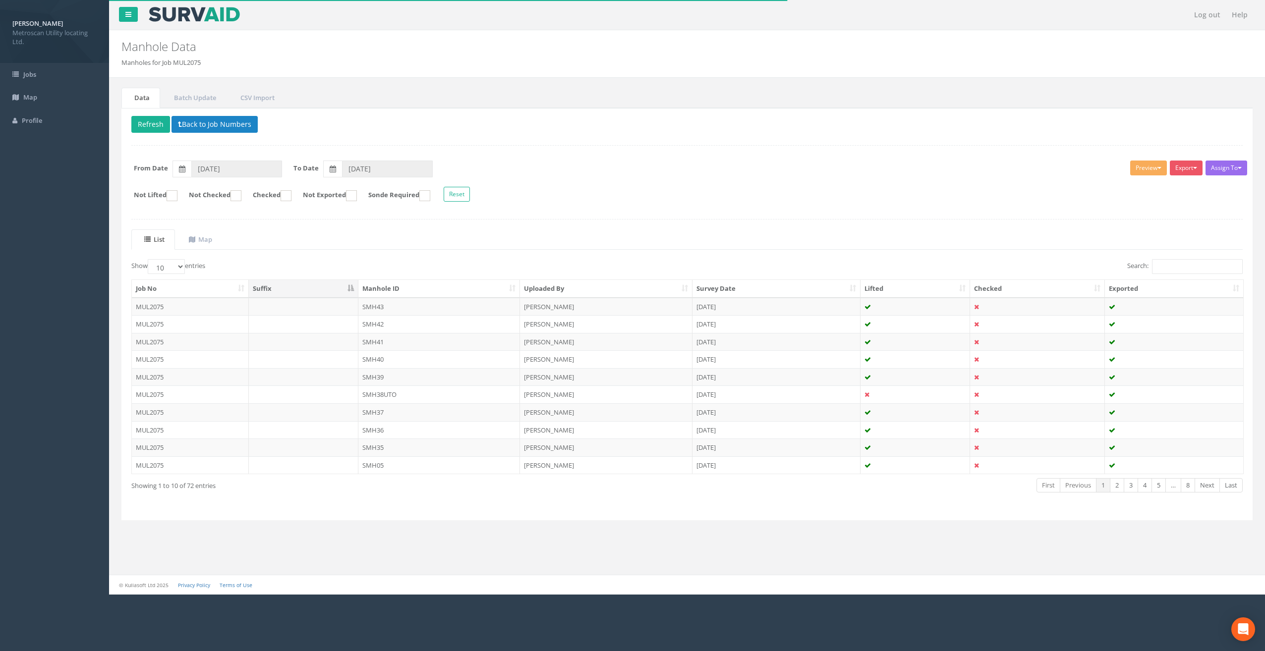
click at [412, 292] on th "Manhole ID" at bounding box center [439, 289] width 162 height 18
drag, startPoint x: 441, startPoint y: 291, endPoint x: 435, endPoint y: 291, distance: 5.5
click at [440, 291] on th "Manhole ID" at bounding box center [439, 289] width 162 height 18
click at [403, 383] on td "SMH44" at bounding box center [439, 377] width 162 height 18
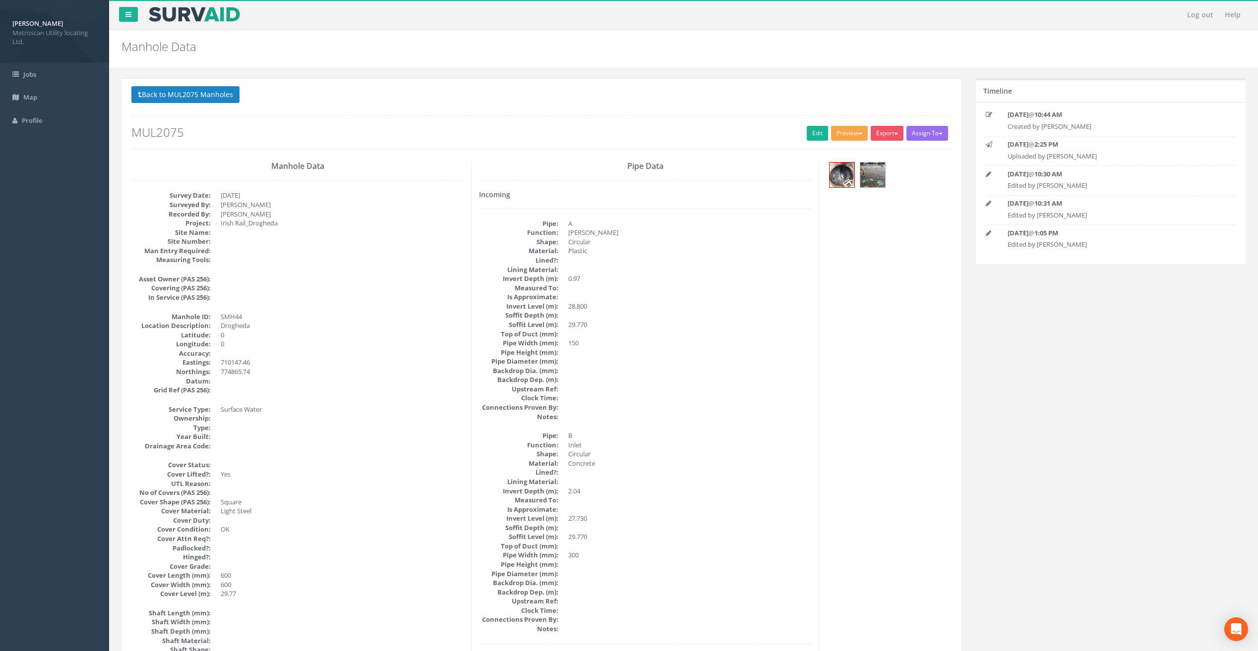
click at [853, 136] on button "Preview" at bounding box center [849, 133] width 37 height 15
click at [847, 152] on link "Metroscan Manhole" at bounding box center [830, 153] width 75 height 15
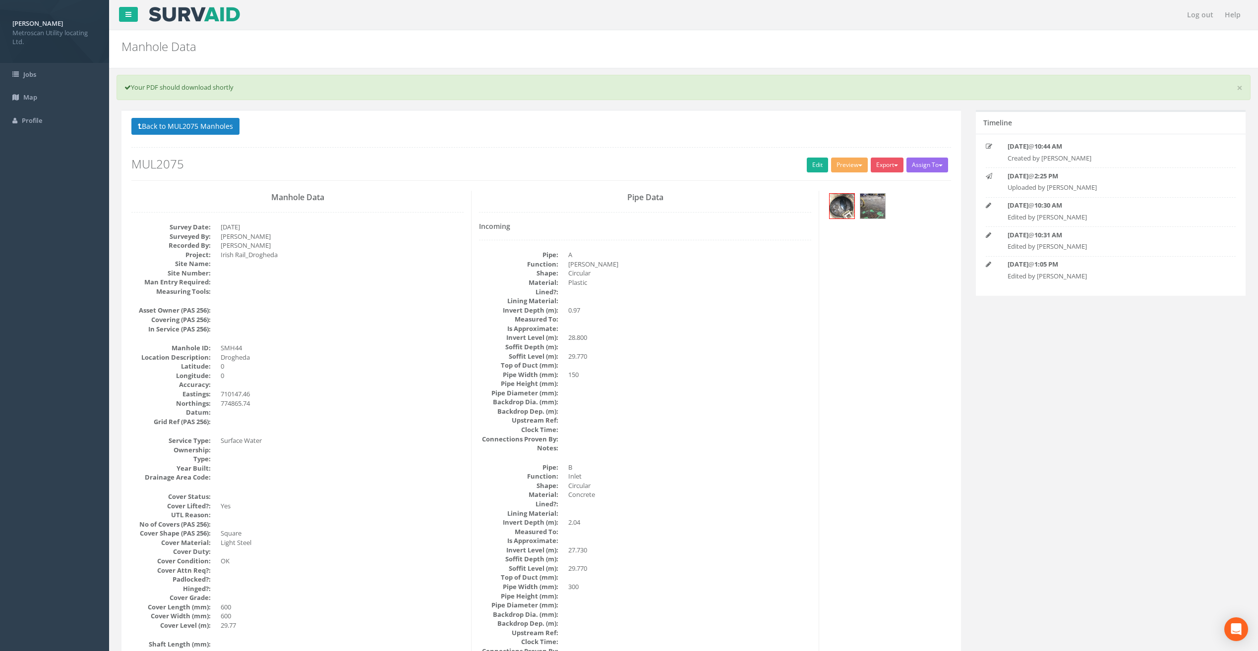
click at [761, 266] on dd "[PERSON_NAME]" at bounding box center [689, 264] width 243 height 9
click at [213, 124] on button "Back to MUL2075 Manholes" at bounding box center [185, 126] width 108 height 17
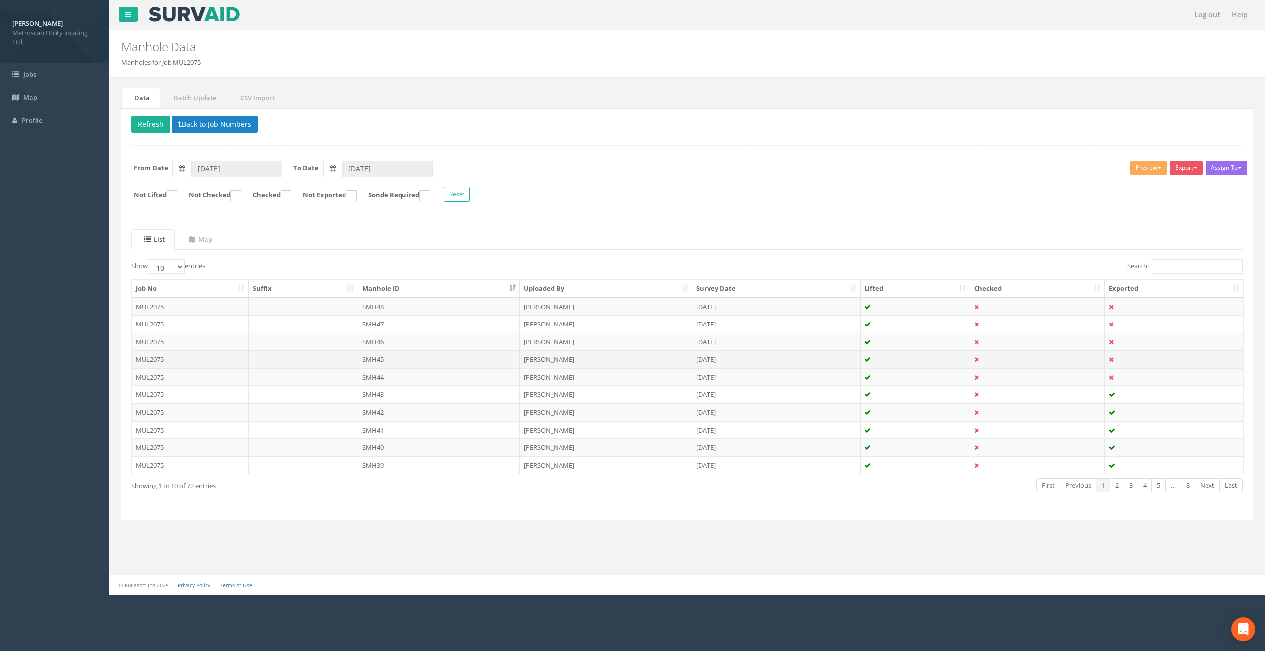
click at [384, 361] on td "SMH45" at bounding box center [439, 359] width 162 height 18
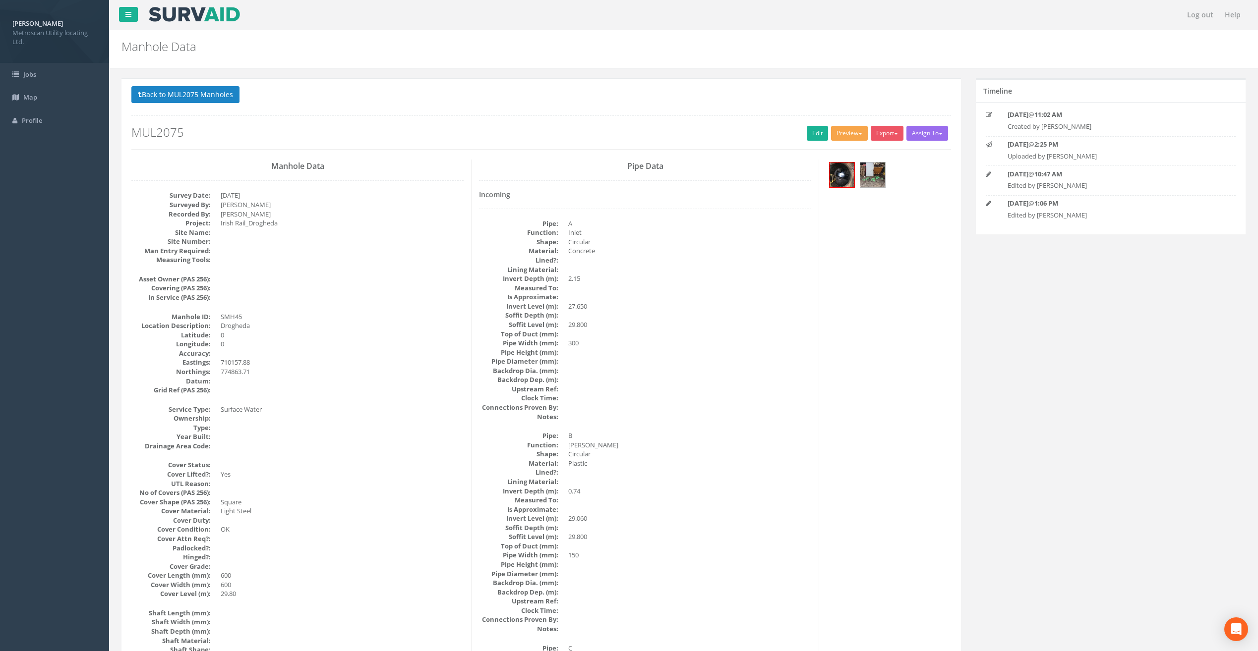
click at [844, 134] on button "Preview" at bounding box center [849, 133] width 37 height 15
click at [842, 148] on link "Metroscan Manhole" at bounding box center [830, 153] width 75 height 15
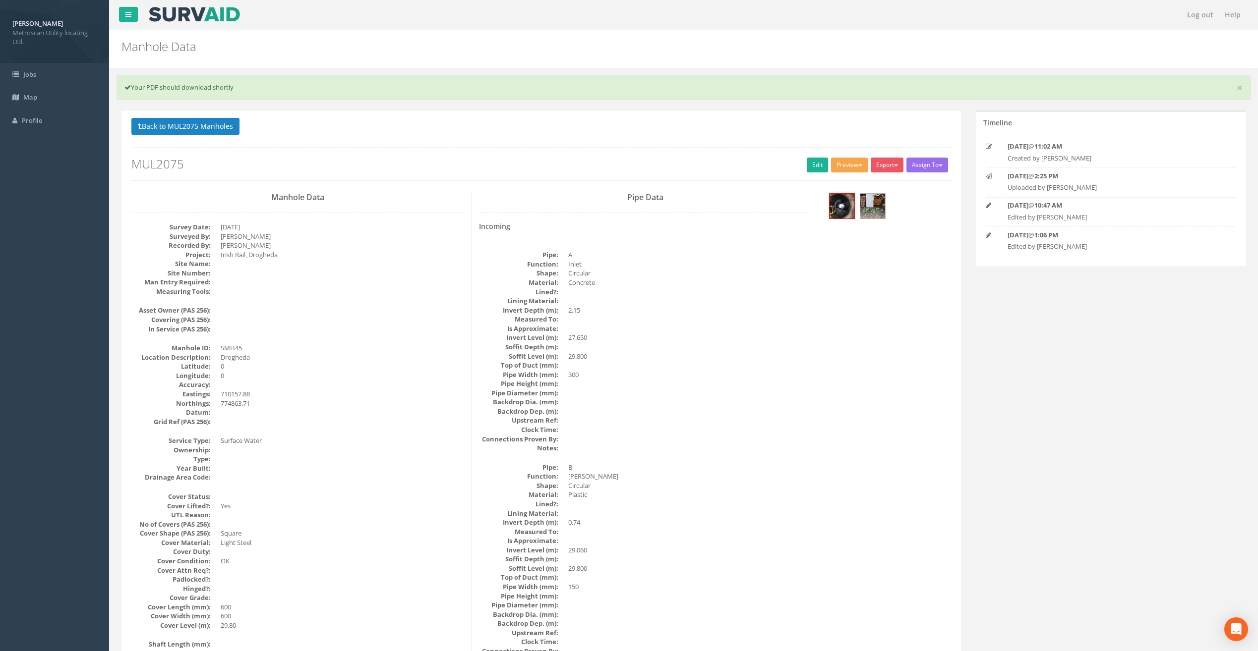
click at [843, 166] on button "Preview" at bounding box center [849, 165] width 37 height 15
click at [836, 184] on link "Metroscan Manhole" at bounding box center [830, 185] width 75 height 15
click at [855, 167] on button "Preview" at bounding box center [849, 165] width 37 height 15
click at [836, 186] on link "Metroscan Manhole" at bounding box center [830, 185] width 75 height 15
click at [845, 163] on button "Preview" at bounding box center [849, 165] width 37 height 15
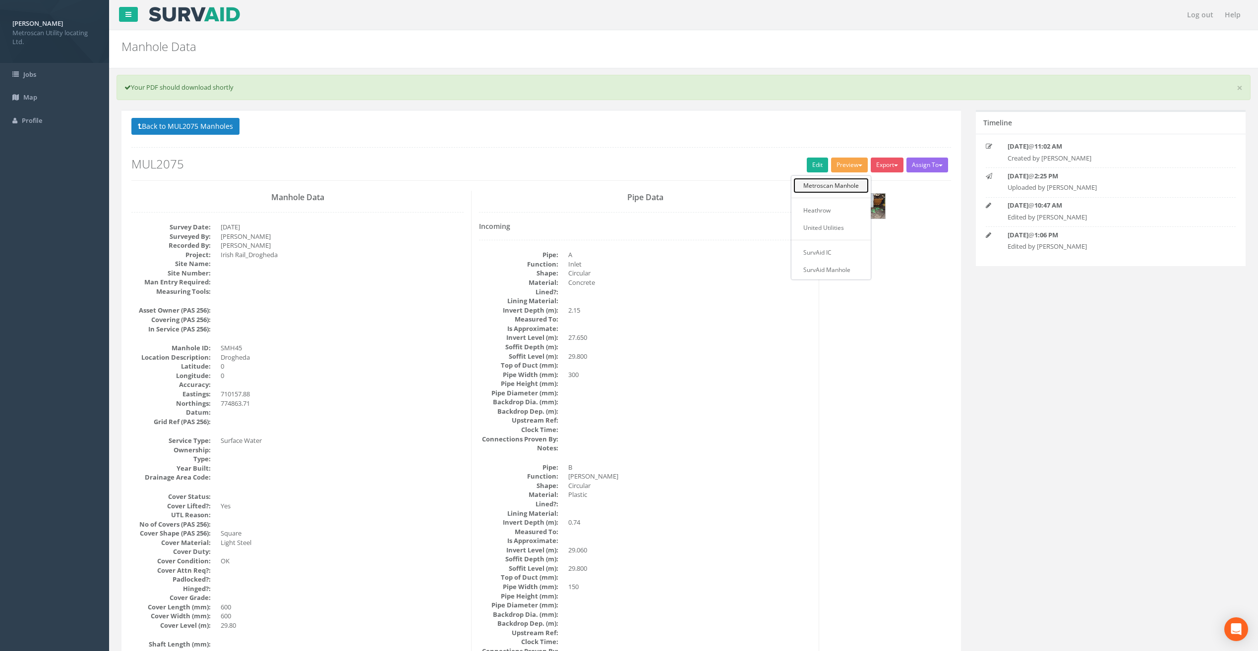
click at [838, 183] on link "Metroscan Manhole" at bounding box center [830, 185] width 75 height 15
click at [846, 166] on button "Preview" at bounding box center [849, 165] width 37 height 15
click at [840, 186] on link "Metroscan Manhole" at bounding box center [830, 185] width 75 height 15
click at [858, 165] on span "button" at bounding box center [860, 166] width 4 height 2
click at [839, 183] on link "Metroscan Manhole" at bounding box center [830, 185] width 75 height 15
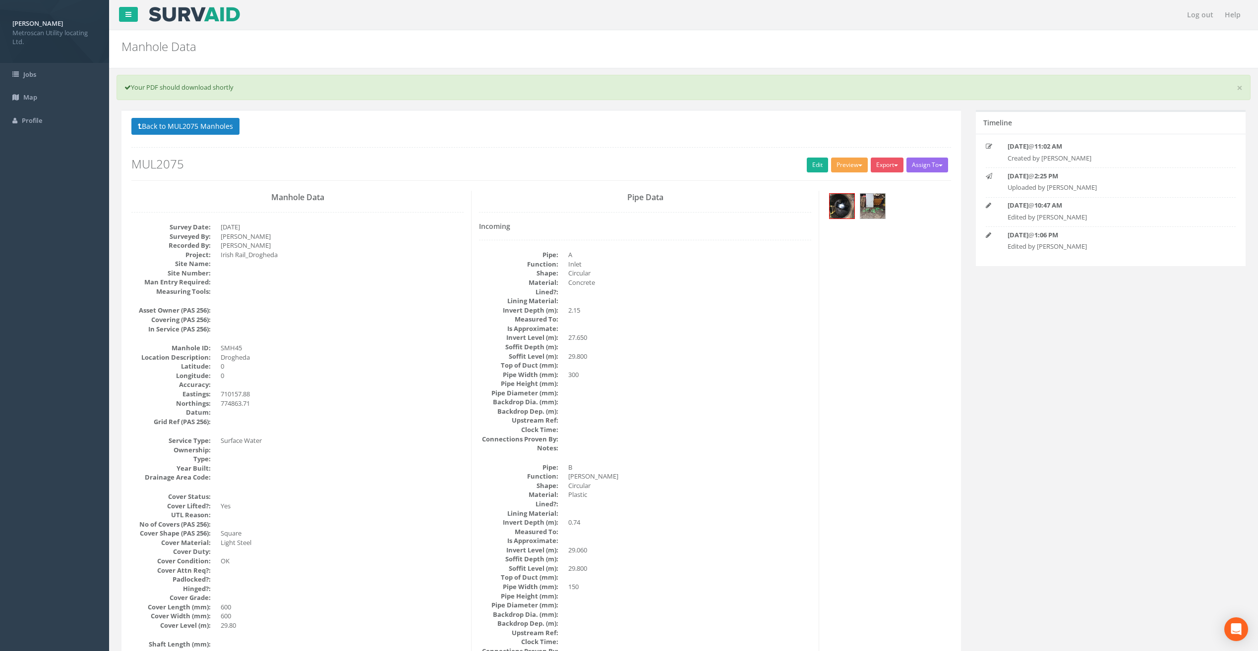
click at [858, 168] on button "Preview" at bounding box center [849, 165] width 37 height 15
click at [842, 185] on link "Metroscan Manhole" at bounding box center [830, 185] width 75 height 15
click at [859, 167] on button "Preview" at bounding box center [849, 165] width 37 height 15
click at [842, 183] on link "Metroscan Manhole" at bounding box center [830, 185] width 75 height 15
click at [851, 166] on button "Preview" at bounding box center [849, 165] width 37 height 15
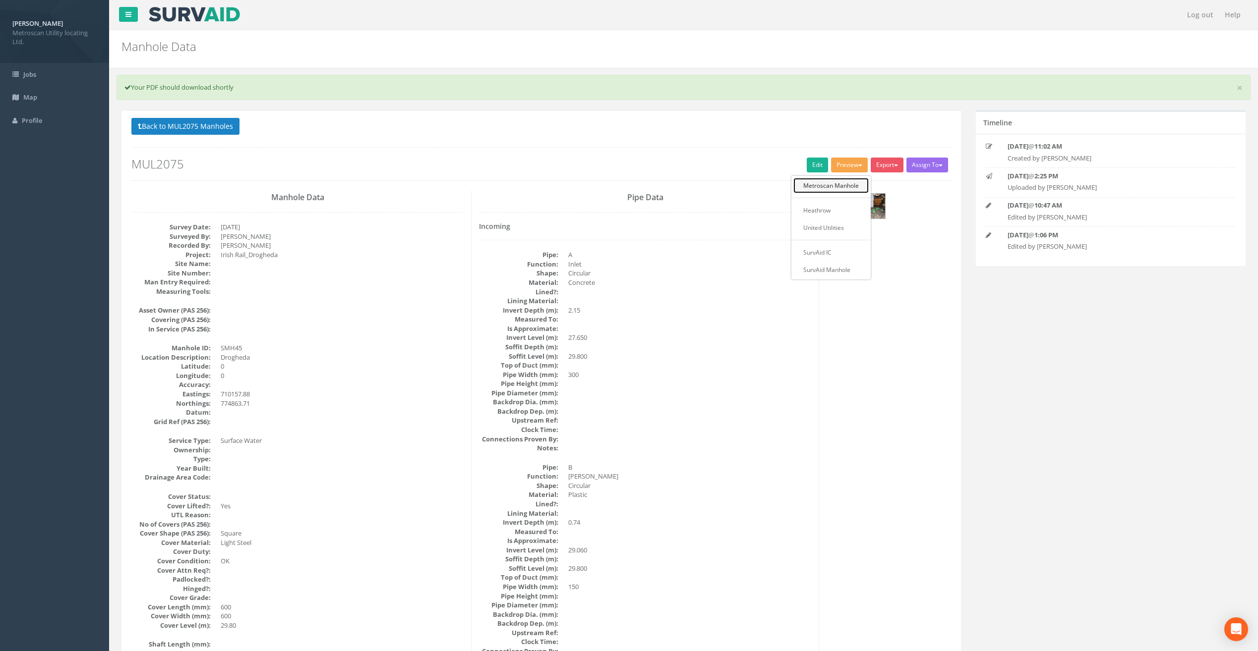
click at [835, 184] on link "Metroscan Manhole" at bounding box center [830, 185] width 75 height 15
click at [852, 167] on button "Preview" at bounding box center [849, 165] width 37 height 15
click at [834, 182] on link "Metroscan Manhole" at bounding box center [830, 185] width 75 height 15
click at [849, 164] on button "Preview" at bounding box center [849, 165] width 37 height 15
click at [836, 182] on link "Metroscan Manhole" at bounding box center [830, 185] width 75 height 15
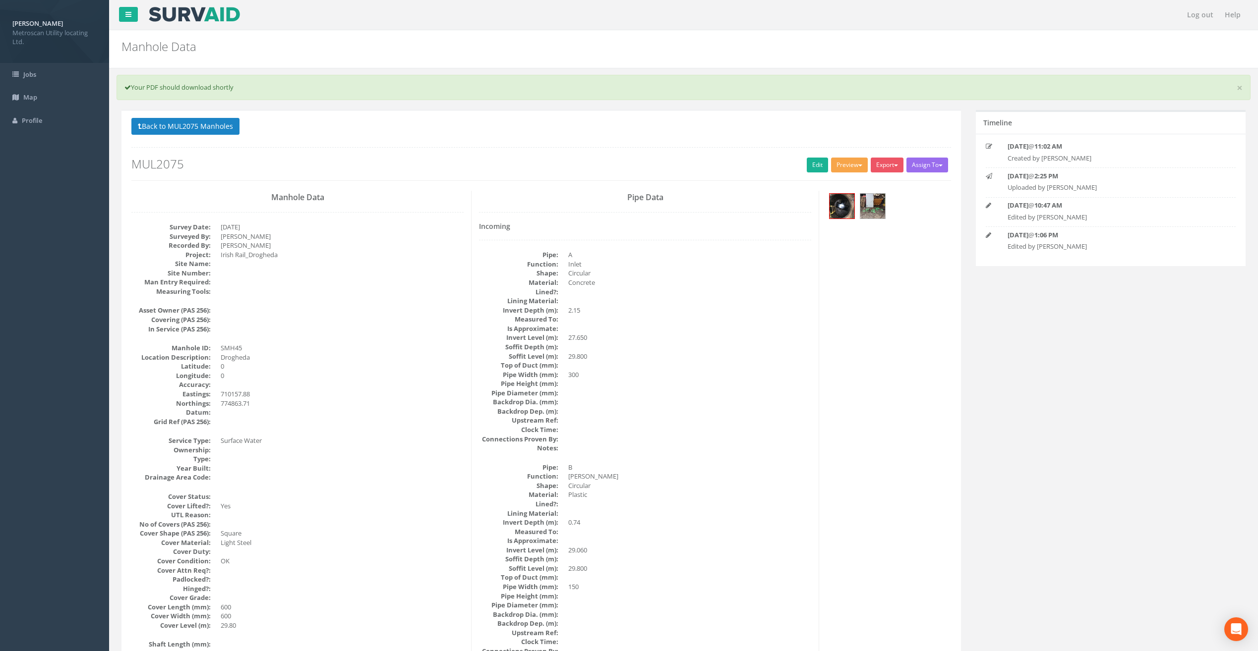
click at [844, 168] on button "Preview" at bounding box center [849, 165] width 37 height 15
click at [833, 181] on link "Metroscan Manhole" at bounding box center [830, 185] width 75 height 15
click at [858, 171] on button "Preview" at bounding box center [849, 165] width 37 height 15
click at [839, 181] on link "Metroscan Manhole" at bounding box center [830, 185] width 75 height 15
click at [853, 167] on button "Preview" at bounding box center [849, 165] width 37 height 15
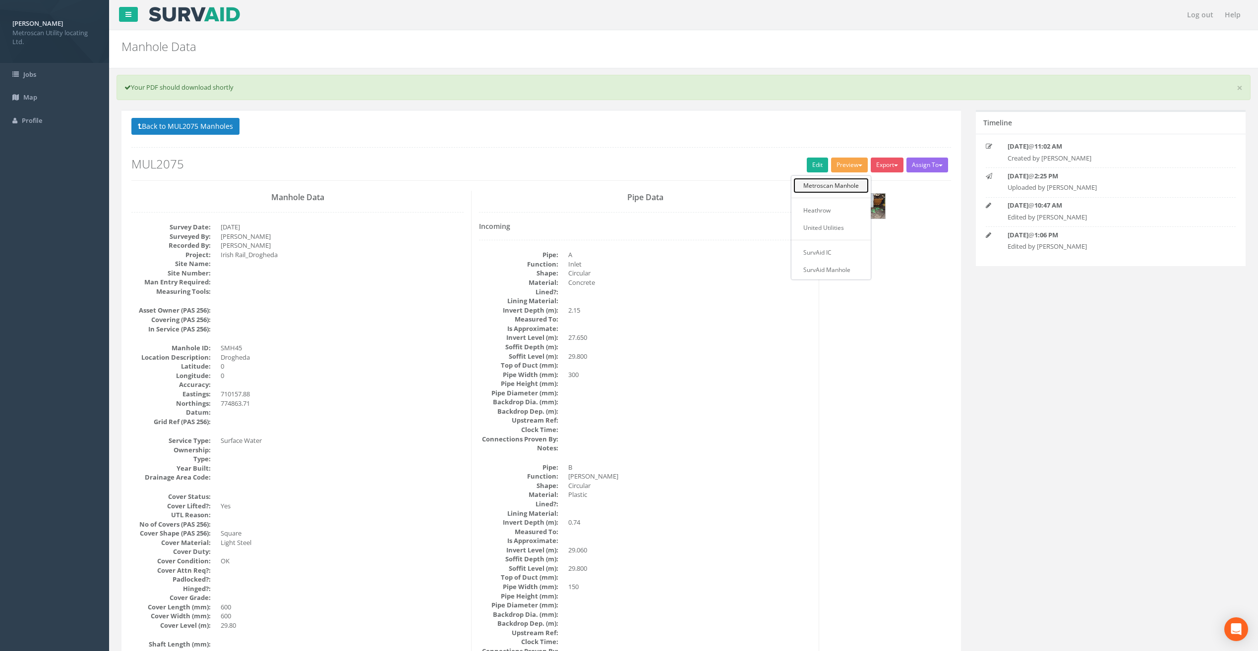
click at [840, 189] on link "Metroscan Manhole" at bounding box center [830, 185] width 75 height 15
click at [218, 121] on button "Back to MUL2075 Manholes" at bounding box center [185, 126] width 108 height 17
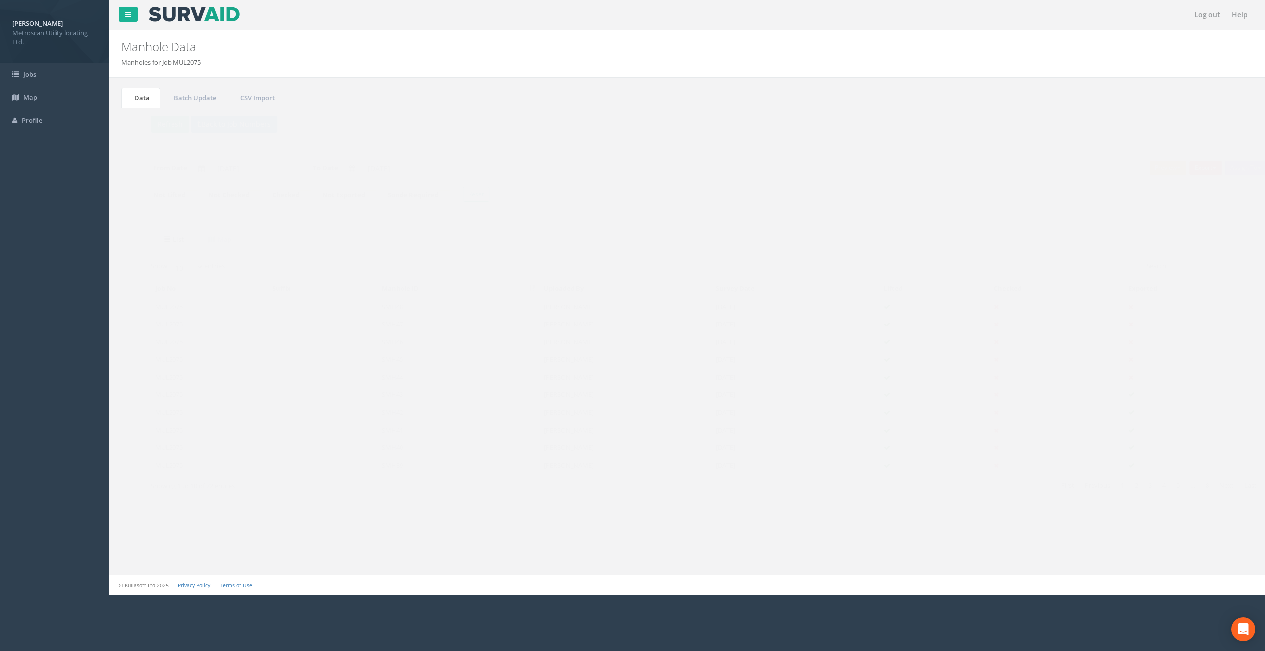
click at [319, 338] on td at bounding box center [304, 342] width 110 height 18
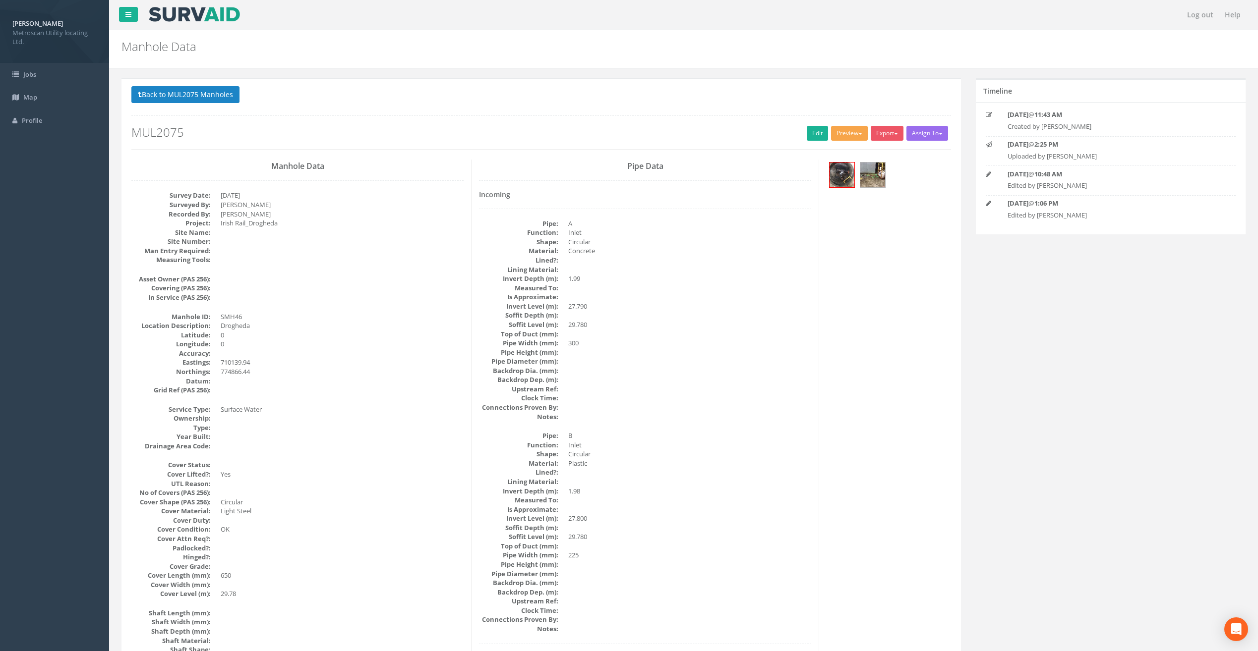
click at [849, 135] on button "Preview" at bounding box center [849, 133] width 37 height 15
click at [843, 153] on link "Metroscan Manhole" at bounding box center [830, 153] width 75 height 15
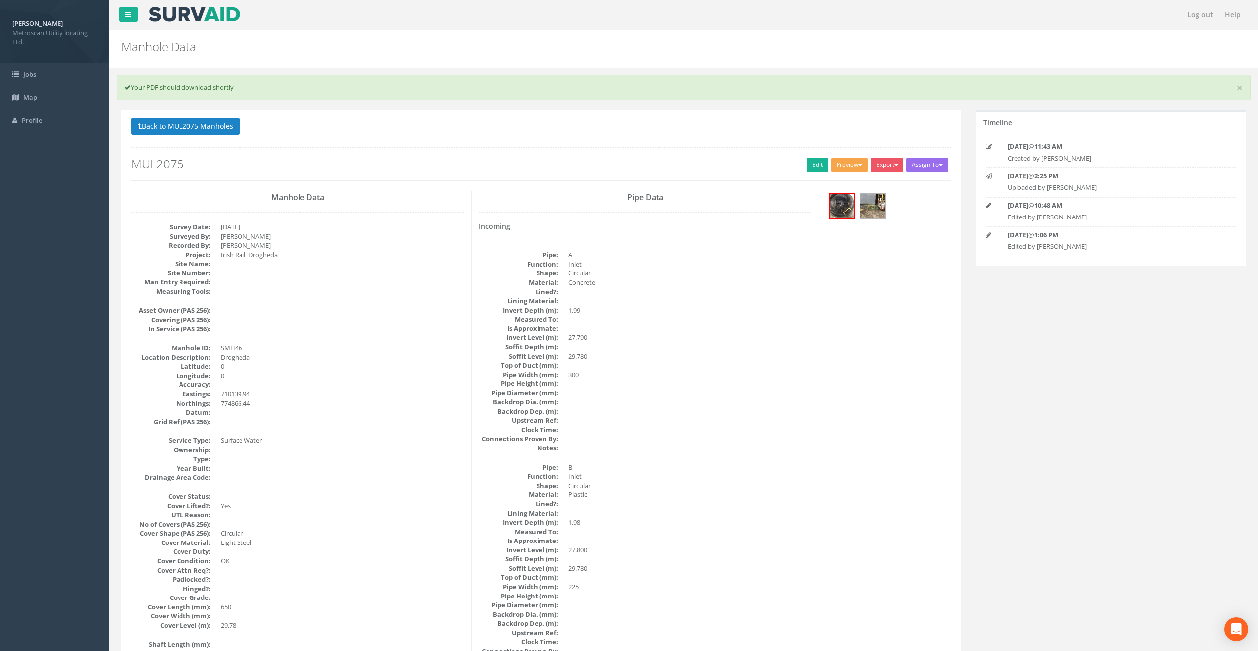
click at [851, 163] on button "Preview" at bounding box center [849, 165] width 37 height 15
click at [829, 180] on link "Metroscan Manhole" at bounding box center [830, 185] width 75 height 15
click at [847, 160] on button "Preview" at bounding box center [849, 165] width 37 height 15
click at [838, 184] on link "Metroscan Manhole" at bounding box center [830, 185] width 75 height 15
click at [860, 171] on button "Preview" at bounding box center [849, 165] width 37 height 15
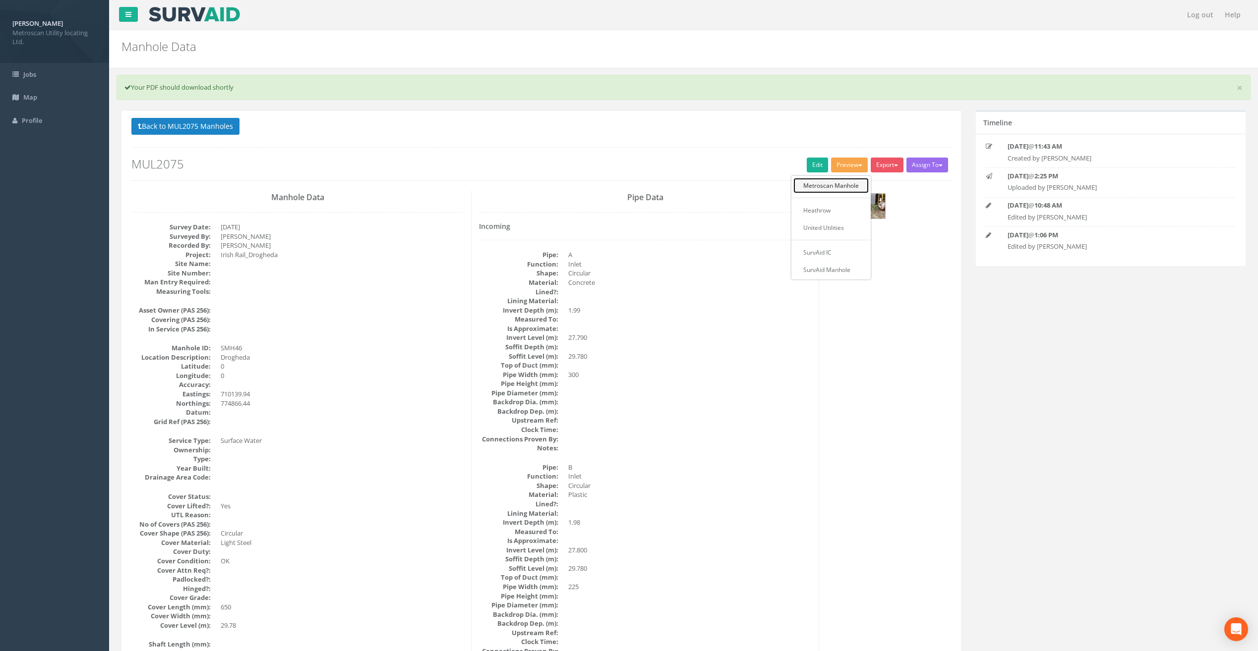
click at [842, 183] on link "Metroscan Manhole" at bounding box center [830, 185] width 75 height 15
click at [860, 166] on button "Preview" at bounding box center [849, 165] width 37 height 15
click at [842, 181] on link "Metroscan Manhole" at bounding box center [830, 185] width 75 height 15
click at [860, 167] on button "Preview" at bounding box center [849, 165] width 37 height 15
click at [840, 184] on link "Metroscan Manhole" at bounding box center [830, 185] width 75 height 15
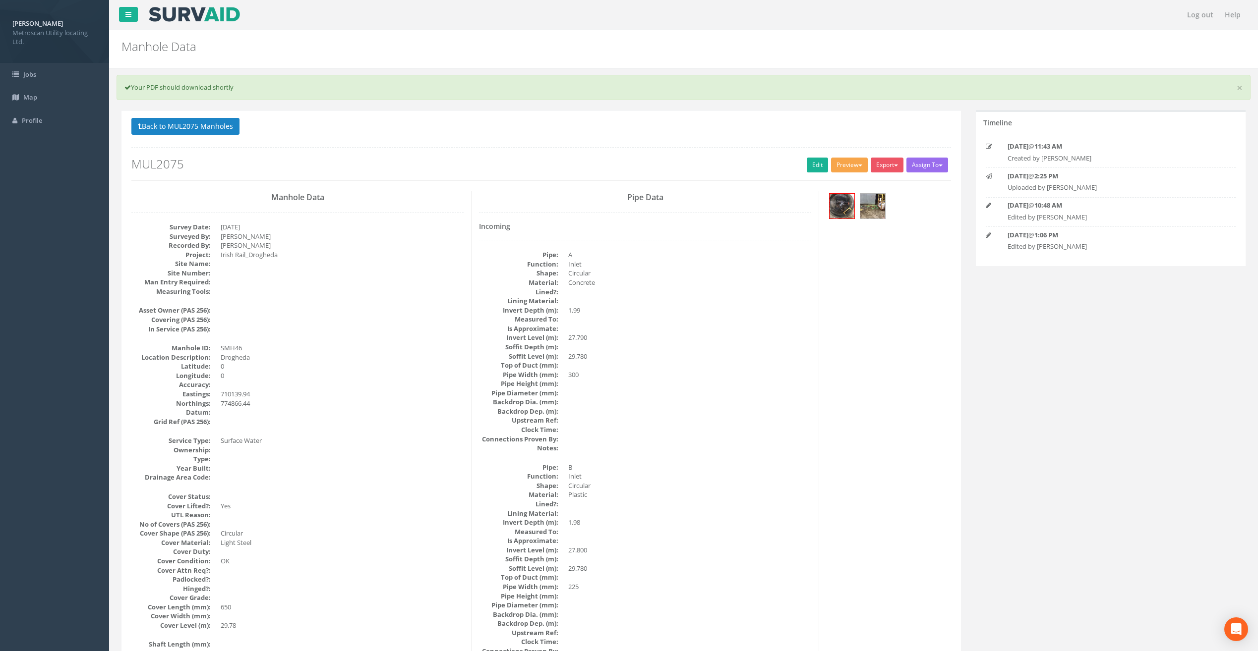
click at [854, 165] on button "Preview" at bounding box center [849, 165] width 37 height 15
click at [840, 181] on link "Metroscan Manhole" at bounding box center [830, 185] width 75 height 15
click at [854, 163] on button "Preview" at bounding box center [849, 165] width 37 height 15
click at [843, 186] on link "Metroscan Manhole" at bounding box center [830, 185] width 75 height 15
click at [854, 166] on button "Preview" at bounding box center [849, 165] width 37 height 15
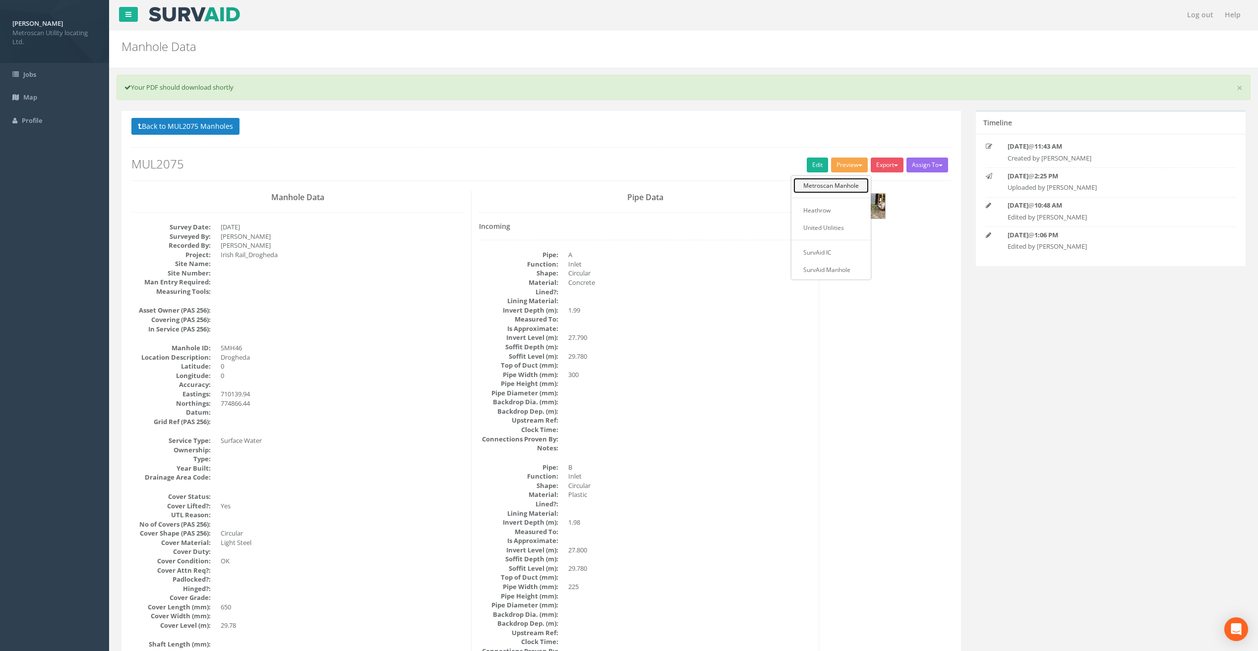
click at [833, 183] on link "Metroscan Manhole" at bounding box center [830, 185] width 75 height 15
drag, startPoint x: 850, startPoint y: 172, endPoint x: 852, endPoint y: 164, distance: 7.8
click at [852, 165] on button "Preview" at bounding box center [849, 165] width 37 height 15
click at [836, 179] on link "Metroscan Manhole" at bounding box center [830, 185] width 75 height 15
click at [858, 166] on span "button" at bounding box center [860, 166] width 4 height 2
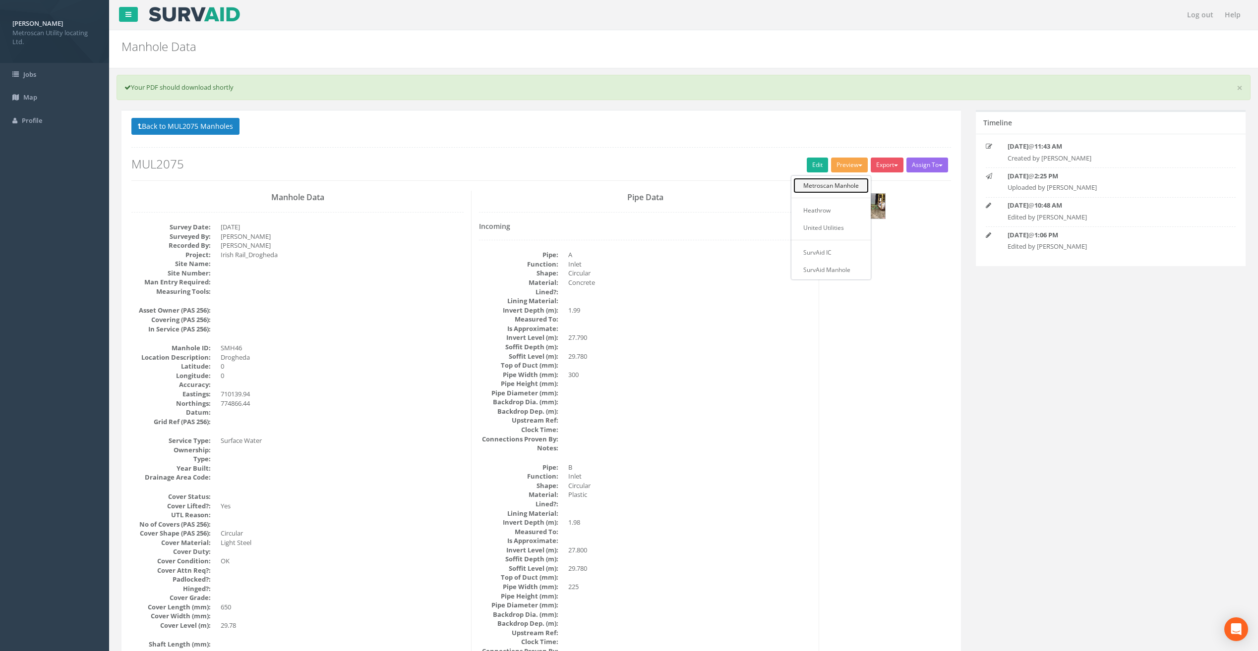
click at [844, 188] on link "Metroscan Manhole" at bounding box center [830, 185] width 75 height 15
click at [856, 163] on button "Preview" at bounding box center [849, 165] width 37 height 15
click at [852, 183] on link "Metroscan Manhole" at bounding box center [830, 185] width 75 height 15
click at [856, 167] on button "Preview" at bounding box center [849, 165] width 37 height 15
click at [848, 184] on link "Metroscan Manhole" at bounding box center [830, 185] width 75 height 15
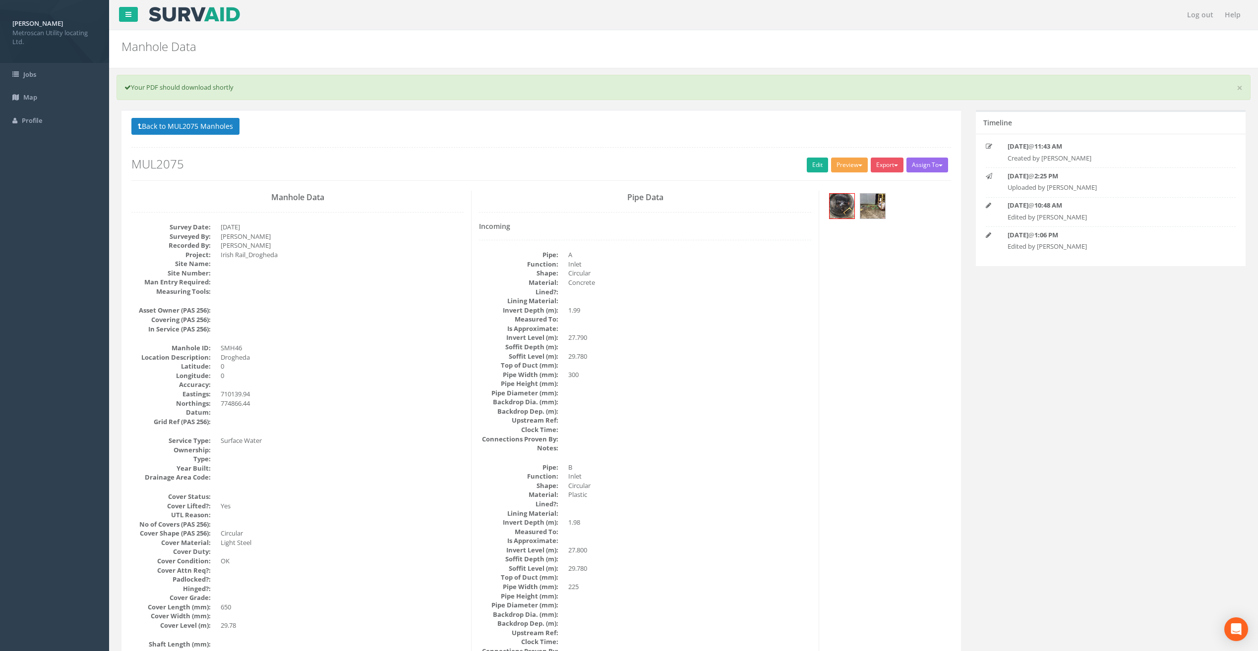
click at [858, 164] on button "Preview" at bounding box center [849, 165] width 37 height 15
click at [854, 179] on link "Metroscan Manhole" at bounding box center [830, 185] width 75 height 15
click at [854, 167] on button "Preview" at bounding box center [849, 165] width 37 height 15
click at [840, 188] on link "Metroscan Manhole" at bounding box center [830, 185] width 75 height 15
click at [849, 169] on button "Preview" at bounding box center [849, 165] width 37 height 15
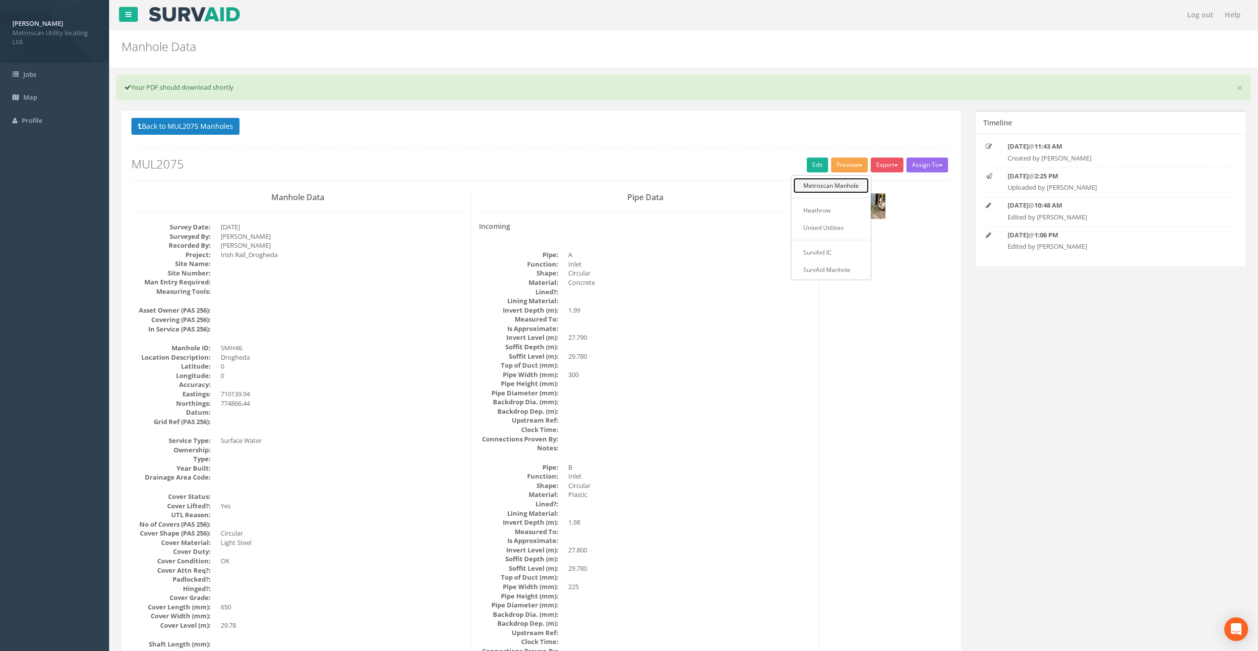
click at [842, 183] on link "Metroscan Manhole" at bounding box center [830, 185] width 75 height 15
click at [852, 167] on button "Preview" at bounding box center [849, 165] width 37 height 15
click at [843, 183] on link "Metroscan Manhole" at bounding box center [830, 185] width 75 height 15
click at [857, 160] on button "Preview" at bounding box center [849, 165] width 37 height 15
click at [845, 182] on link "Metroscan Manhole" at bounding box center [830, 185] width 75 height 15
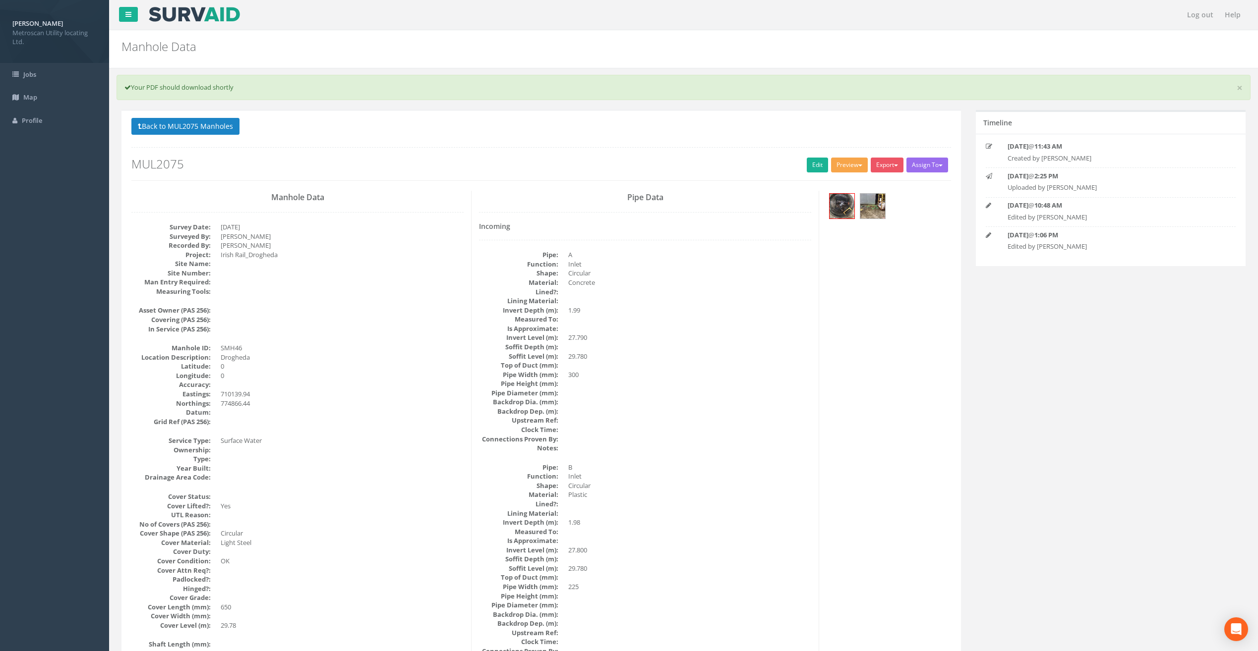
click at [852, 164] on button "Preview" at bounding box center [849, 165] width 37 height 15
click at [837, 187] on link "Metroscan Manhole" at bounding box center [830, 185] width 75 height 15
click at [214, 128] on button "Back to MUL2075 Manholes" at bounding box center [185, 126] width 108 height 17
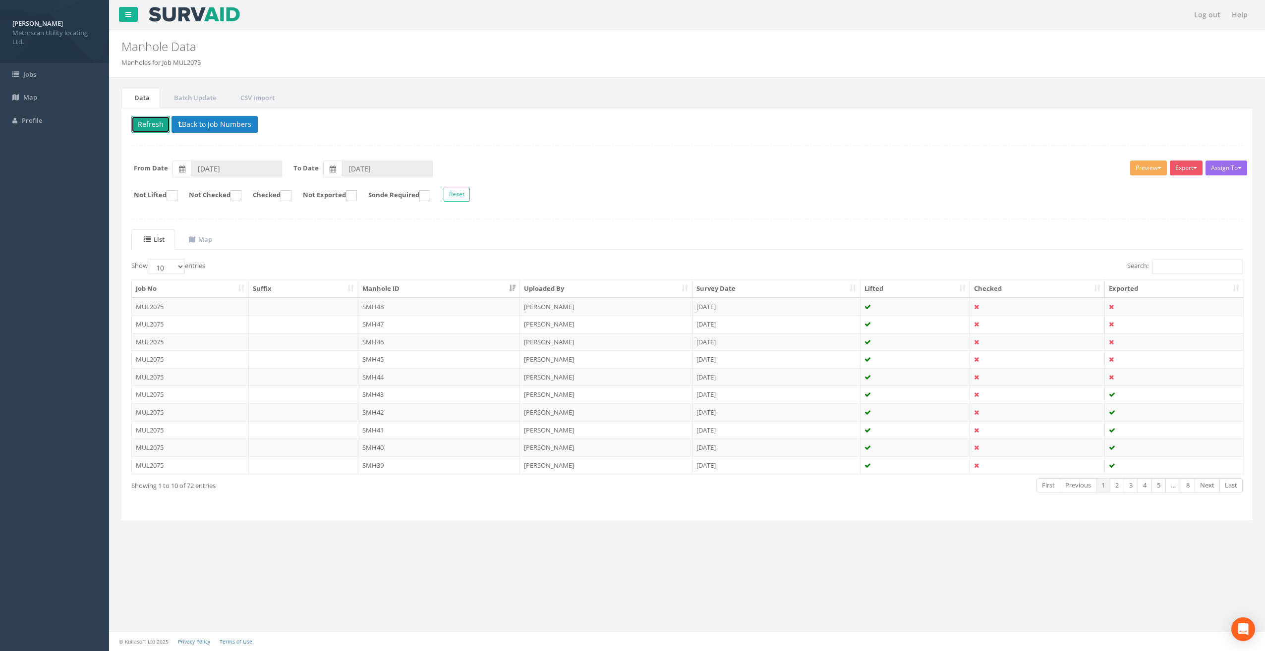
click at [154, 128] on button "Refresh" at bounding box center [150, 124] width 39 height 17
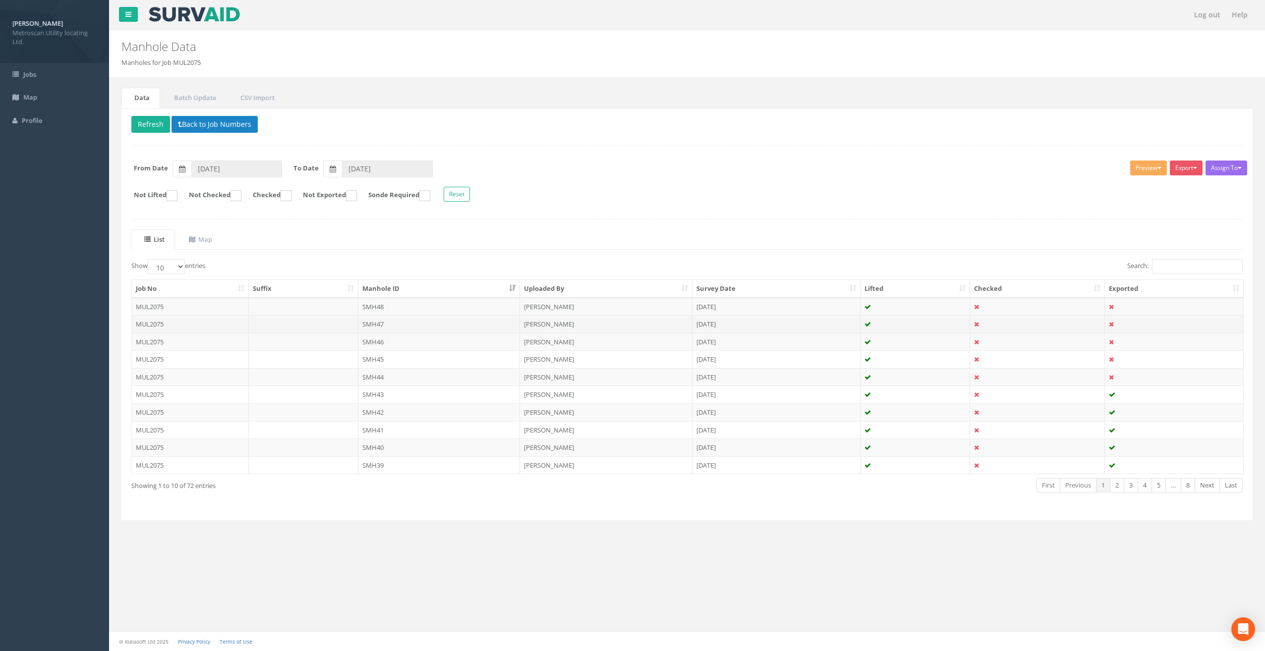
click at [392, 318] on td "SMH47" at bounding box center [439, 324] width 162 height 18
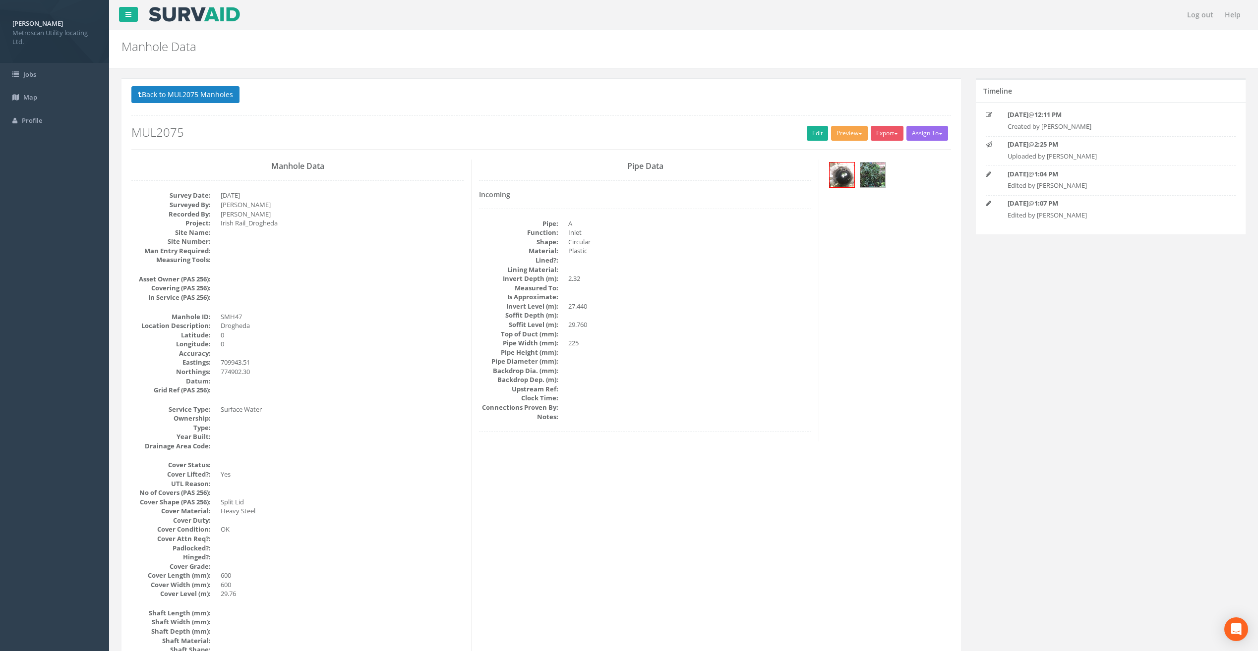
click at [851, 136] on button "Preview" at bounding box center [849, 133] width 37 height 15
click at [810, 153] on link "Metroscan Manhole" at bounding box center [830, 153] width 75 height 15
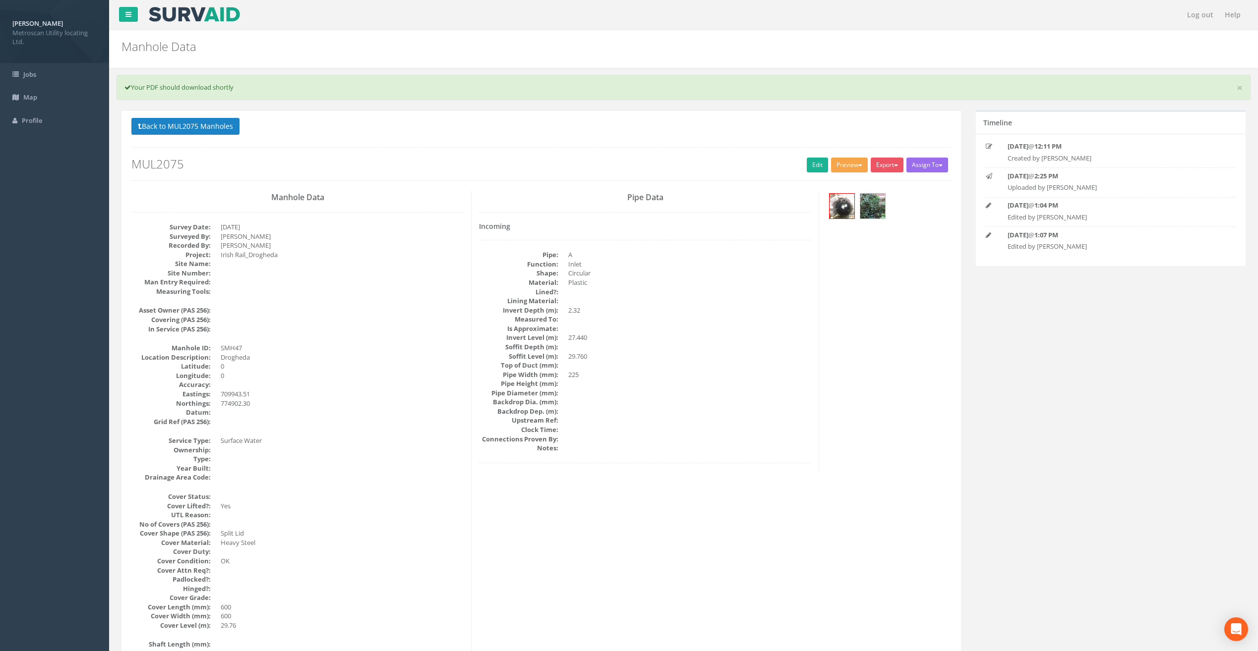
click at [849, 163] on button "Preview" at bounding box center [849, 165] width 37 height 15
click at [846, 183] on link "Metroscan Manhole" at bounding box center [830, 185] width 75 height 15
click at [852, 167] on button "Preview" at bounding box center [849, 165] width 37 height 15
click at [847, 182] on link "Metroscan Manhole" at bounding box center [830, 185] width 75 height 15
click at [852, 168] on button "Preview" at bounding box center [849, 165] width 37 height 15
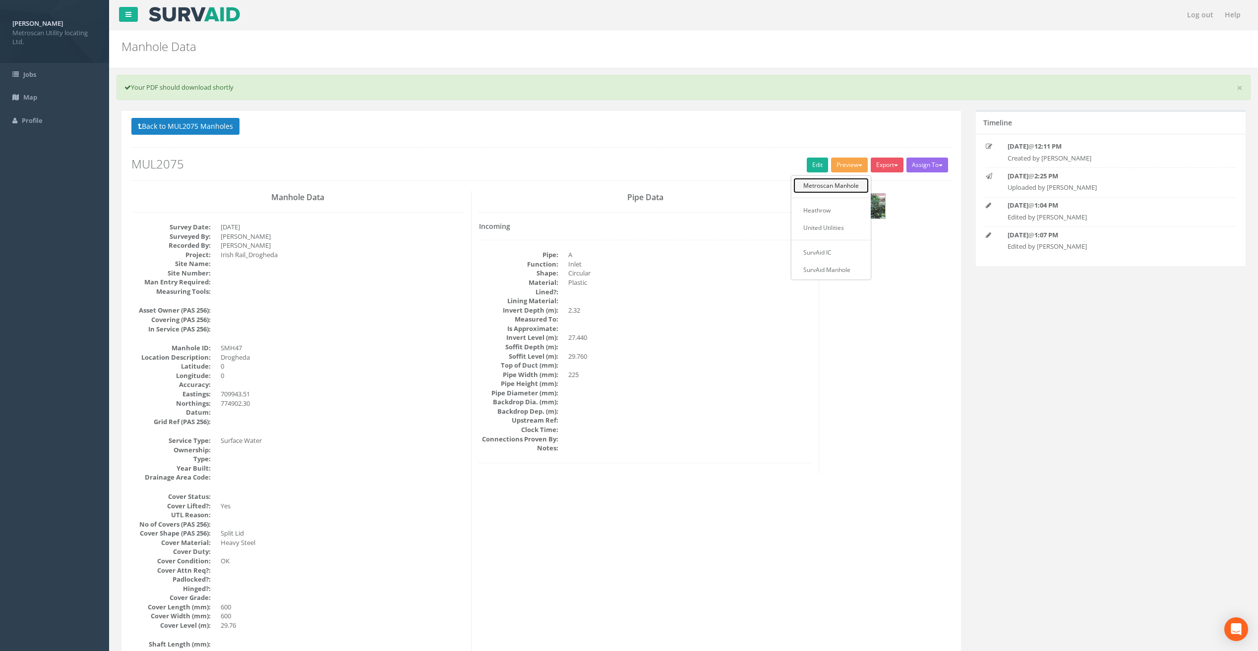
click at [839, 186] on link "Metroscan Manhole" at bounding box center [830, 185] width 75 height 15
click at [857, 167] on button "Preview" at bounding box center [849, 165] width 37 height 15
click at [844, 184] on link "Metroscan Manhole" at bounding box center [830, 185] width 75 height 15
click at [850, 163] on button "Preview" at bounding box center [849, 165] width 37 height 15
click at [832, 185] on link "Metroscan Manhole" at bounding box center [830, 185] width 75 height 15
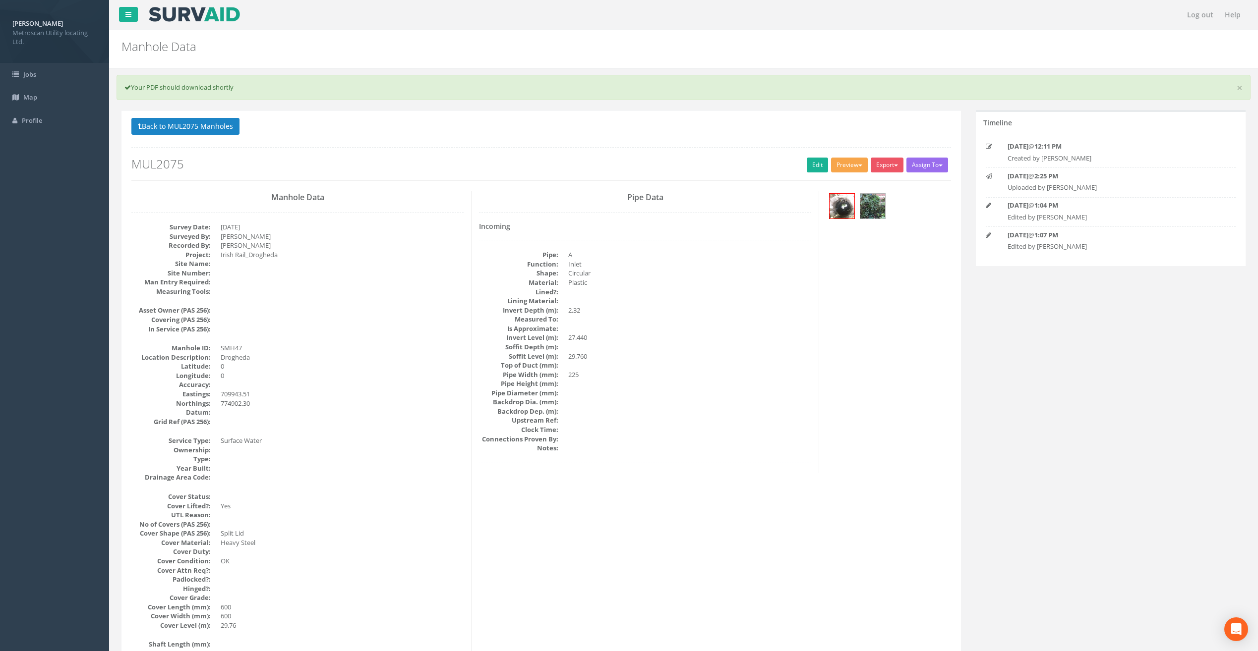
click at [848, 164] on button "Preview" at bounding box center [849, 165] width 37 height 15
click at [829, 184] on link "Metroscan Manhole" at bounding box center [830, 185] width 75 height 15
click at [835, 165] on button "Preview" at bounding box center [849, 165] width 37 height 15
click at [825, 184] on link "Metroscan Manhole" at bounding box center [830, 185] width 75 height 15
click at [174, 118] on button "Back to MUL2075 Manholes" at bounding box center [185, 126] width 108 height 17
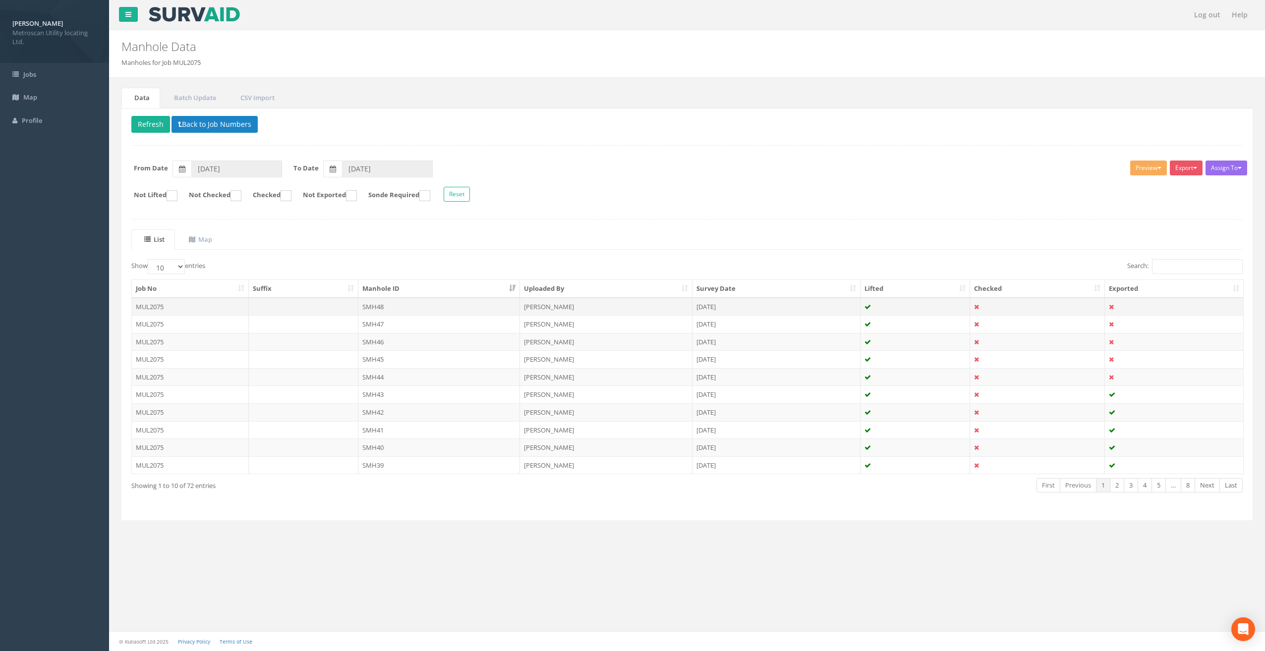
click at [327, 304] on td at bounding box center [304, 307] width 110 height 18
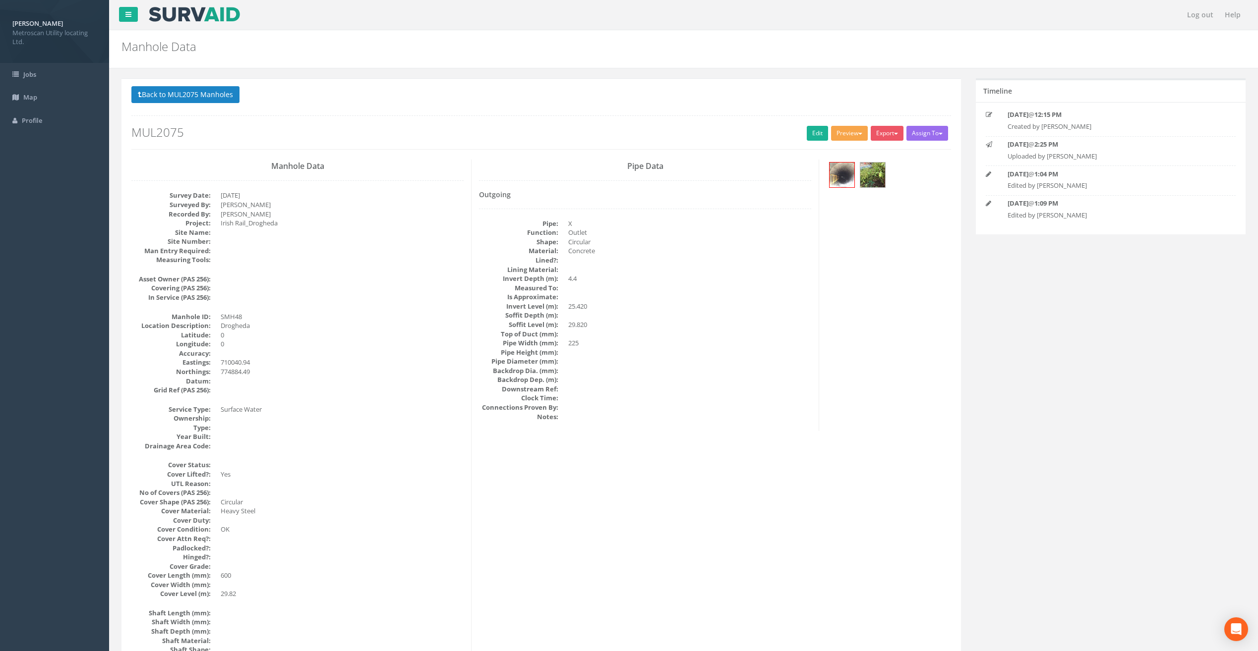
click at [849, 133] on button "Preview" at bounding box center [849, 133] width 37 height 15
click at [837, 158] on link "Metroscan Manhole" at bounding box center [830, 153] width 75 height 15
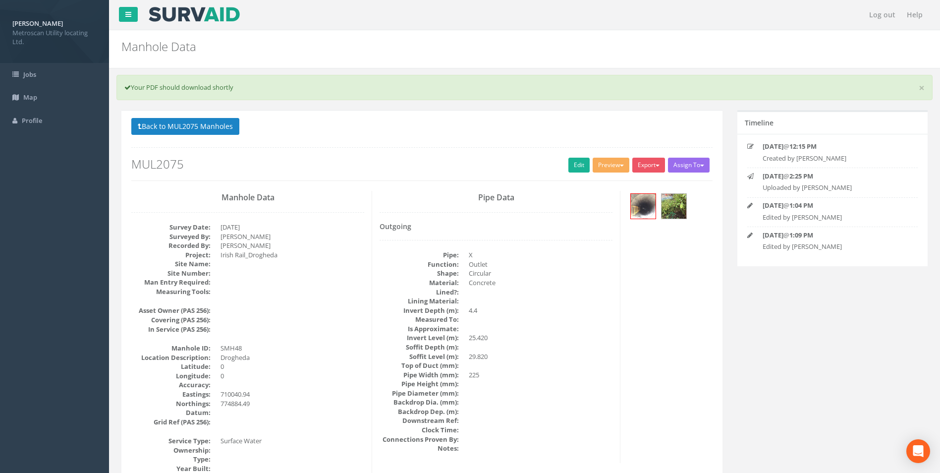
click at [313, 143] on div "Back to MUL2075 Manholes Back to Map Assign To No Companies Added Export Metros…" at bounding box center [421, 149] width 581 height 63
